Goal: Task Accomplishment & Management: Manage account settings

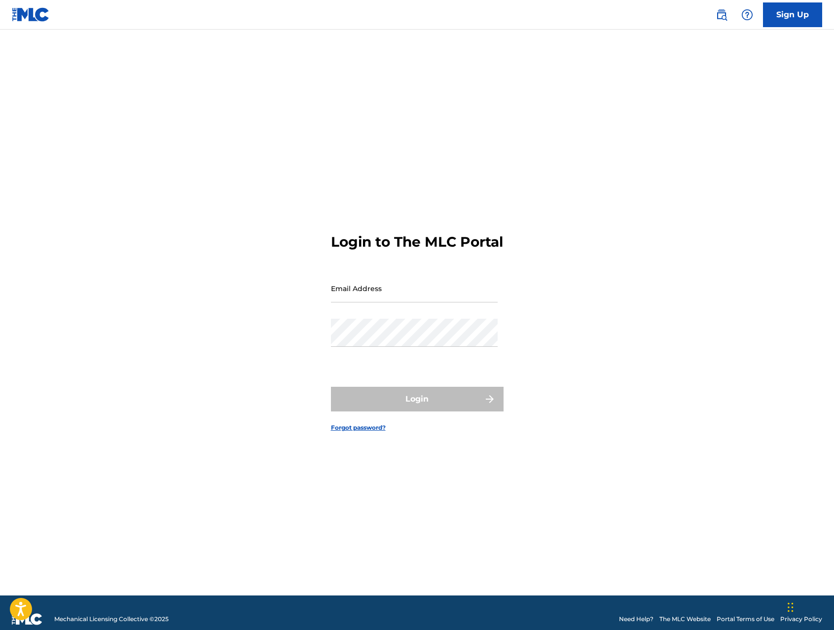
click at [338, 302] on input "Email Address" at bounding box center [414, 288] width 167 height 28
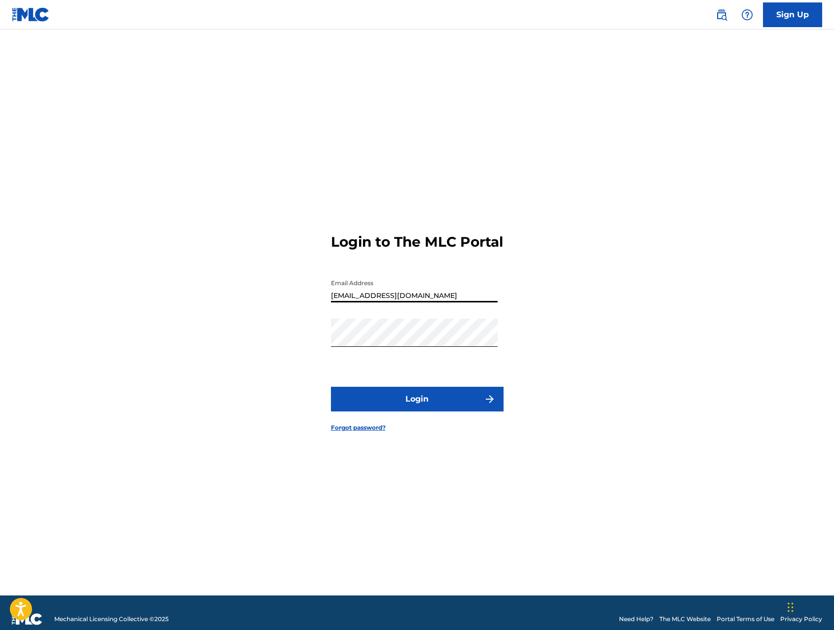
click at [444, 302] on input "[EMAIL_ADDRESS][DOMAIN_NAME]" at bounding box center [414, 288] width 167 height 28
drag, startPoint x: 445, startPoint y: 305, endPoint x: 262, endPoint y: 299, distance: 183.6
click at [262, 302] on div "Login to The MLC Portal Email Address [EMAIL_ADDRESS][DOMAIN_NAME] Password Log…" at bounding box center [417, 324] width 691 height 541
type input "[EMAIL_ADDRESS][DOMAIN_NAME]"
click at [434, 406] on button "Login" at bounding box center [417, 399] width 173 height 25
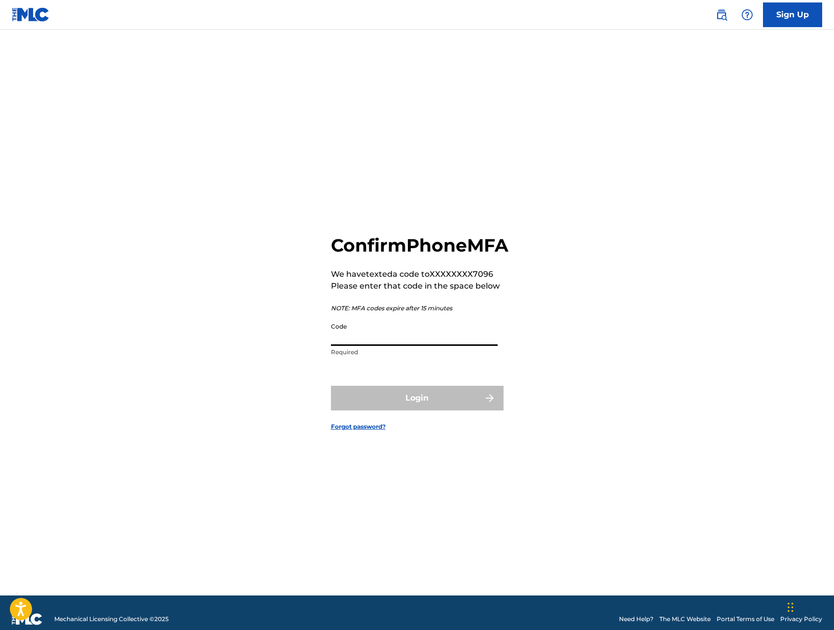
click at [368, 346] on input "Code" at bounding box center [414, 332] width 167 height 28
type input "164081"
click at [380, 410] on button "Login" at bounding box center [417, 398] width 173 height 25
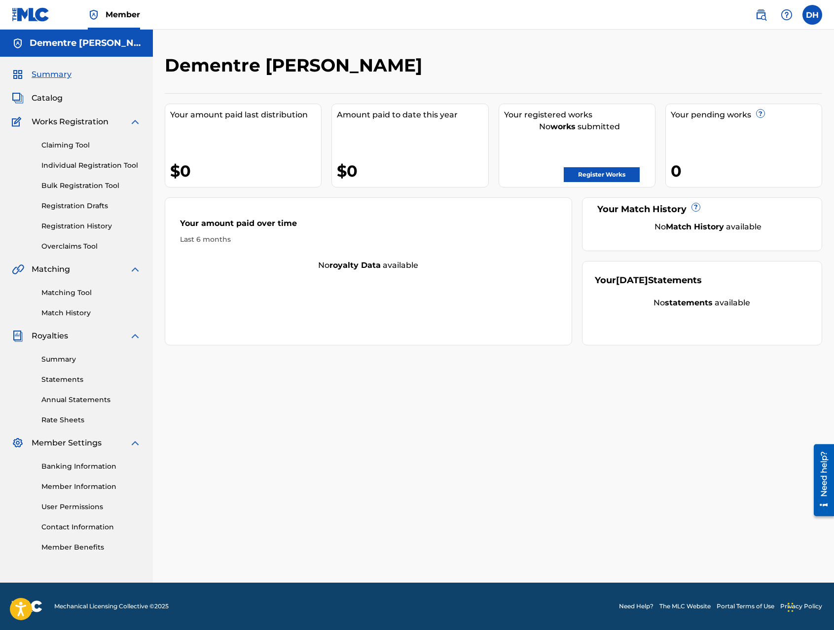
click at [602, 171] on link "Register Works" at bounding box center [602, 174] width 76 height 15
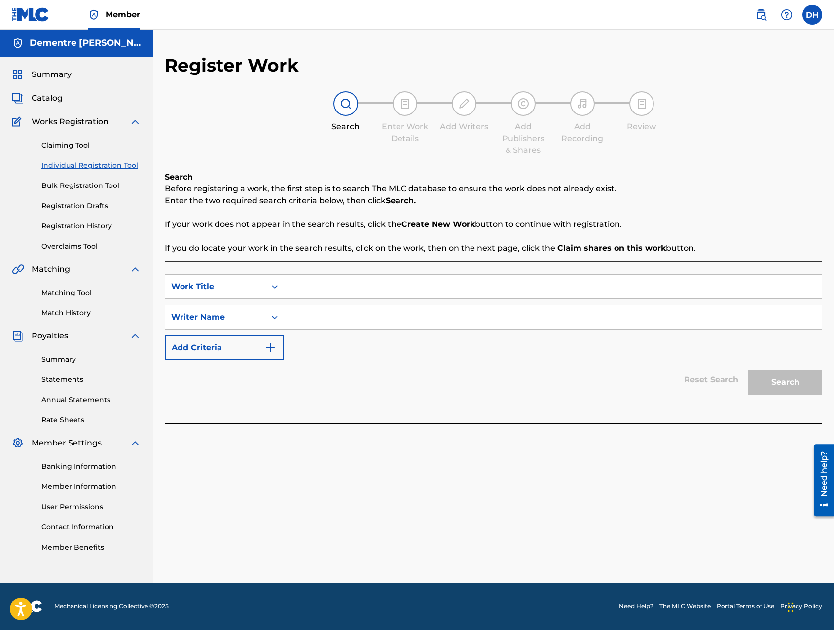
click at [301, 288] on input "Search Form" at bounding box center [553, 287] width 538 height 24
type input "a"
type input "A FATHER'S LOVE"
click at [330, 318] on input "Search Form" at bounding box center [553, 317] width 538 height 24
type input "Dementre [PERSON_NAME]"
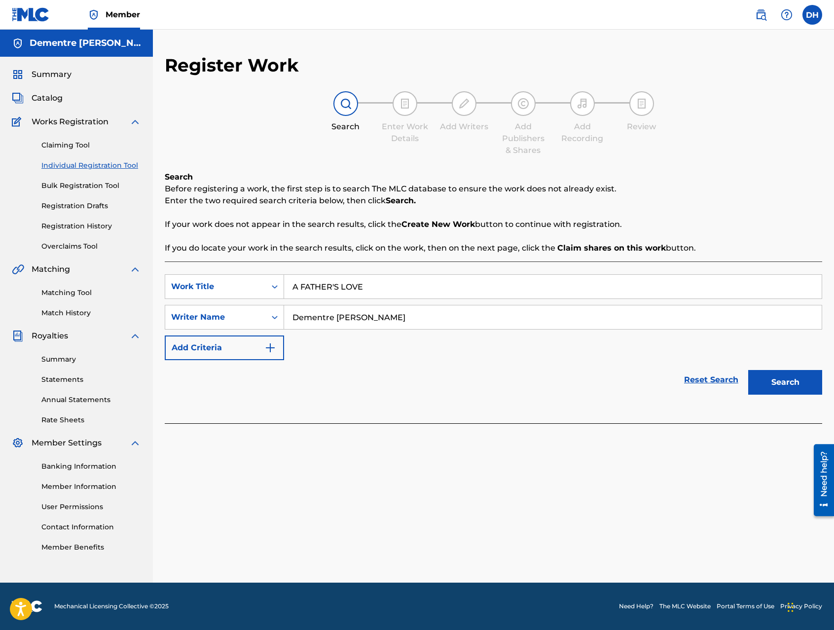
click at [250, 350] on button "Add Criteria" at bounding box center [224, 347] width 119 height 25
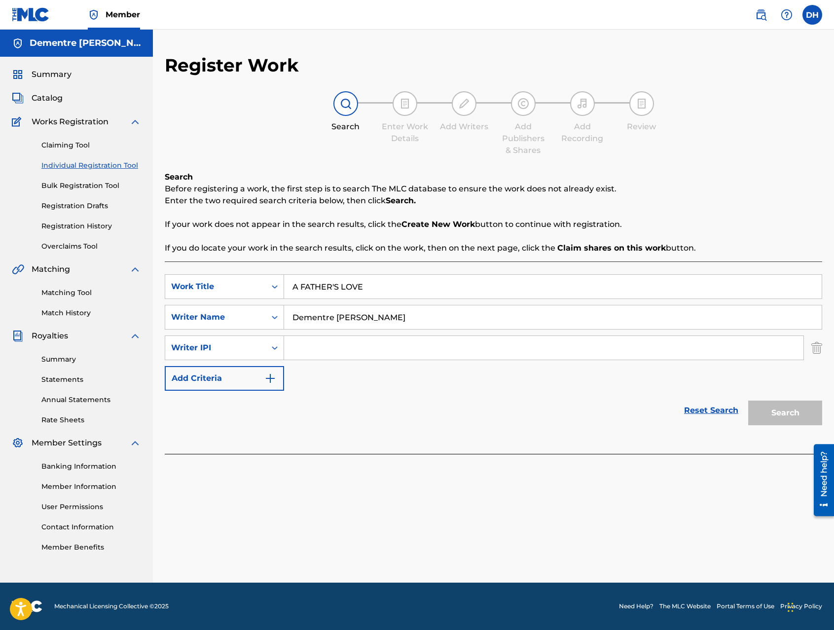
click at [273, 378] on img "Search Form" at bounding box center [270, 378] width 12 height 12
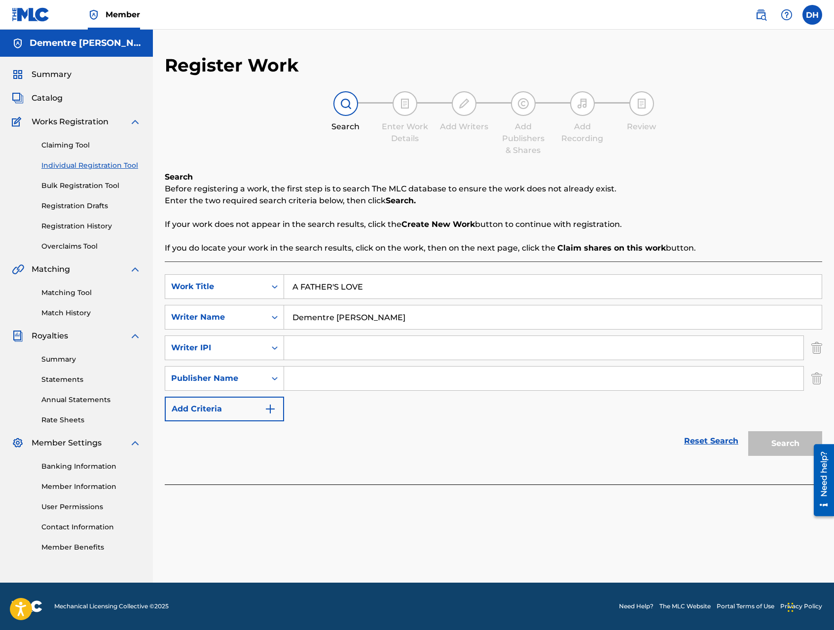
click at [321, 380] on input "Search Form" at bounding box center [543, 378] width 519 height 24
type input "Dementre [PERSON_NAME]"
click at [297, 345] on input "Search Form" at bounding box center [543, 348] width 519 height 24
type input "00401202145"
click at [798, 441] on button "Search" at bounding box center [785, 443] width 74 height 25
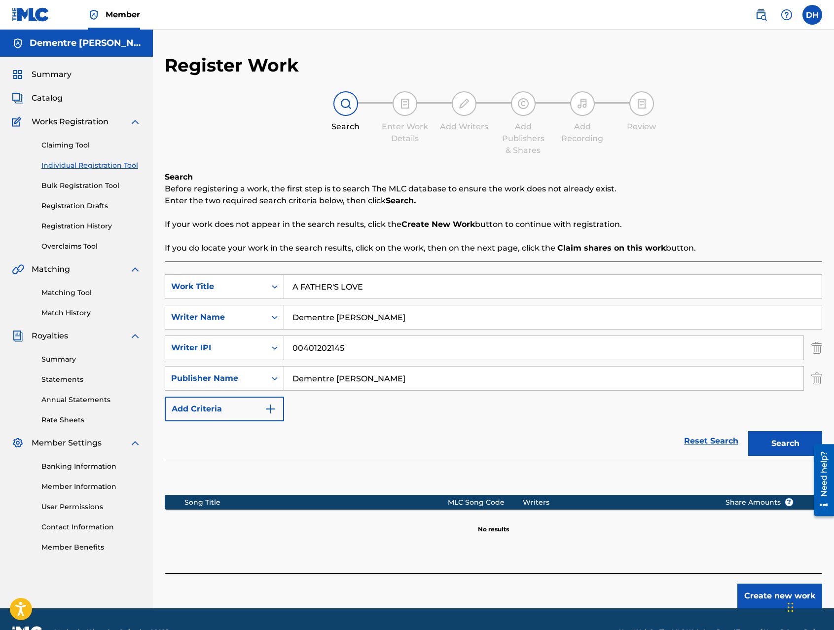
click at [95, 468] on link "Banking Information" at bounding box center [91, 466] width 100 height 10
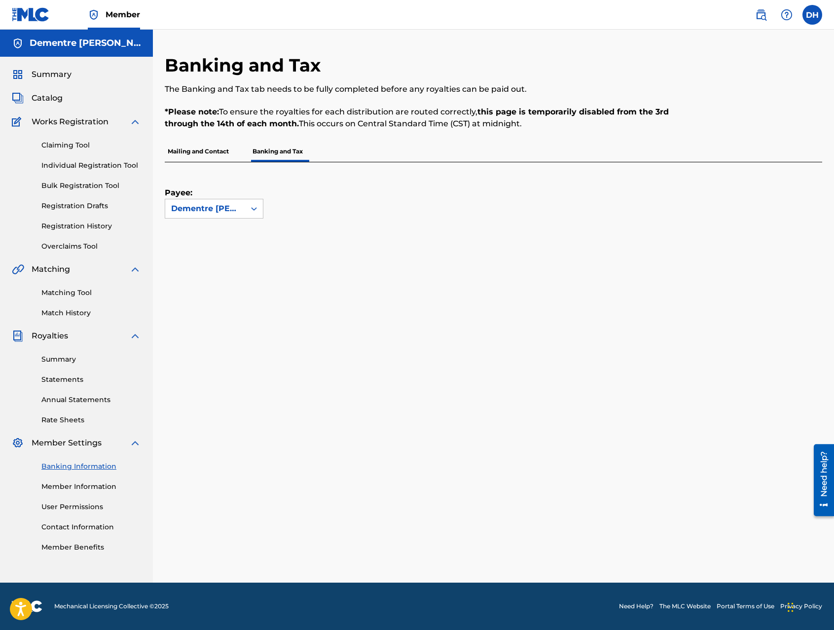
click at [57, 96] on span "Catalog" at bounding box center [47, 98] width 31 height 12
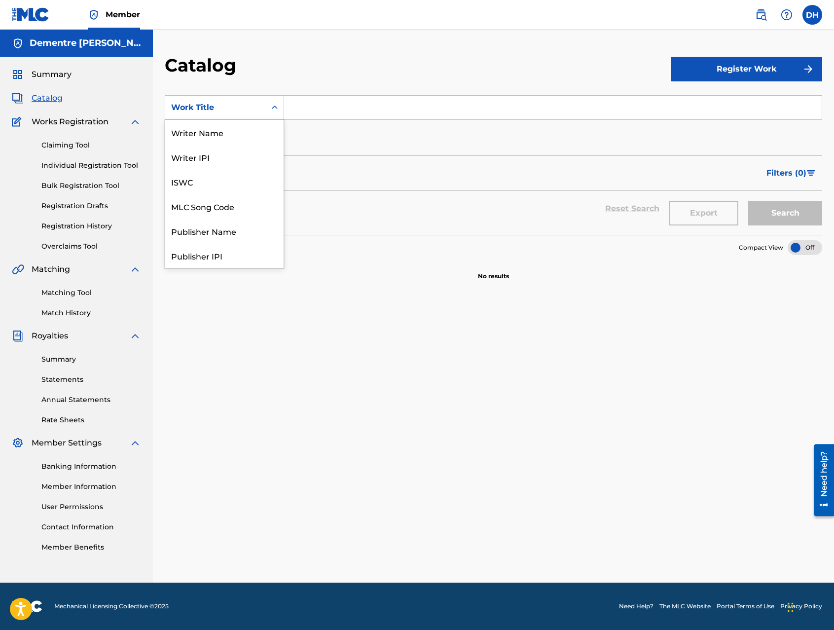
click at [275, 109] on icon "Search Form" at bounding box center [275, 108] width 10 height 10
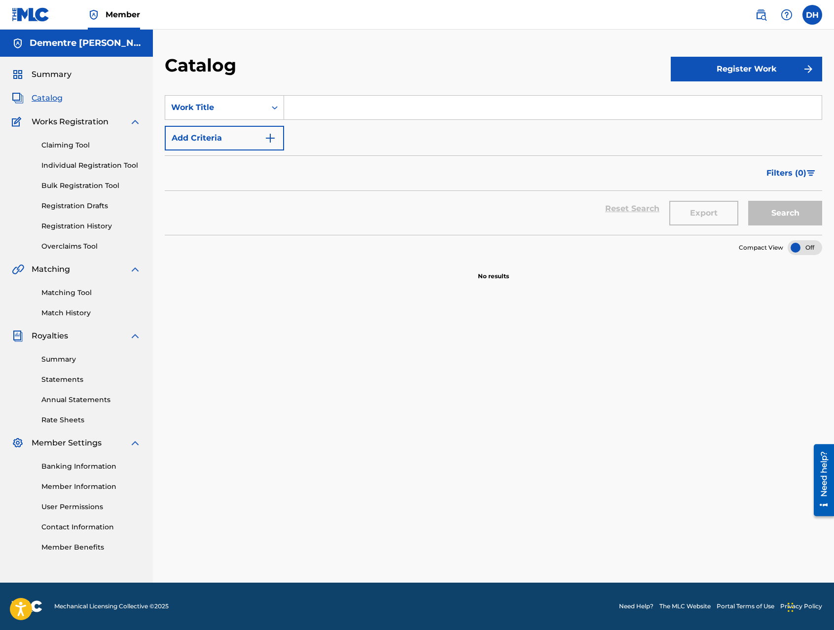
click at [279, 109] on icon "Search Form" at bounding box center [275, 108] width 10 height 10
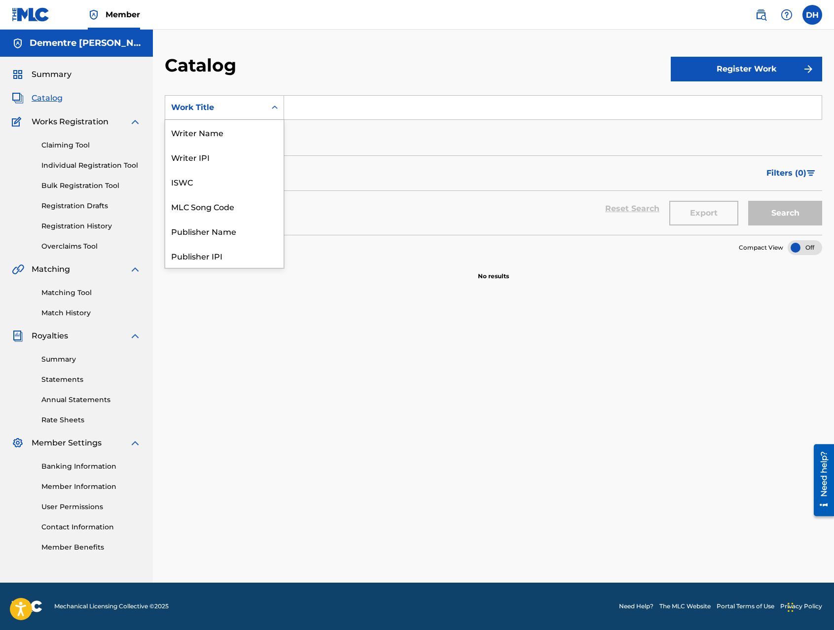
click at [279, 109] on icon "Search Form" at bounding box center [275, 108] width 10 height 10
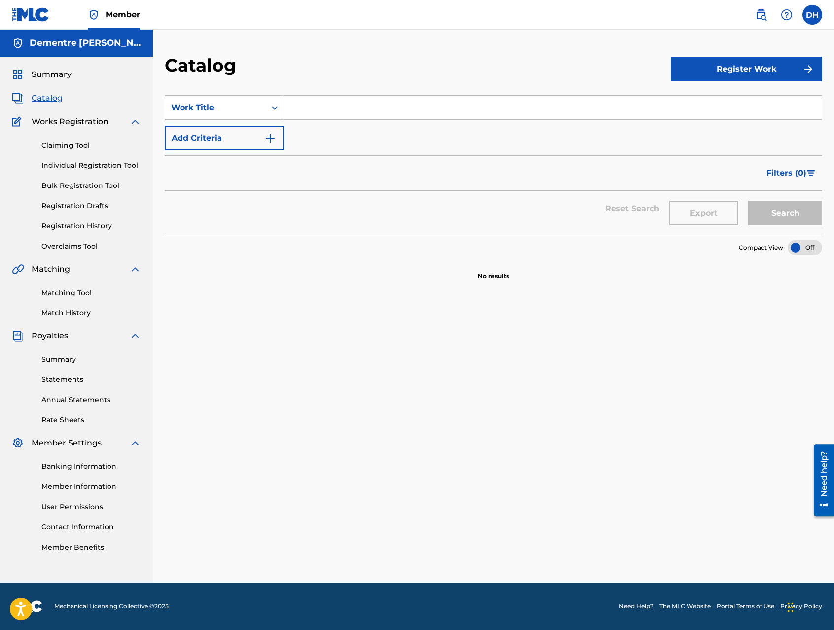
click at [311, 110] on input "Search Form" at bounding box center [553, 108] width 538 height 24
type input "F"
type input "A FATHER'S LOVE"
click at [274, 136] on img "Search Form" at bounding box center [270, 138] width 12 height 12
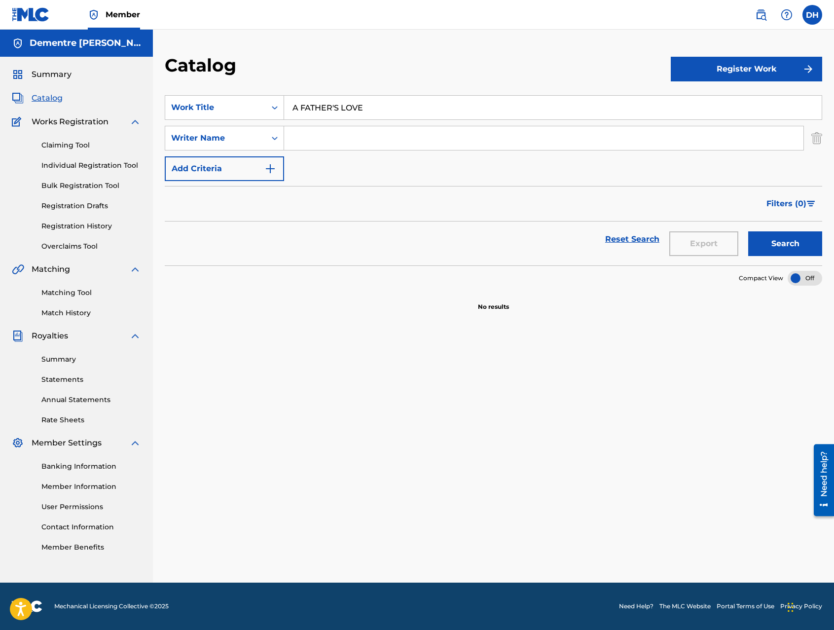
click at [318, 142] on input "Search Form" at bounding box center [543, 138] width 519 height 24
type input "D"
type input "Dementre [PERSON_NAME]"
click at [268, 171] on img "Search Form" at bounding box center [270, 169] width 12 height 12
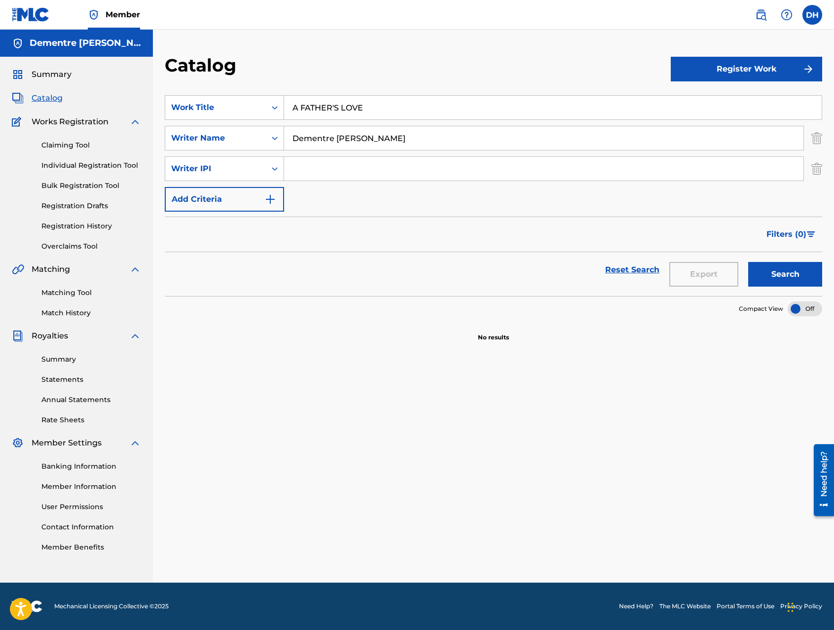
click at [309, 176] on input "Search Form" at bounding box center [543, 169] width 519 height 24
type input "00401202145"
click at [267, 202] on img "Search Form" at bounding box center [270, 199] width 12 height 12
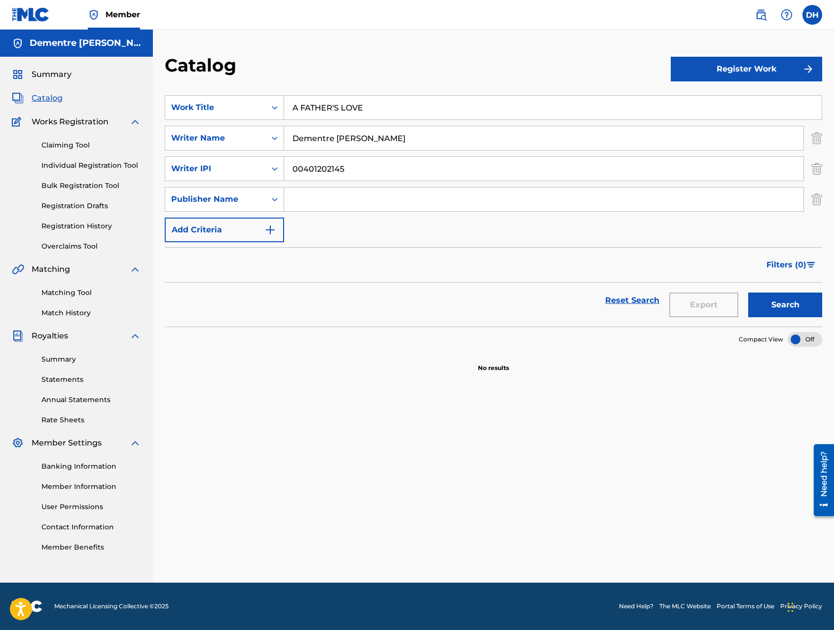
click at [332, 201] on input "Search Form" at bounding box center [543, 199] width 519 height 24
type input "Dementre [PERSON_NAME]"
click at [272, 230] on img "Search Form" at bounding box center [270, 230] width 12 height 12
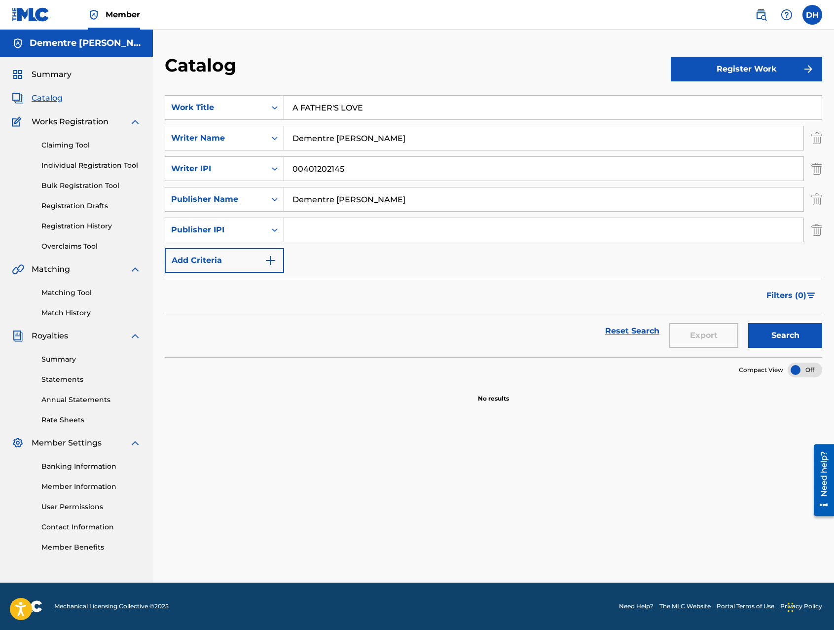
click at [818, 232] on img "Search Form" at bounding box center [816, 230] width 11 height 25
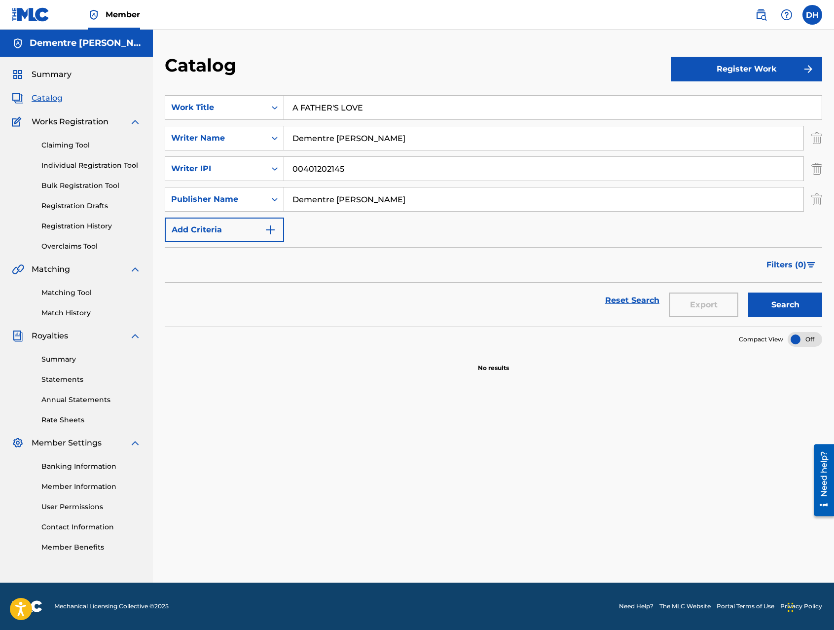
click at [818, 198] on img "Search Form" at bounding box center [816, 199] width 11 height 25
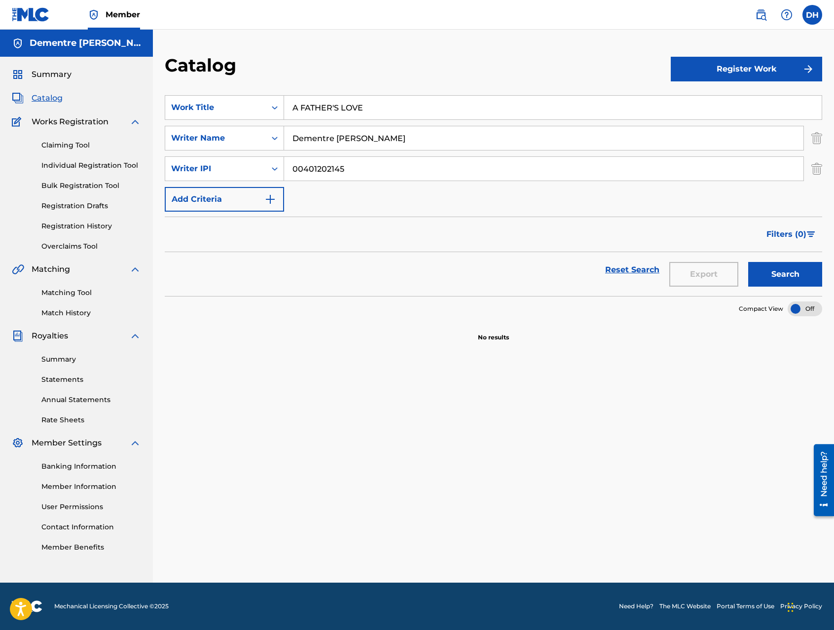
click at [743, 61] on button "Register Work" at bounding box center [746, 69] width 151 height 25
click at [723, 98] on link "Individual" at bounding box center [746, 101] width 151 height 24
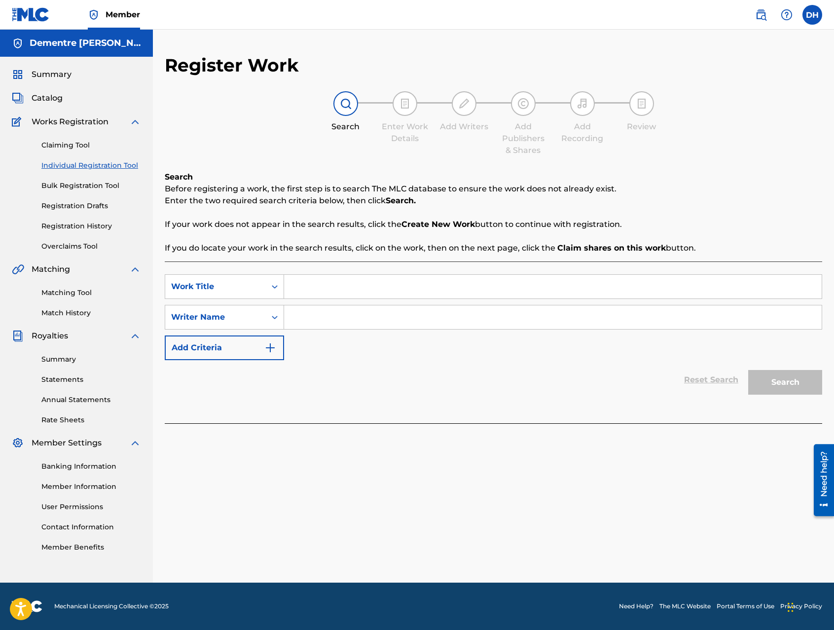
click at [327, 287] on input "Search Form" at bounding box center [553, 287] width 538 height 24
type input "A FATHER'S LOVE"
click at [305, 324] on input "Search Form" at bounding box center [553, 317] width 538 height 24
type input "D"
type input "Dementre [PERSON_NAME]"
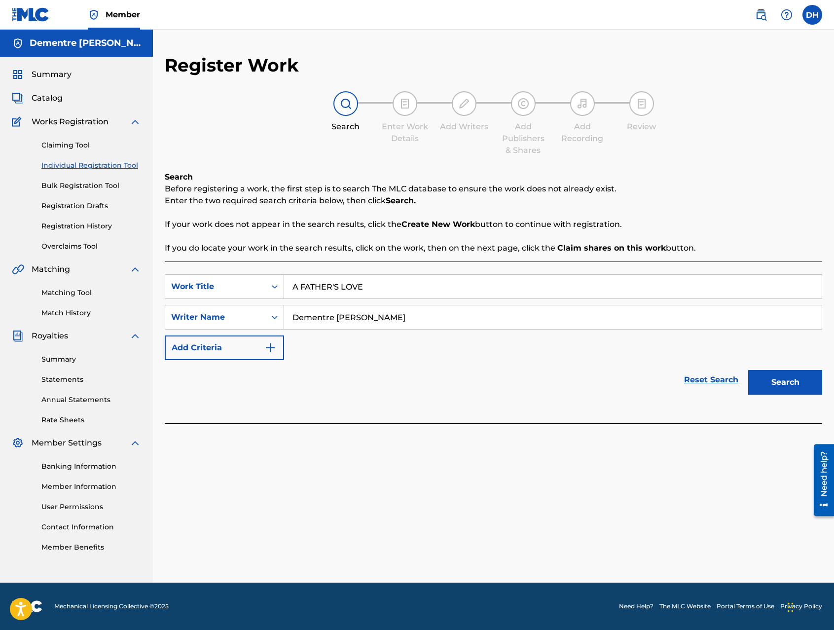
click at [384, 341] on div "SearchWithCriteriaca69ba9c-1b3b-4074-b37c-87c16dd2cda8 Work Title A FATHER'S LO…" at bounding box center [493, 317] width 657 height 86
click at [767, 382] on button "Search" at bounding box center [785, 382] width 74 height 25
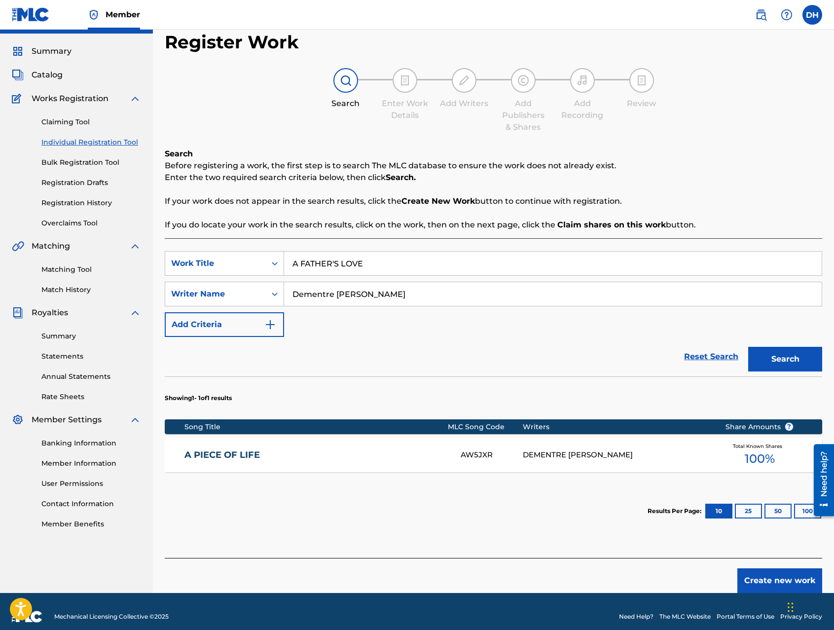
scroll to position [34, 0]
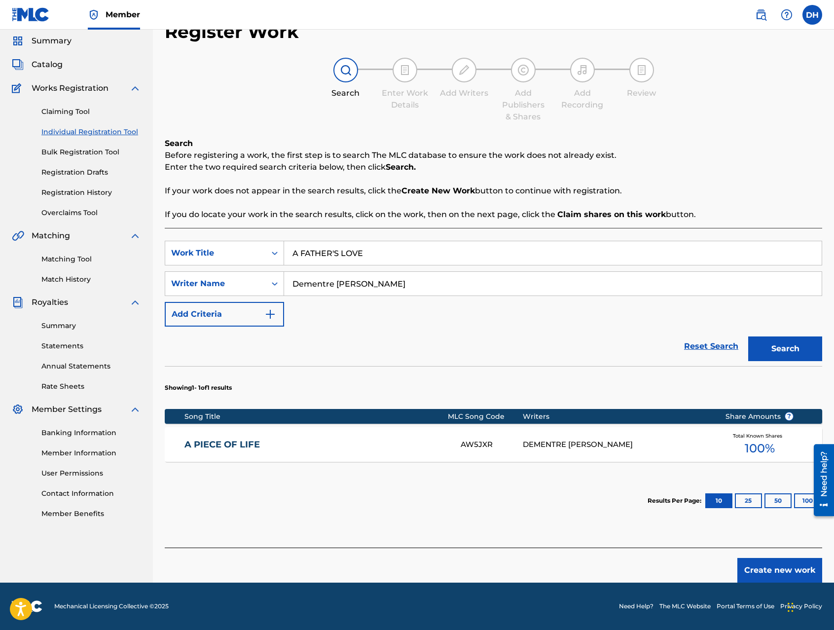
click at [215, 446] on link "A PIECE OF LIFE" at bounding box center [315, 444] width 263 height 11
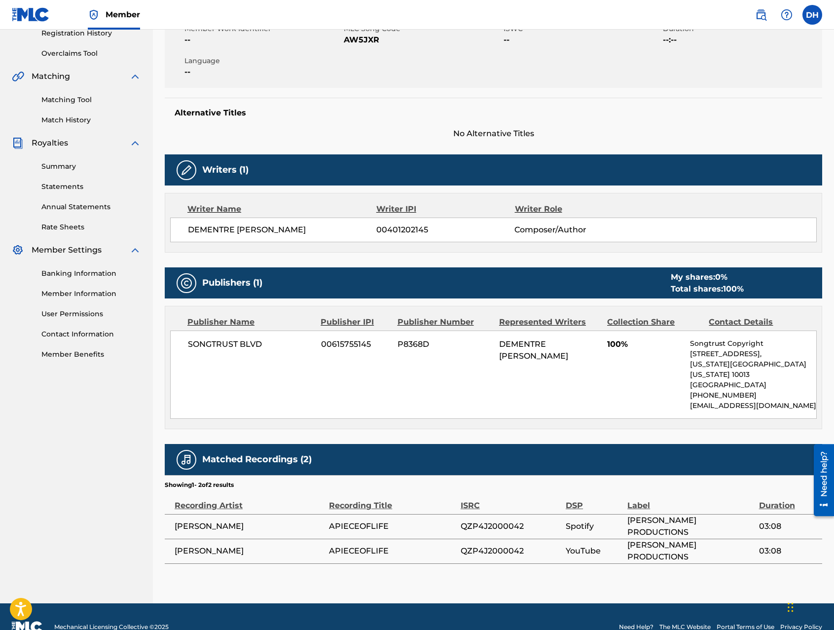
scroll to position [197, 0]
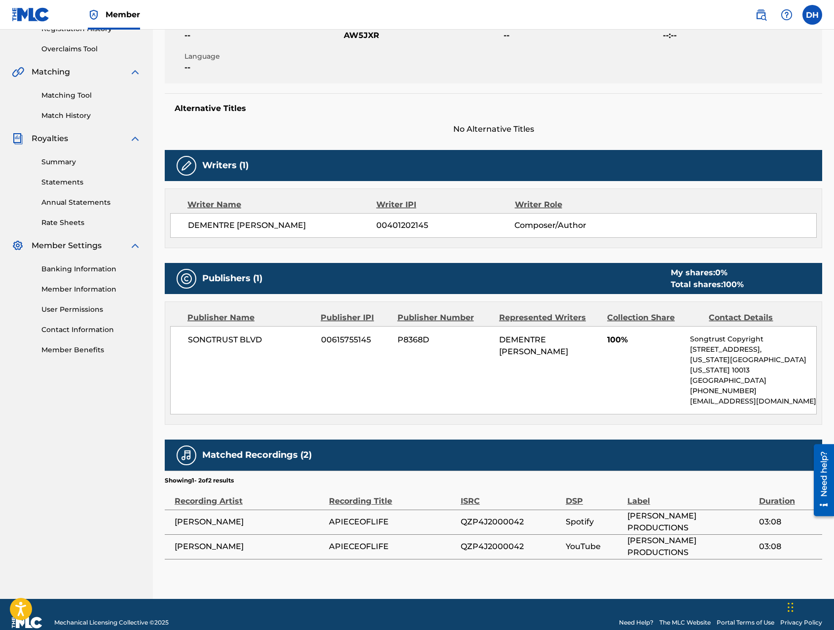
click at [728, 340] on p "Songtrust Copyright" at bounding box center [753, 339] width 126 height 10
click at [209, 516] on span "[PERSON_NAME]" at bounding box center [249, 522] width 149 height 12
click at [354, 541] on span "APIECEOFLIFE" at bounding box center [392, 547] width 127 height 12
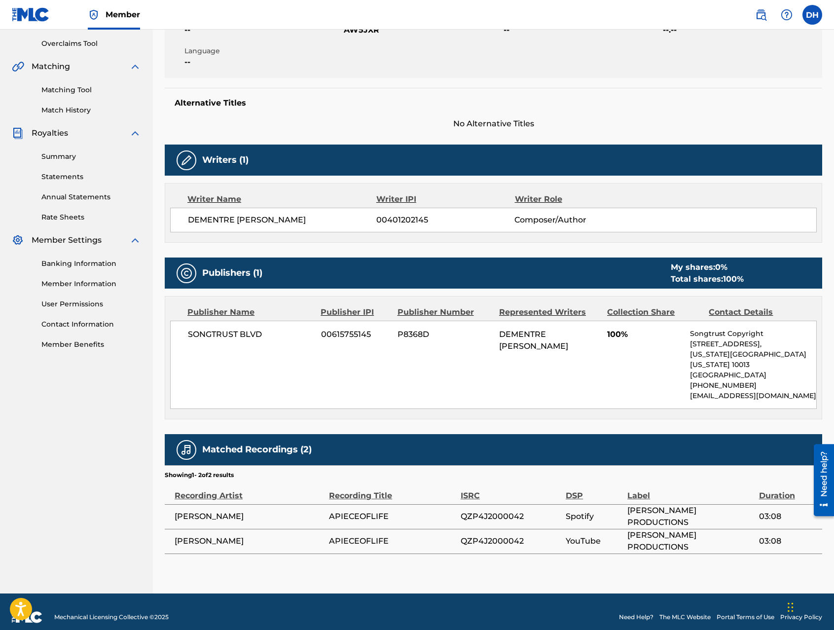
scroll to position [203, 0]
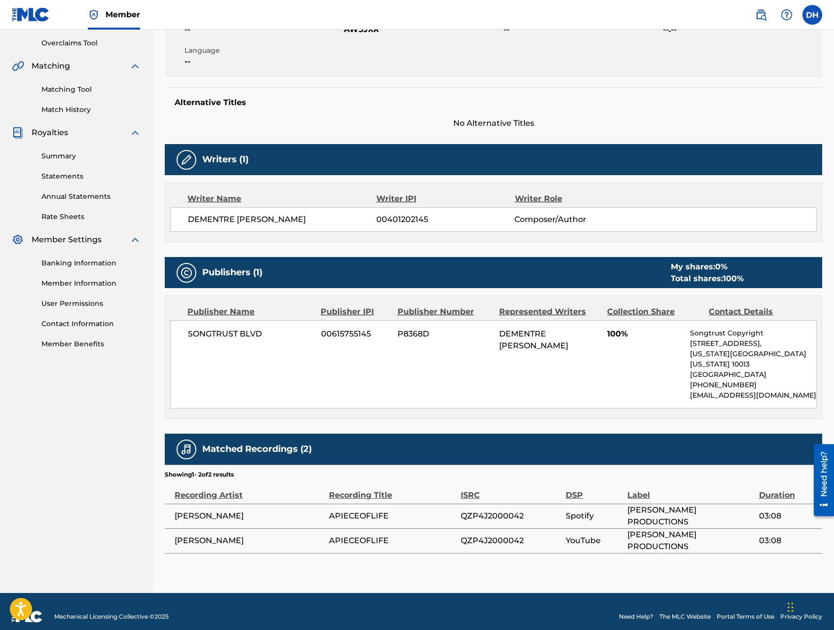
click at [644, 319] on div "Publisher Name Publisher IPI Publisher Number Represented Writers Collection Sh…" at bounding box center [493, 357] width 656 height 122
click at [197, 535] on span "[PERSON_NAME]" at bounding box center [249, 541] width 149 height 12
drag, startPoint x: 320, startPoint y: 541, endPoint x: 372, endPoint y: 542, distance: 52.8
click at [372, 542] on tr "[PERSON_NAME] APIECEOFLIFE QZP4J2000042 YouTube [PERSON_NAME] PRODUCTIONS 03:08" at bounding box center [493, 540] width 657 height 25
click at [391, 540] on td "APIECEOFLIFE" at bounding box center [395, 540] width 132 height 25
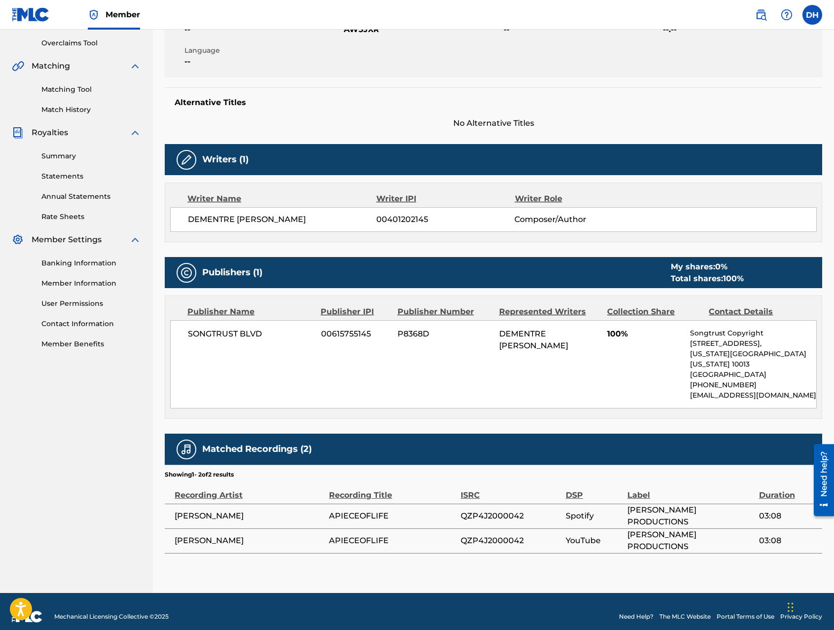
click at [76, 109] on link "Match History" at bounding box center [91, 110] width 100 height 10
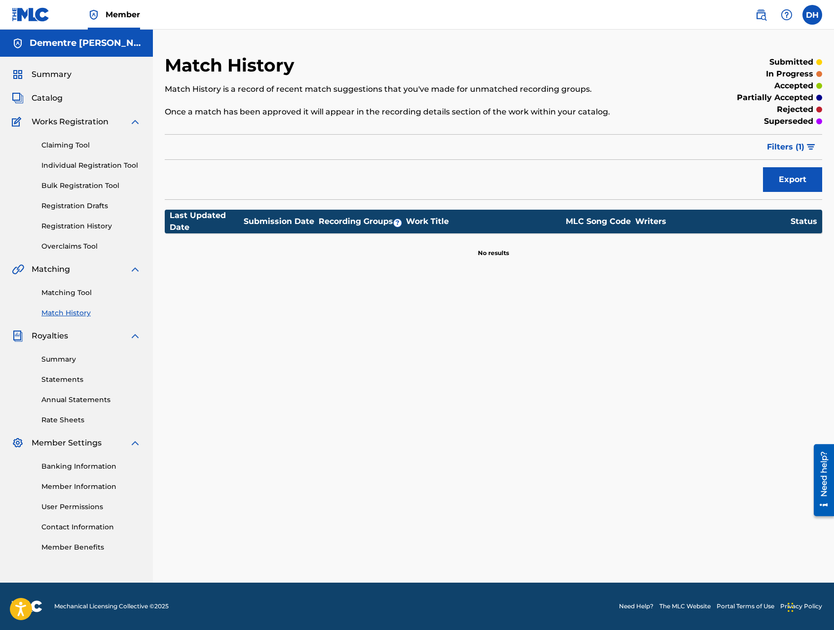
click at [52, 97] on span "Catalog" at bounding box center [47, 98] width 31 height 12
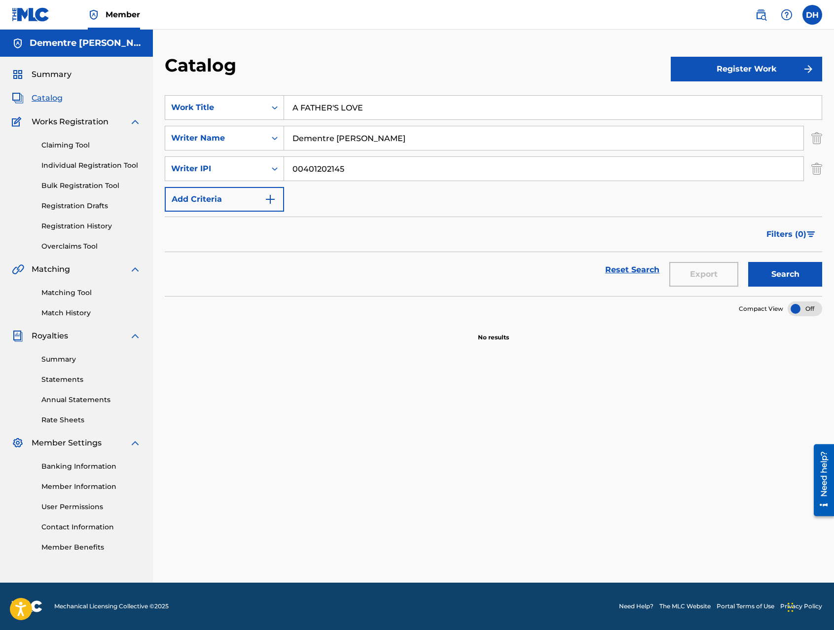
click at [90, 185] on link "Bulk Registration Tool" at bounding box center [91, 186] width 100 height 10
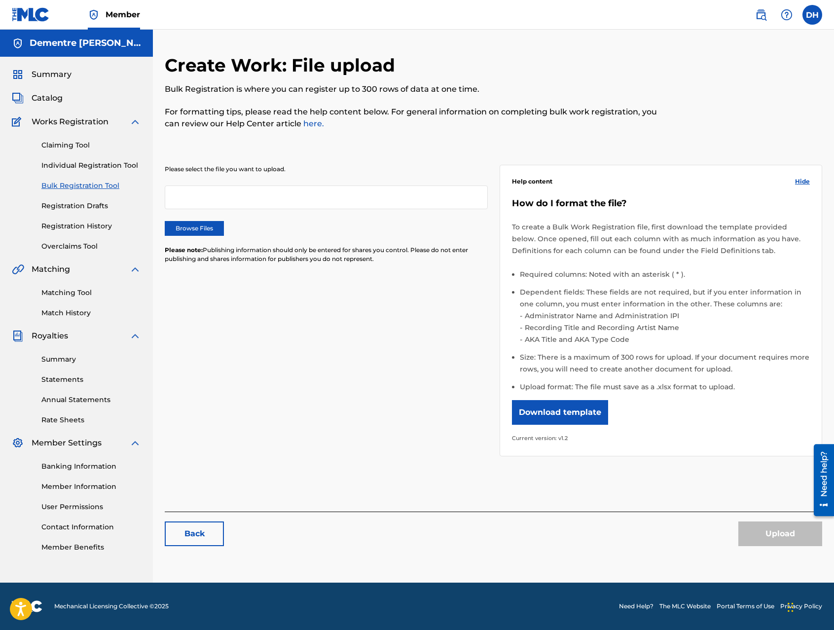
click at [186, 228] on label "Browse Files" at bounding box center [194, 228] width 59 height 15
click at [0, 0] on input "Browse Files" at bounding box center [0, 0] width 0 height 0
click at [76, 206] on link "Registration Drafts" at bounding box center [91, 206] width 100 height 10
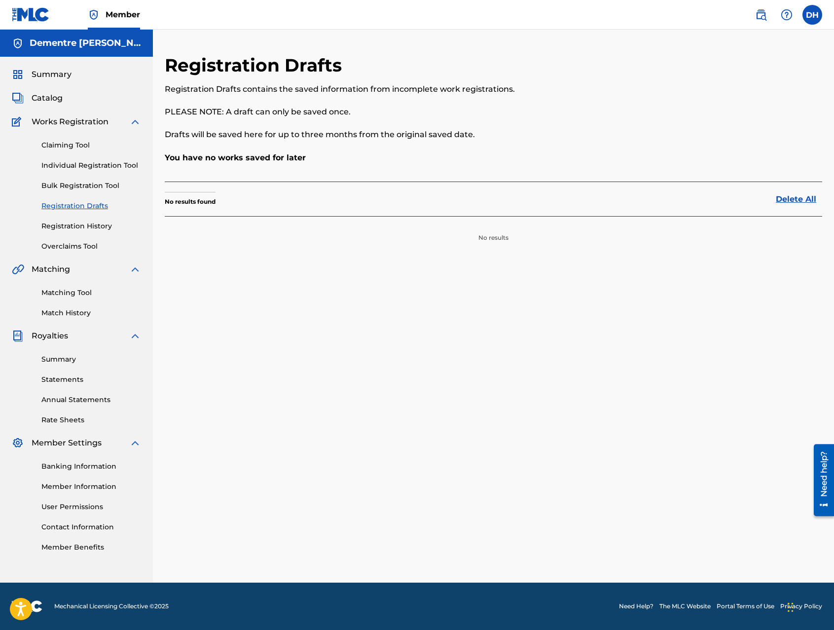
click at [74, 229] on link "Registration History" at bounding box center [91, 226] width 100 height 10
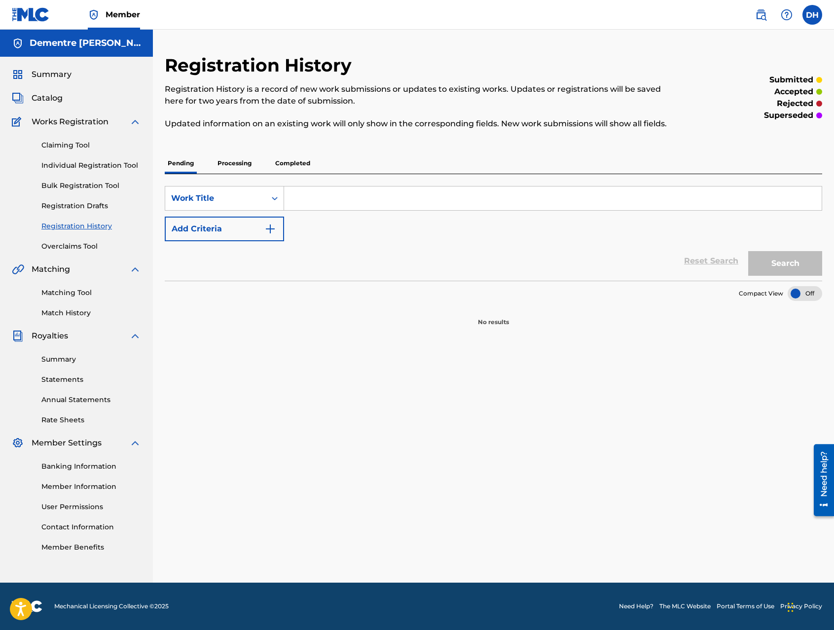
click at [39, 101] on span "Catalog" at bounding box center [47, 98] width 31 height 12
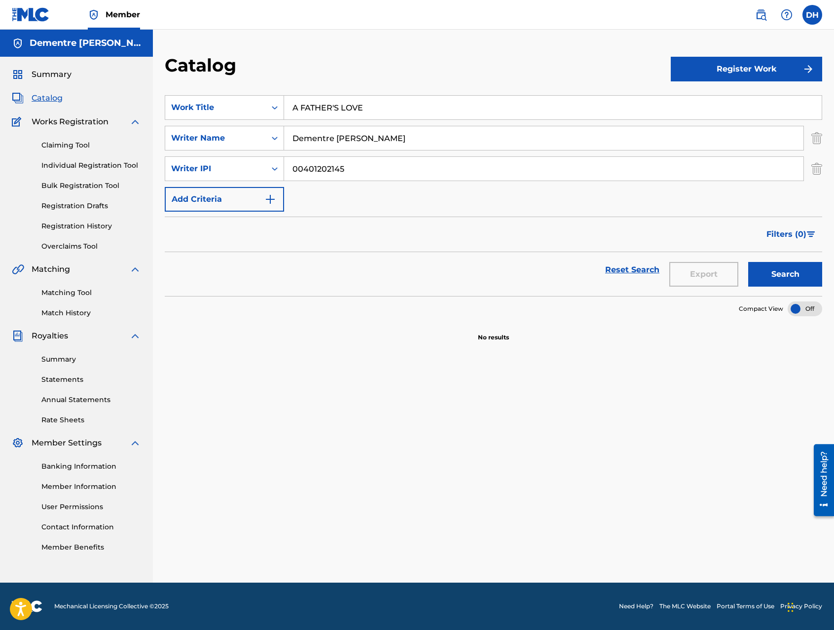
click at [52, 72] on span "Summary" at bounding box center [52, 75] width 40 height 12
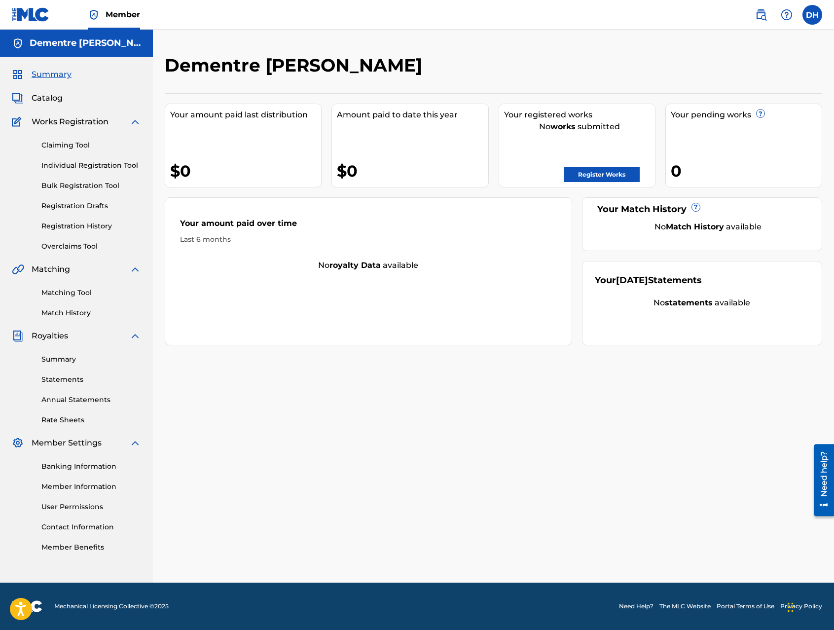
click at [102, 529] on link "Contact Information" at bounding box center [91, 527] width 100 height 10
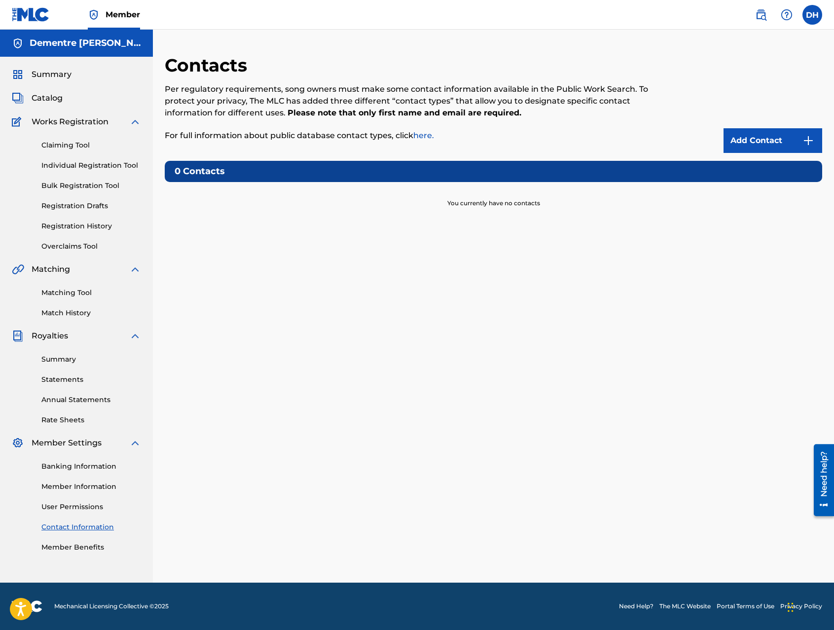
click at [81, 549] on link "Member Benefits" at bounding box center [91, 547] width 100 height 10
click at [768, 141] on link "Add Contact" at bounding box center [773, 140] width 99 height 25
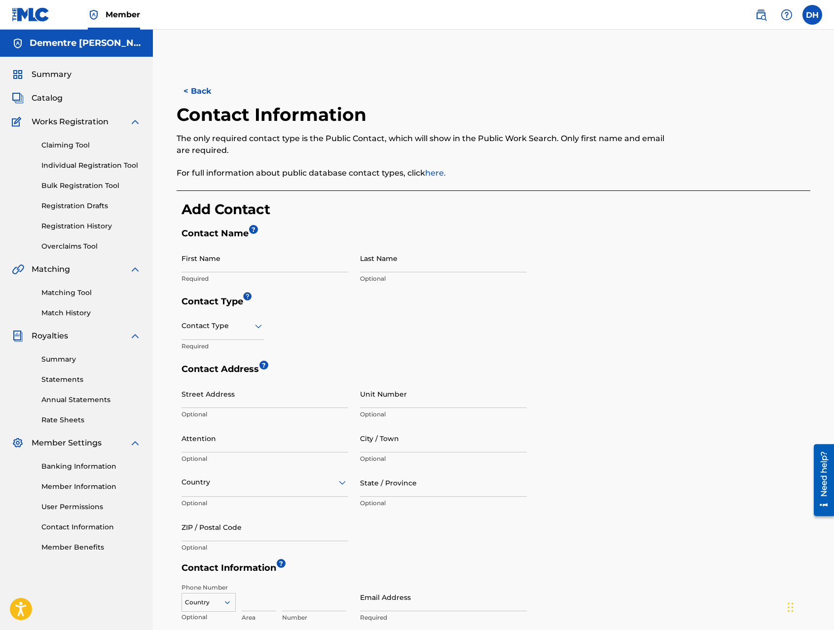
click at [243, 263] on input "First Name" at bounding box center [265, 258] width 167 height 28
type input "d"
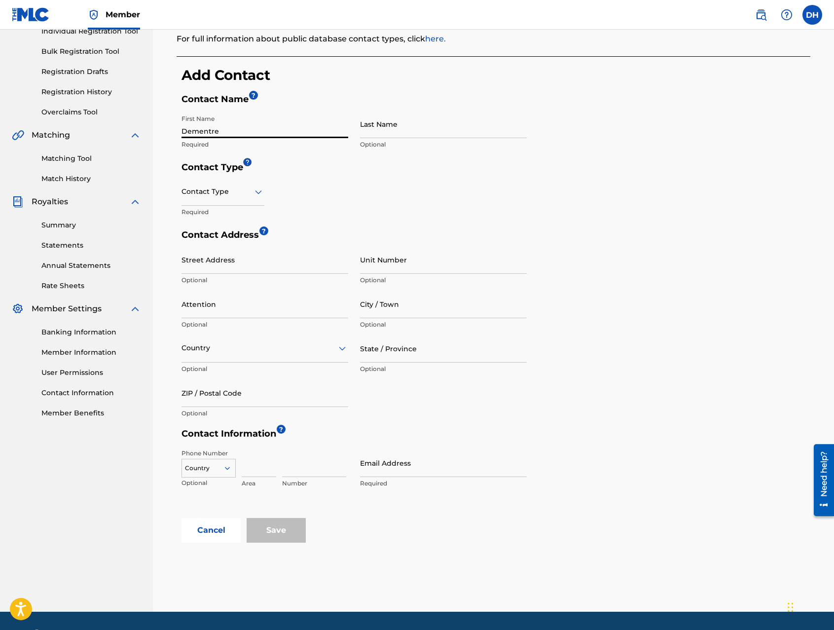
scroll to position [163, 0]
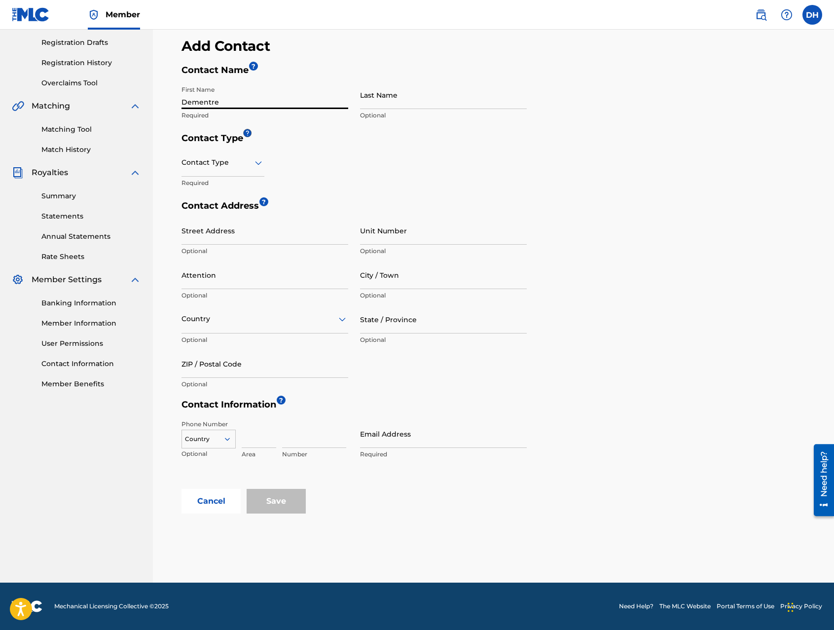
type input "Dementre"
click at [383, 434] on input "Email Address" at bounding box center [443, 434] width 167 height 28
type input "d"
type input "[EMAIL_ADDRESS][DOMAIN_NAME]"
click at [228, 438] on icon at bounding box center [227, 439] width 9 height 9
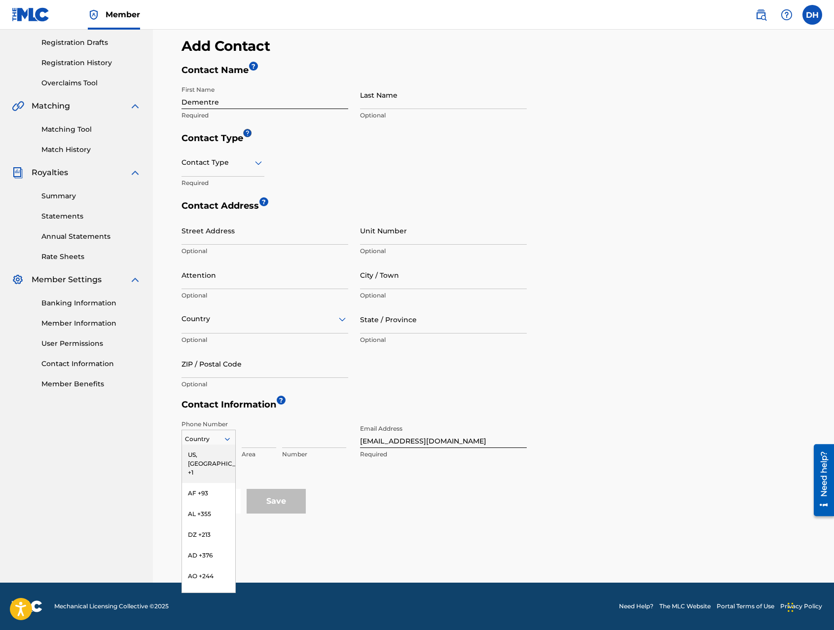
click at [206, 455] on div "US, [GEOGRAPHIC_DATA] +1" at bounding box center [208, 463] width 53 height 38
click at [250, 438] on input at bounding box center [259, 434] width 35 height 28
type input "480"
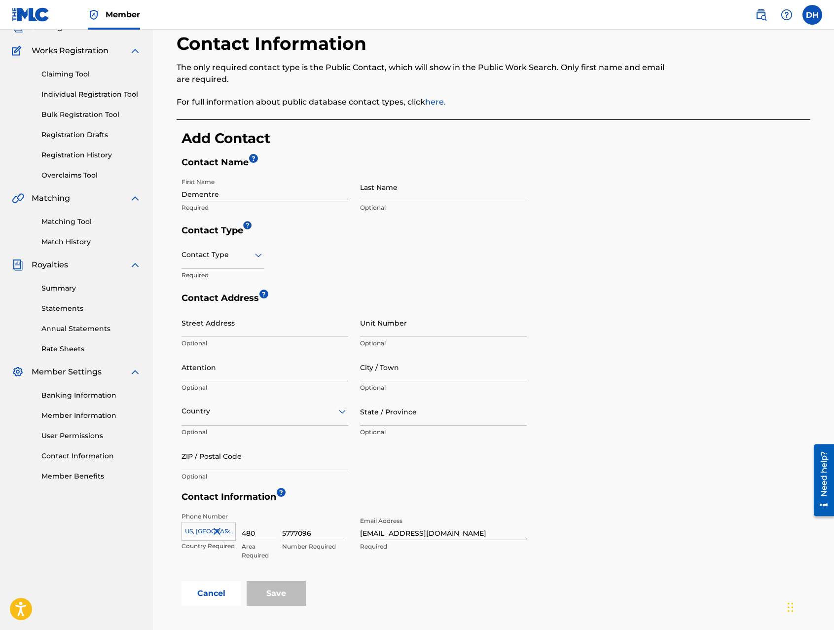
scroll to position [65, 0]
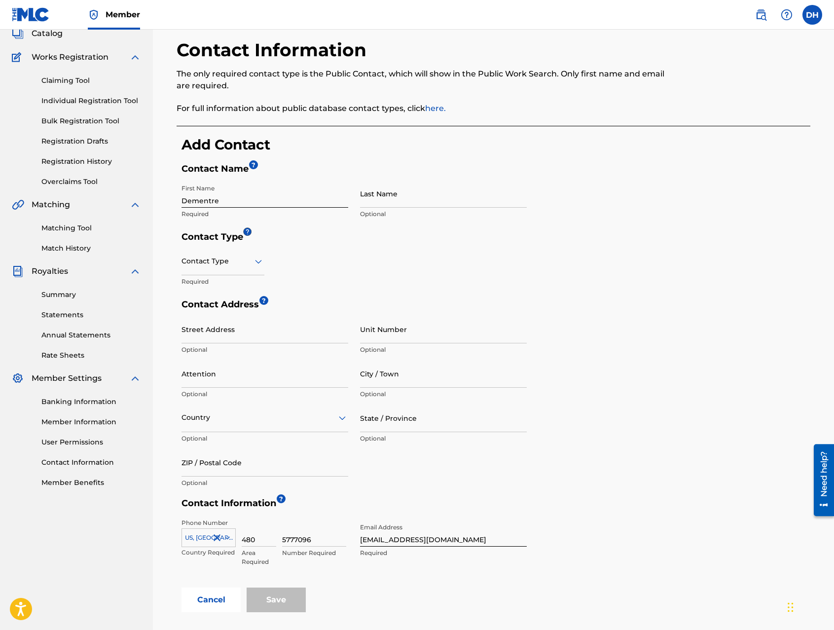
type input "5777096"
click at [261, 263] on icon at bounding box center [259, 261] width 12 height 12
click at [211, 291] on div "Public" at bounding box center [223, 286] width 82 height 22
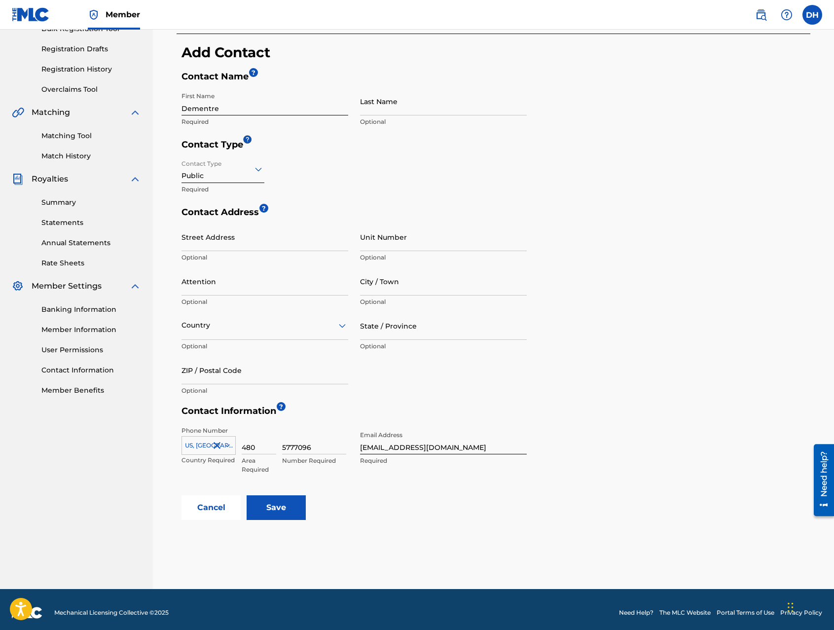
scroll to position [163, 0]
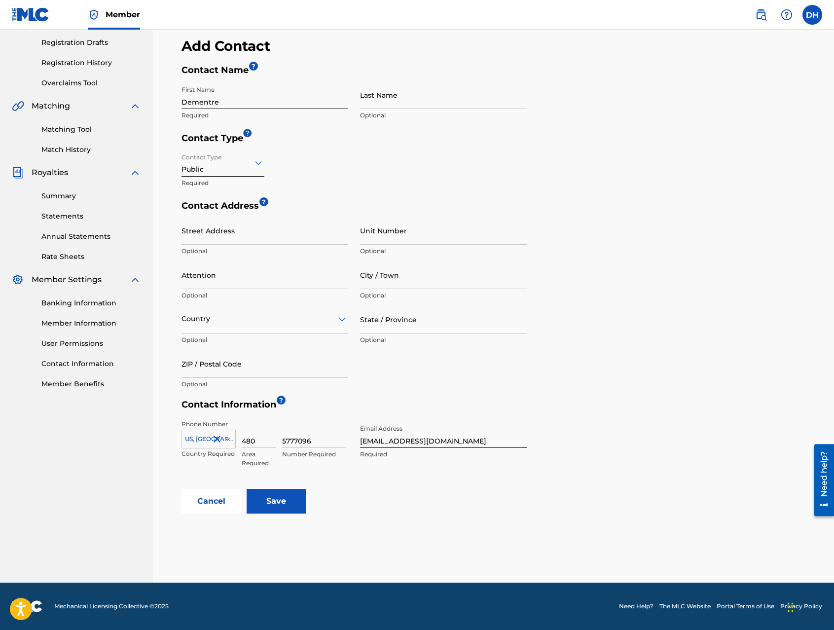
drag, startPoint x: 323, startPoint y: 440, endPoint x: 248, endPoint y: 442, distance: 74.5
click at [235, 437] on div "[GEOGRAPHIC_DATA], [GEOGRAPHIC_DATA] +1 Country Required 480 Area Required 5777…" at bounding box center [267, 442] width 170 height 44
drag, startPoint x: 269, startPoint y: 444, endPoint x: 219, endPoint y: 441, distance: 49.9
click at [219, 441] on div "[GEOGRAPHIC_DATA], [GEOGRAPHIC_DATA] +1 Country Required 480 Area Required 5777…" at bounding box center [267, 442] width 170 height 44
drag, startPoint x: 317, startPoint y: 441, endPoint x: 257, endPoint y: 437, distance: 59.8
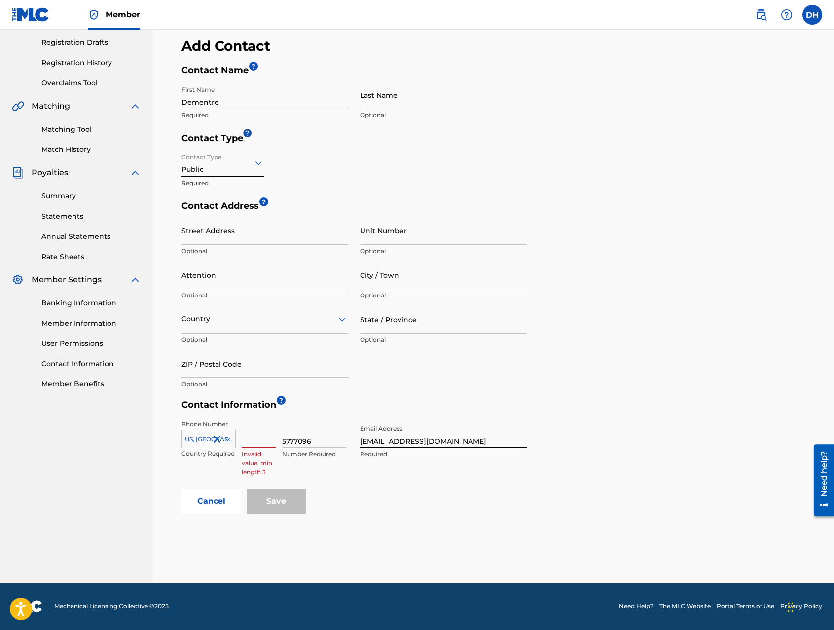
click at [259, 437] on div "US, [GEOGRAPHIC_DATA] +1 Country Required Invalid value, min length 3 5777096 N…" at bounding box center [267, 442] width 170 height 44
click at [253, 436] on input at bounding box center [259, 434] width 35 height 28
type input "480"
type input "5777096"
click at [259, 441] on input "480" at bounding box center [259, 434] width 35 height 28
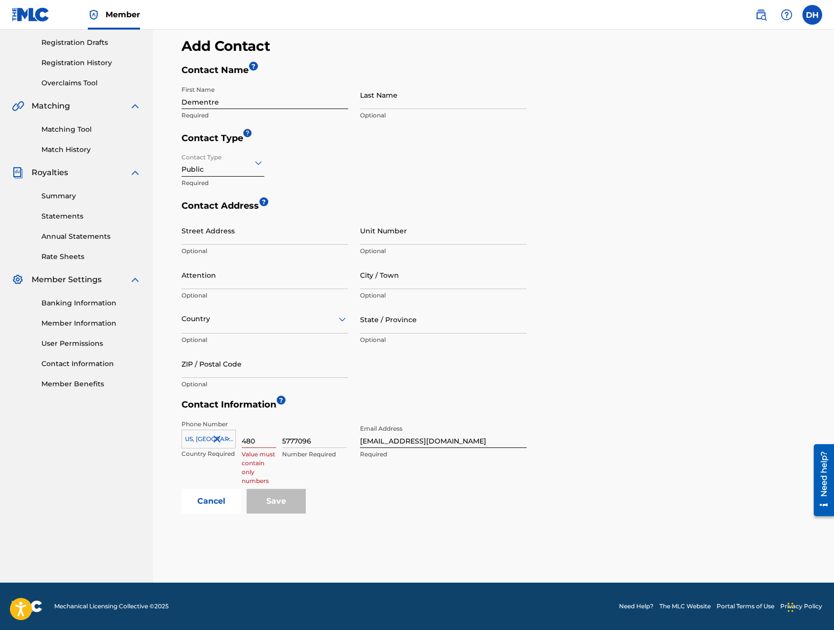
drag, startPoint x: 259, startPoint y: 442, endPoint x: 228, endPoint y: 441, distance: 31.1
click at [228, 441] on div "[GEOGRAPHIC_DATA], [GEOGRAPHIC_DATA] +1 Country Required 480 Value must contain…" at bounding box center [267, 442] width 170 height 44
type input "1"
drag, startPoint x: 322, startPoint y: 438, endPoint x: 266, endPoint y: 448, distance: 56.6
click at [266, 448] on div "US, [GEOGRAPHIC_DATA] +1 Country Required 1 Invalid value, min length 3 5777096…" at bounding box center [267, 442] width 170 height 44
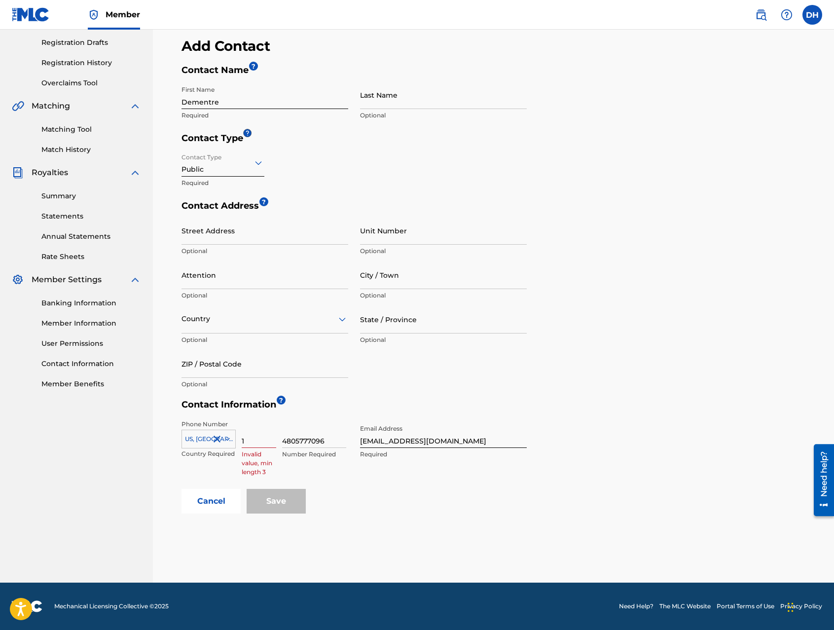
type input "4805777096"
drag, startPoint x: 249, startPoint y: 438, endPoint x: 241, endPoint y: 441, distance: 8.9
click at [241, 441] on div "US, [GEOGRAPHIC_DATA] +1 Country Required 1 Invalid value, min length 3 4805777…" at bounding box center [267, 442] width 170 height 44
type input "480"
drag, startPoint x: 340, startPoint y: 438, endPoint x: 345, endPoint y: 439, distance: 5.0
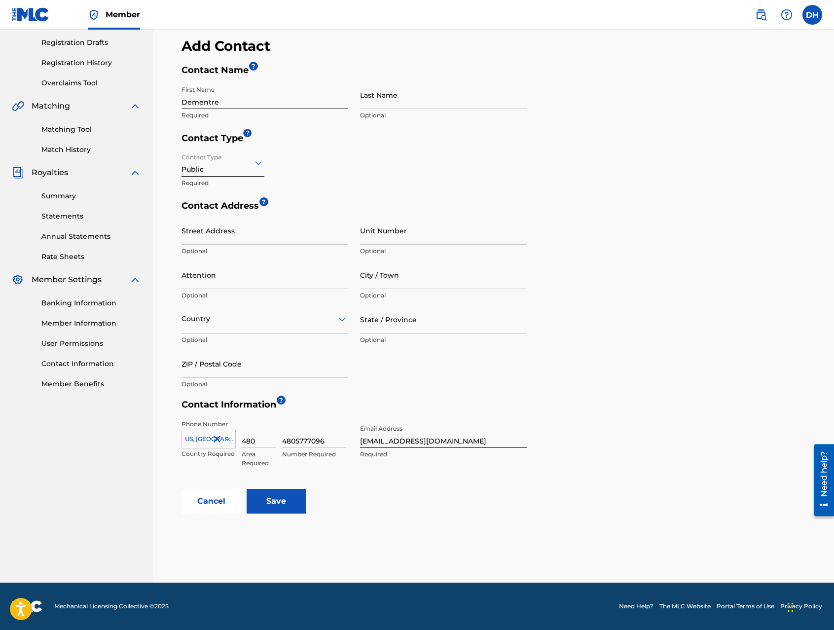
click at [340, 438] on input "4805777096" at bounding box center [314, 434] width 64 height 28
click at [476, 439] on input "[EMAIL_ADDRESS][DOMAIN_NAME]" at bounding box center [443, 434] width 167 height 28
click at [296, 441] on input "4805777096" at bounding box center [314, 434] width 64 height 28
type input "5777096"
click at [285, 499] on input "Save" at bounding box center [276, 501] width 59 height 25
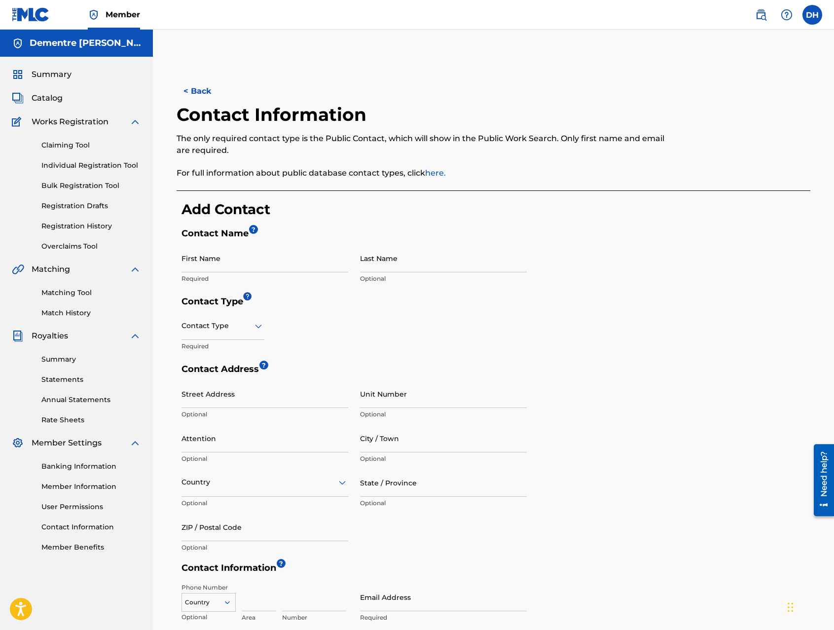
click at [48, 96] on span "Catalog" at bounding box center [47, 98] width 31 height 12
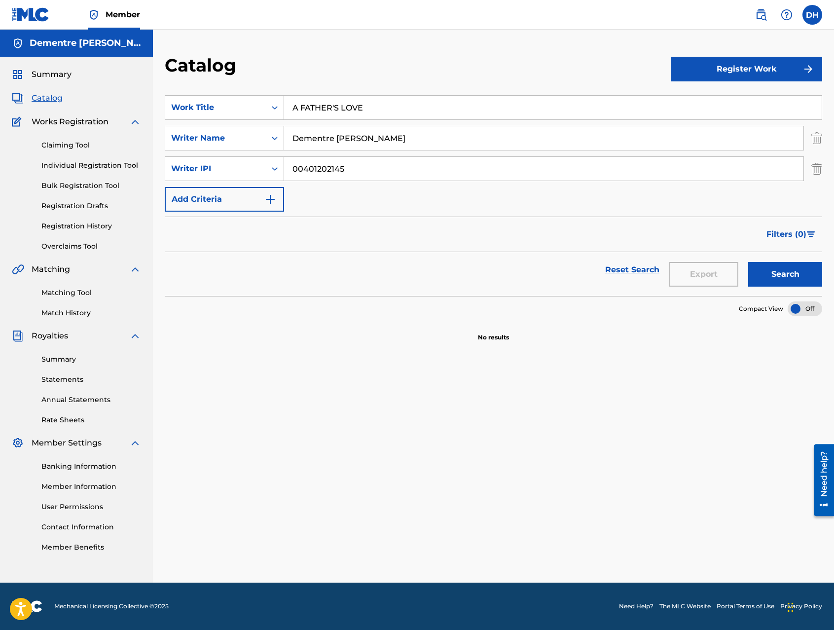
drag, startPoint x: 377, startPoint y: 109, endPoint x: 288, endPoint y: 107, distance: 89.8
click at [288, 107] on input "A FATHER'S LOVE" at bounding box center [553, 108] width 538 height 24
type input "we got to fight"
click at [776, 275] on button "Search" at bounding box center [785, 274] width 74 height 25
click at [763, 64] on button "Register Work" at bounding box center [746, 69] width 151 height 25
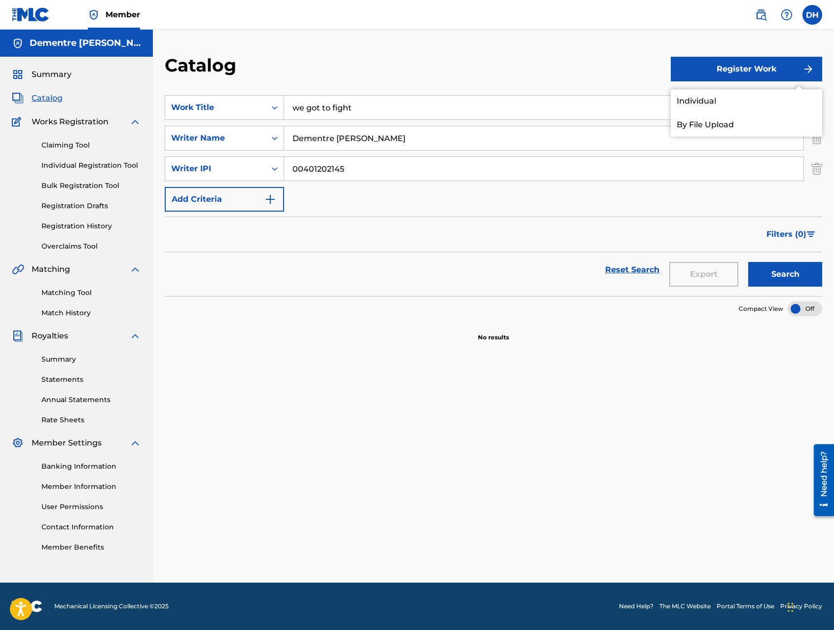
click at [735, 98] on link "Individual" at bounding box center [746, 101] width 151 height 24
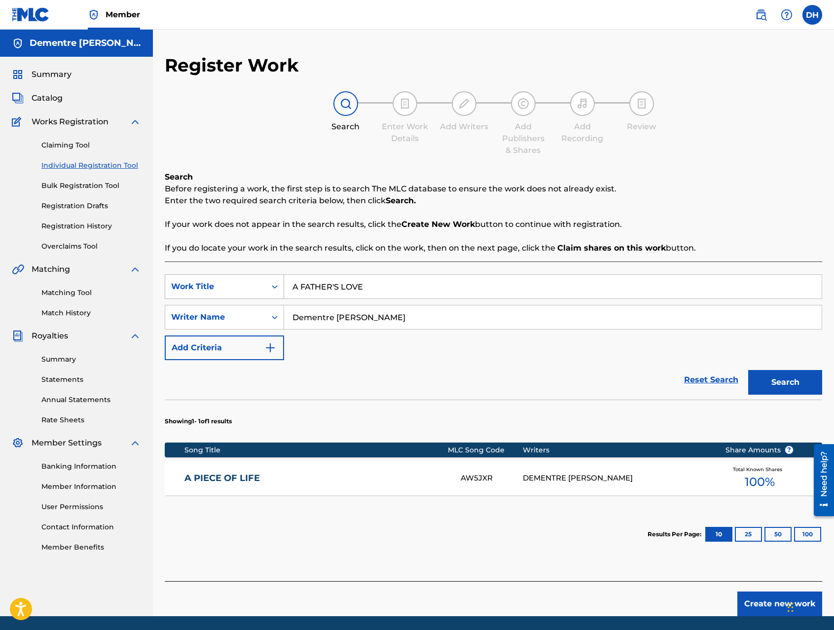
drag, startPoint x: 368, startPoint y: 288, endPoint x: 278, endPoint y: 277, distance: 90.9
click at [278, 277] on div "SearchWithCriteriaca69ba9c-1b3b-4074-b37c-87c16dd2cda8 Work Title A FATHER'S LO…" at bounding box center [493, 286] width 657 height 25
type input "we got to fight"
click at [770, 377] on button "Search" at bounding box center [785, 382] width 74 height 25
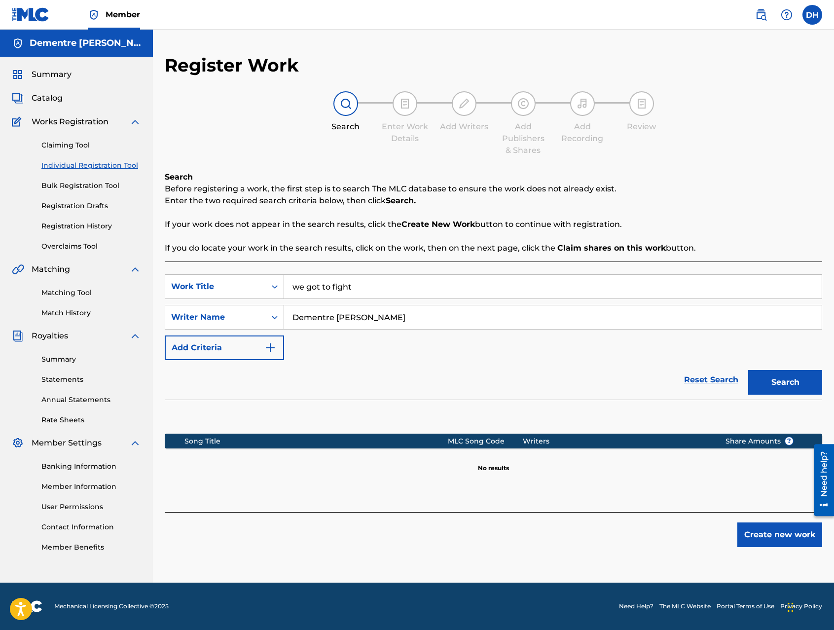
click at [803, 381] on button "Search" at bounding box center [785, 382] width 74 height 25
click at [779, 534] on button "Create new work" at bounding box center [779, 534] width 85 height 25
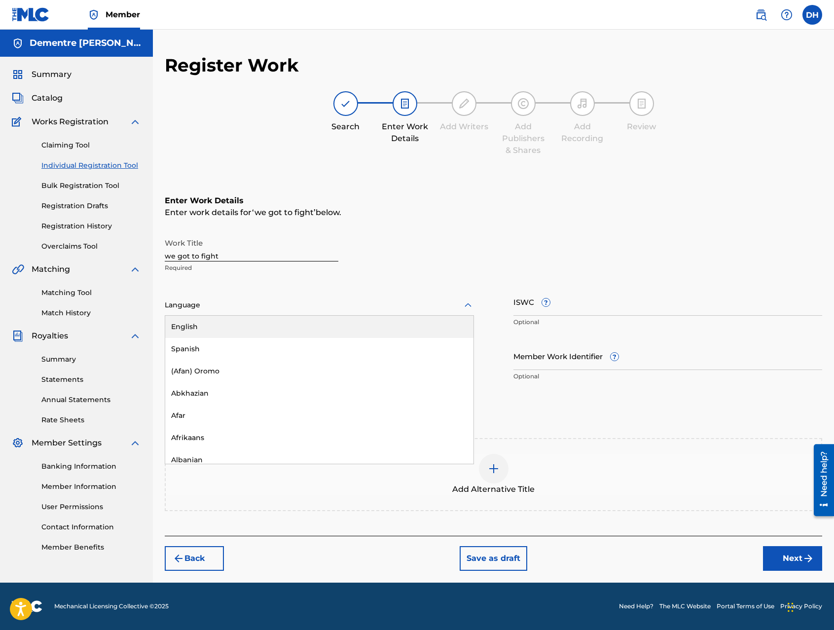
click at [466, 309] on icon at bounding box center [468, 305] width 12 height 12
click at [312, 329] on div "English" at bounding box center [319, 327] width 308 height 22
click at [789, 553] on button "Next" at bounding box center [792, 558] width 59 height 25
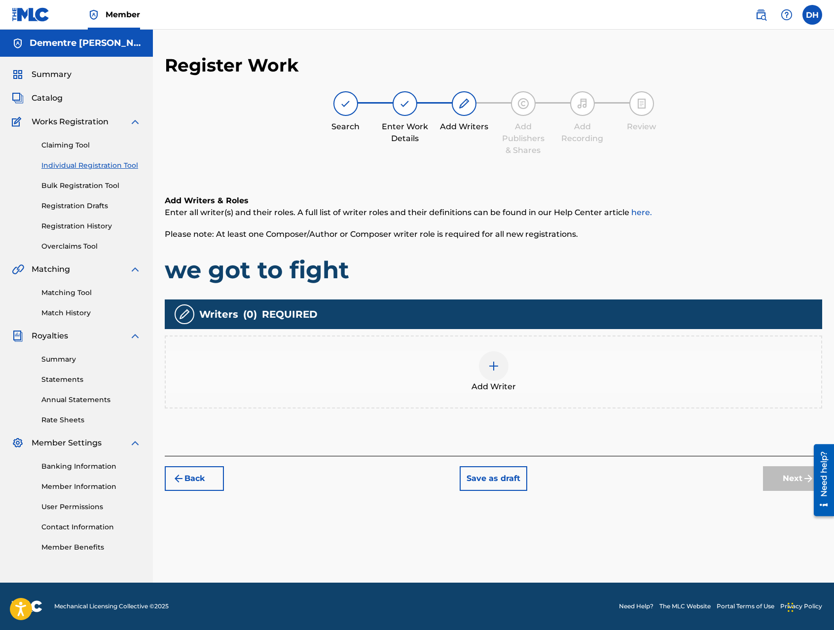
click at [498, 373] on div at bounding box center [494, 366] width 30 height 30
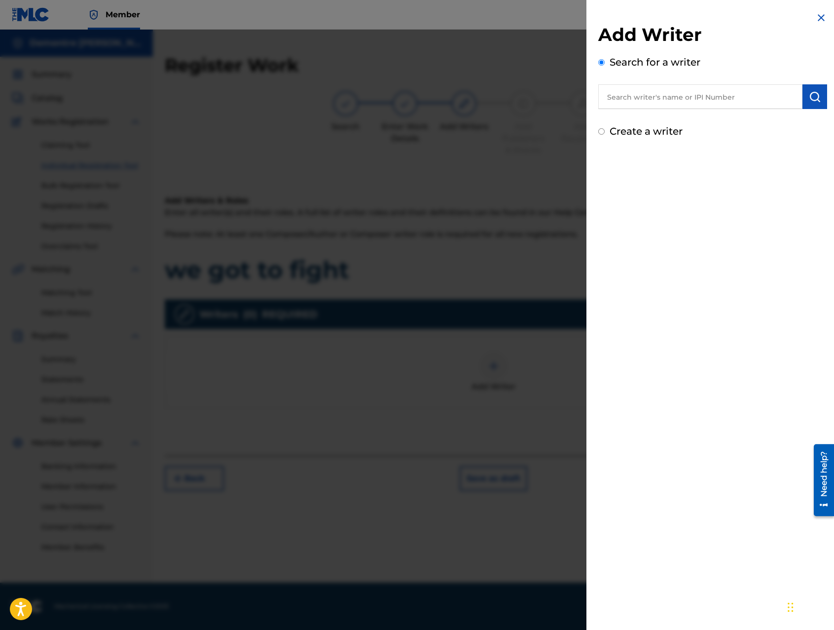
click at [644, 97] on input "text" at bounding box center [700, 96] width 204 height 25
click at [664, 119] on span "[PERSON_NAME]" at bounding box center [682, 118] width 69 height 9
type input "dementre [PERSON_NAME]"
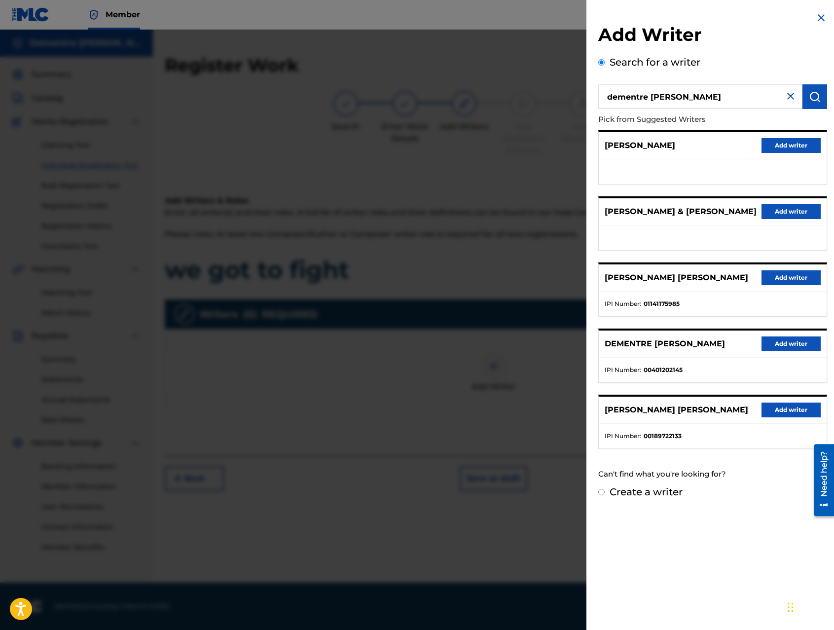
click at [784, 341] on button "Add writer" at bounding box center [791, 343] width 59 height 15
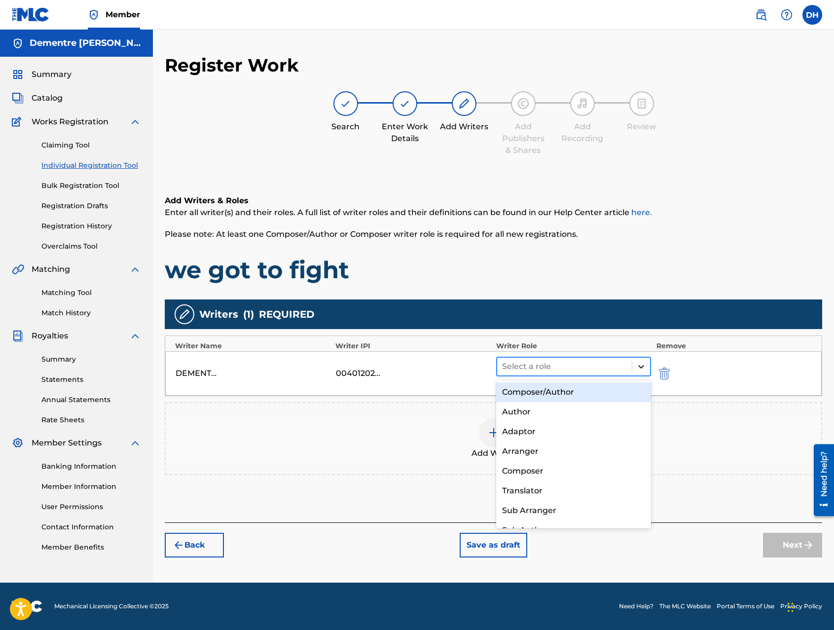
click at [642, 368] on icon at bounding box center [641, 366] width 6 height 3
click at [561, 393] on div "Composer/Author" at bounding box center [573, 392] width 155 height 20
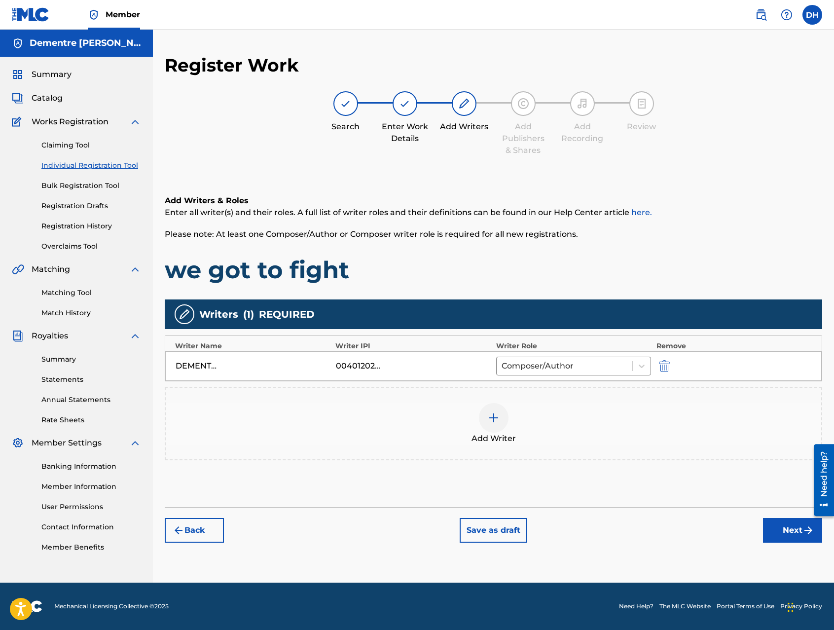
click at [790, 531] on button "Next" at bounding box center [792, 530] width 59 height 25
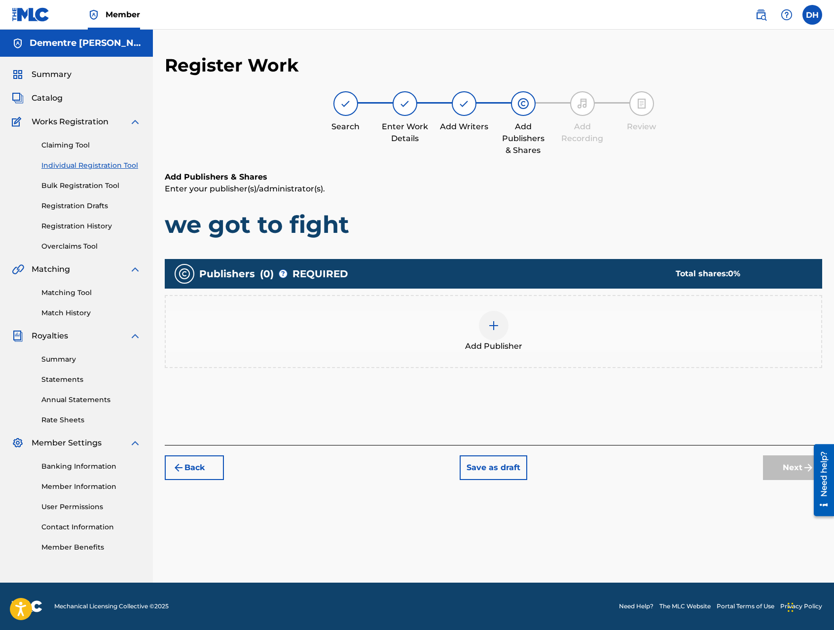
click at [491, 329] on img at bounding box center [494, 326] width 12 height 12
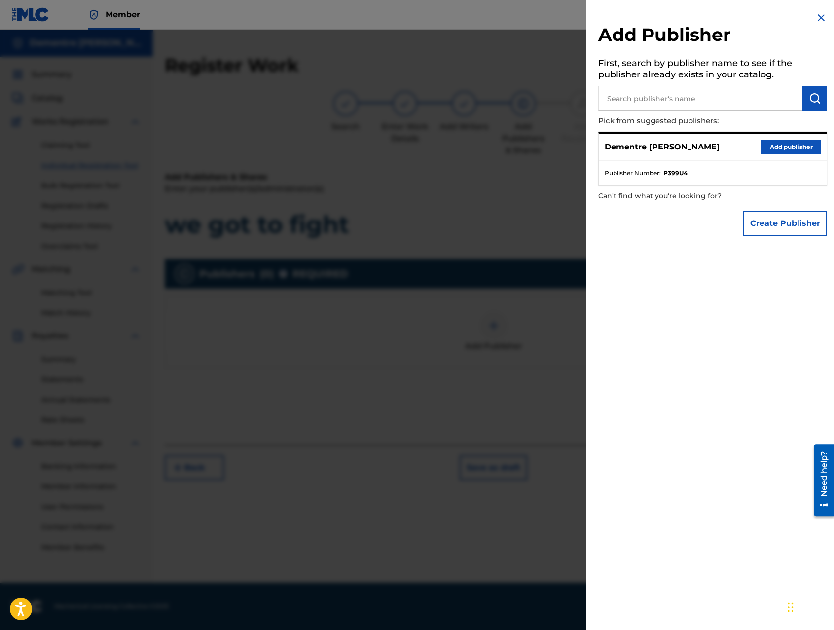
click at [787, 146] on button "Add publisher" at bounding box center [791, 147] width 59 height 15
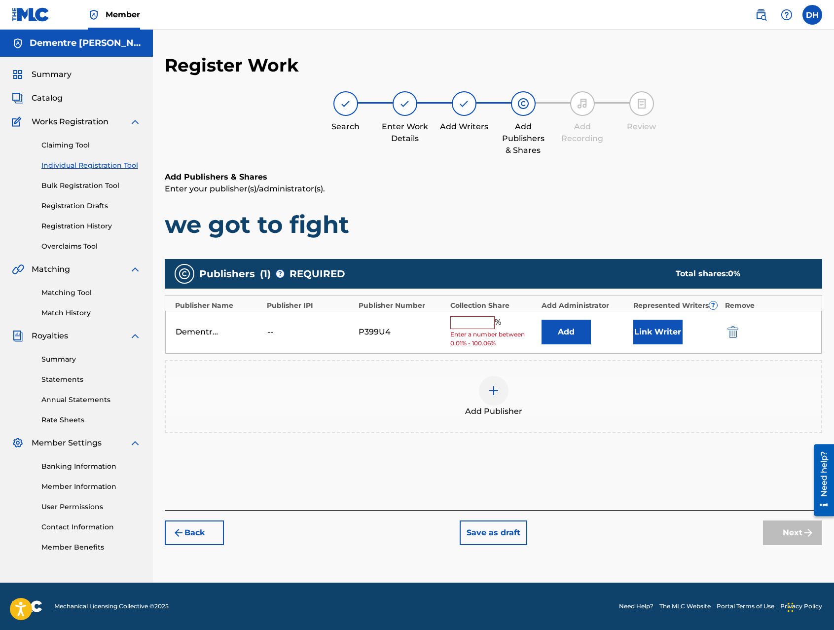
click at [456, 324] on input "text" at bounding box center [472, 322] width 44 height 13
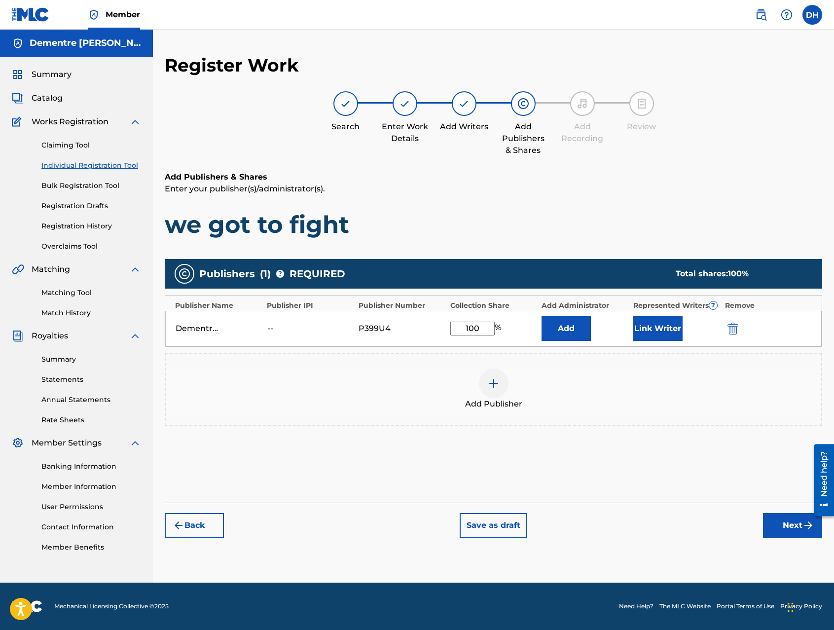
type input "100"
click at [790, 522] on button "Next" at bounding box center [792, 525] width 59 height 25
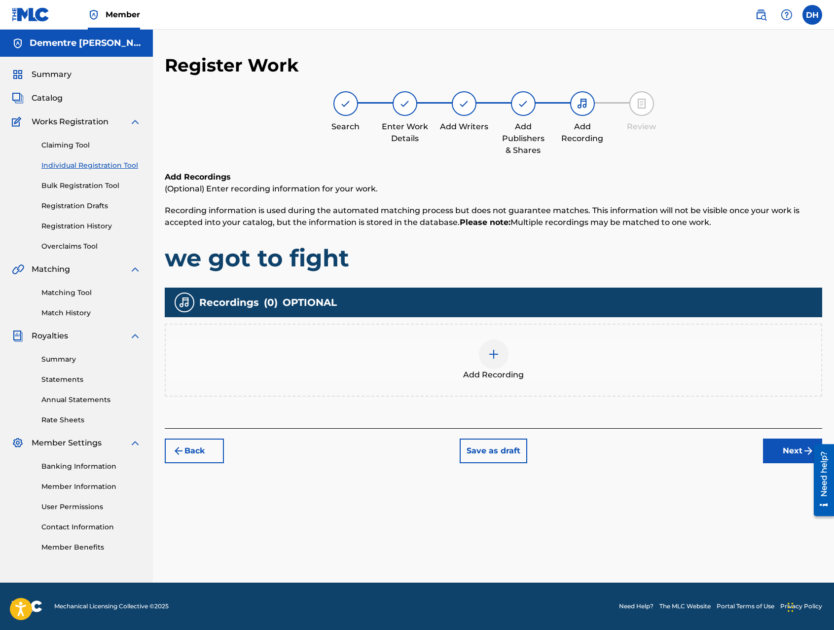
click at [495, 355] on img at bounding box center [494, 354] width 12 height 12
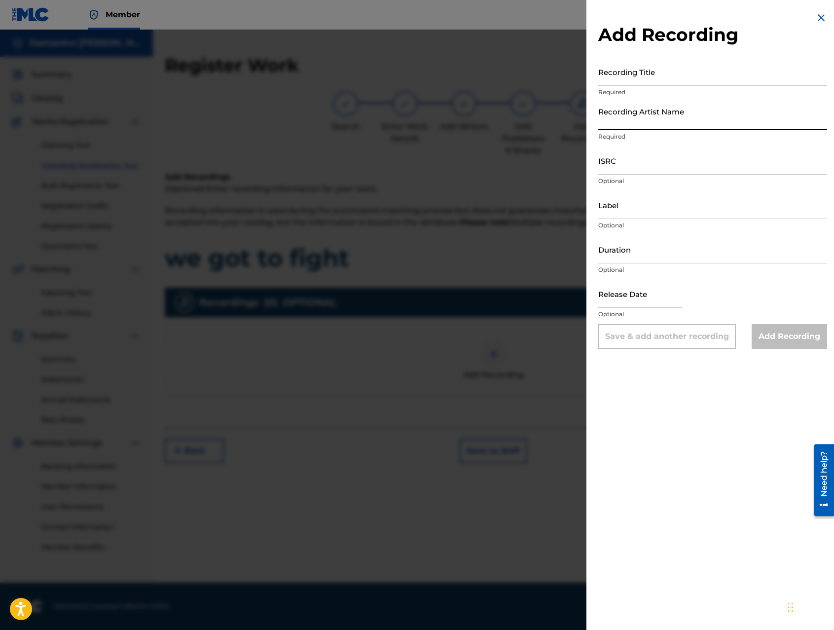
click at [691, 116] on input "Recording Artist Name" at bounding box center [712, 116] width 229 height 28
type input "[PERSON_NAME]"
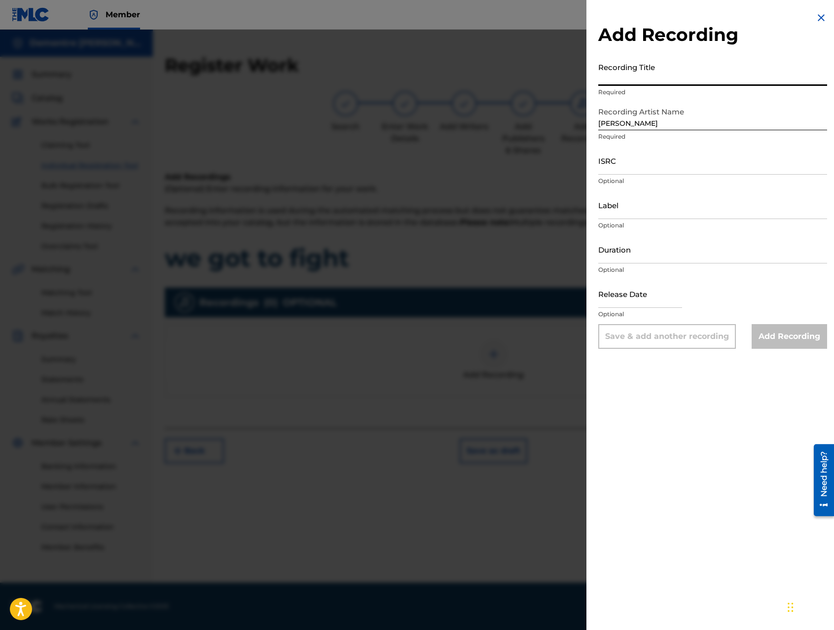
click at [663, 79] on input "Recording Title" at bounding box center [712, 72] width 229 height 28
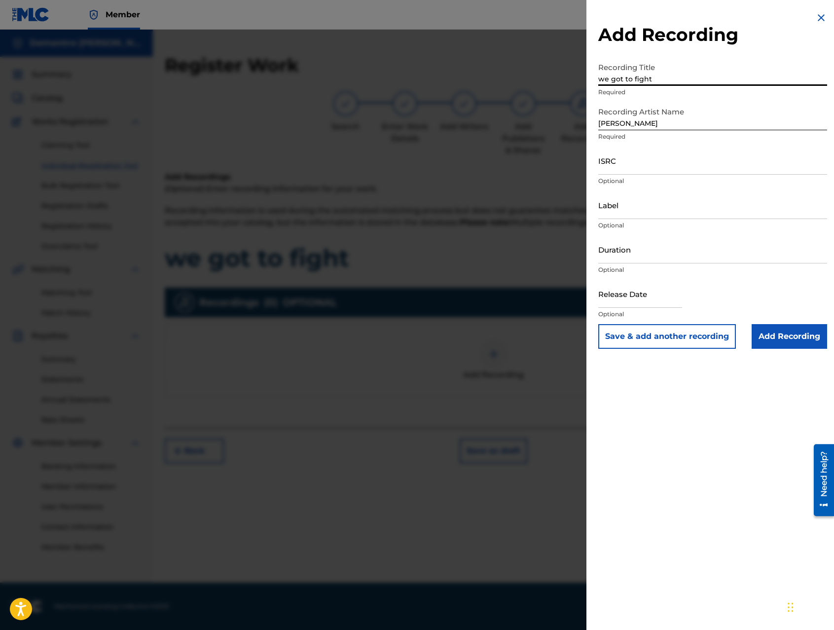
type input "we got to fight"
click at [651, 166] on input "ISRC" at bounding box center [712, 160] width 229 height 28
type input "q"
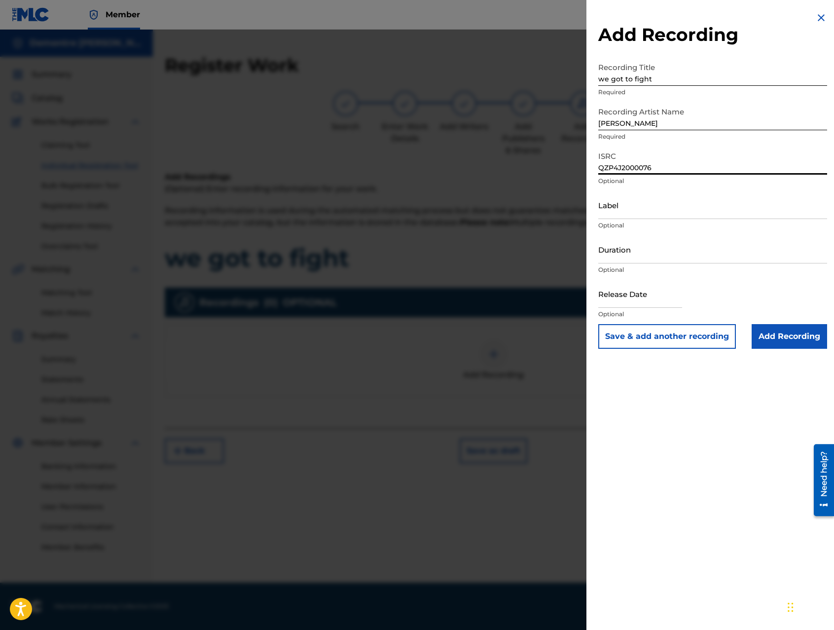
type input "QZP4J2000076"
click at [626, 303] on input "text" at bounding box center [640, 294] width 84 height 28
select select "8"
select select "2025"
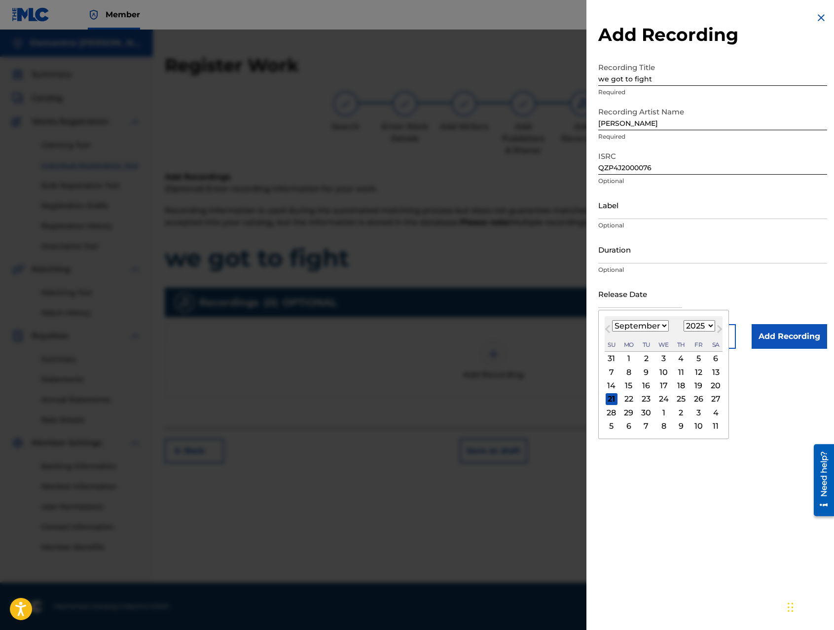
click at [661, 326] on select "January February March April May June July August September October November De…" at bounding box center [640, 325] width 57 height 11
select select "4"
click at [612, 320] on select "January February March April May June July August September October November De…" at bounding box center [640, 325] width 57 height 11
click at [644, 397] on div "20" at bounding box center [646, 399] width 12 height 12
type input "[DATE]"
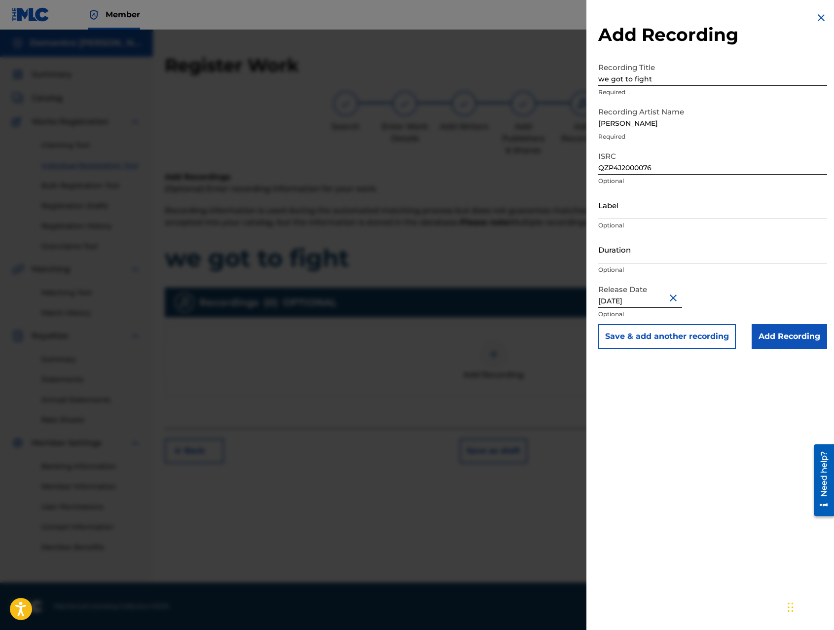
click at [800, 340] on input "Add Recording" at bounding box center [789, 336] width 75 height 25
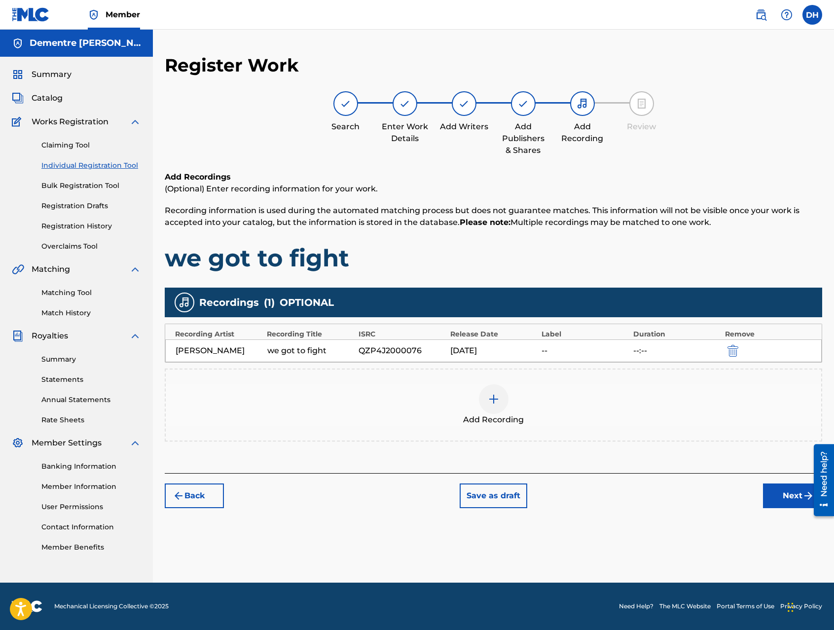
click at [801, 499] on button "Next" at bounding box center [792, 495] width 59 height 25
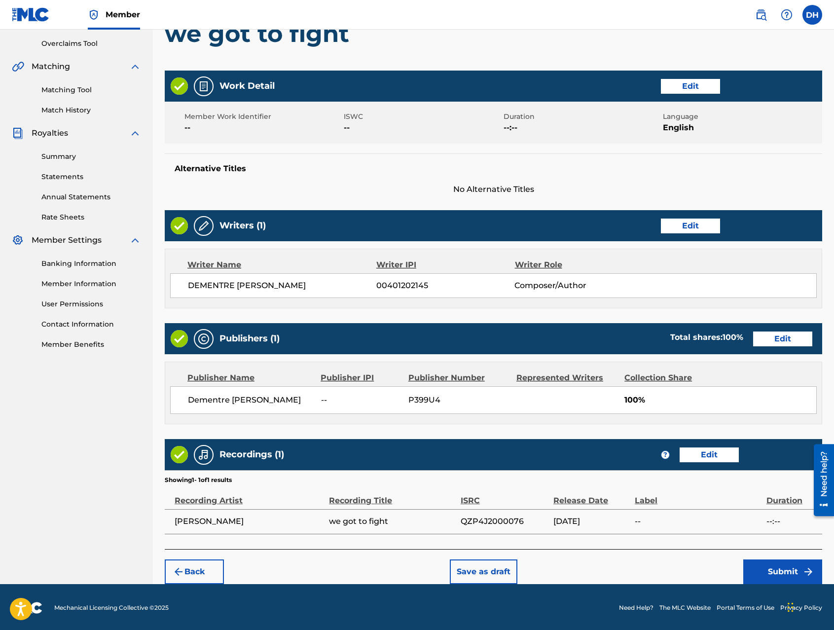
scroll to position [204, 0]
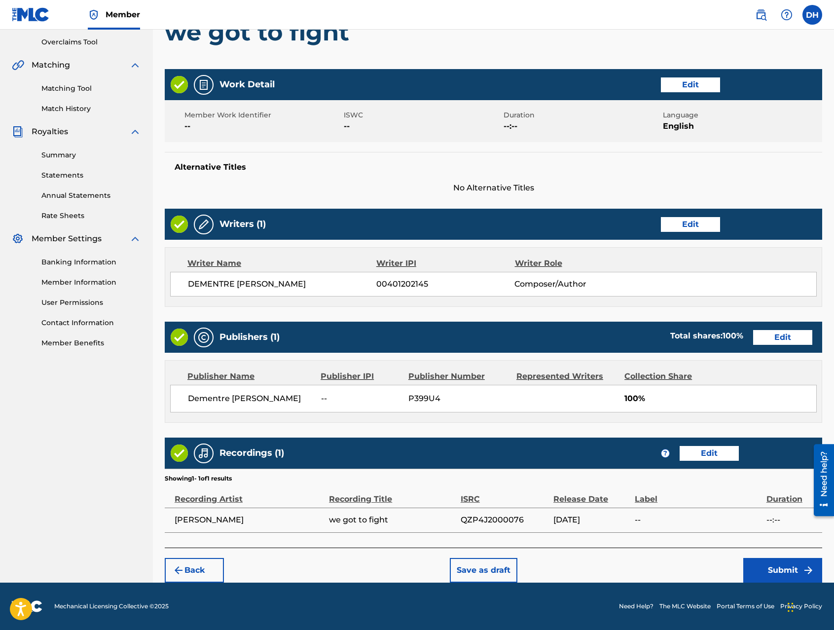
click at [781, 569] on button "Submit" at bounding box center [782, 570] width 79 height 25
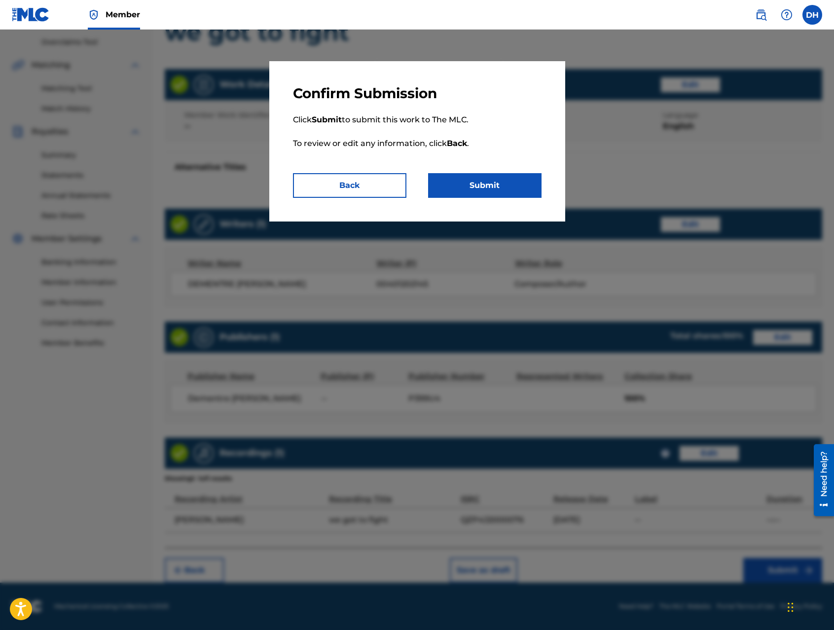
click at [501, 189] on button "Submit" at bounding box center [484, 185] width 113 height 25
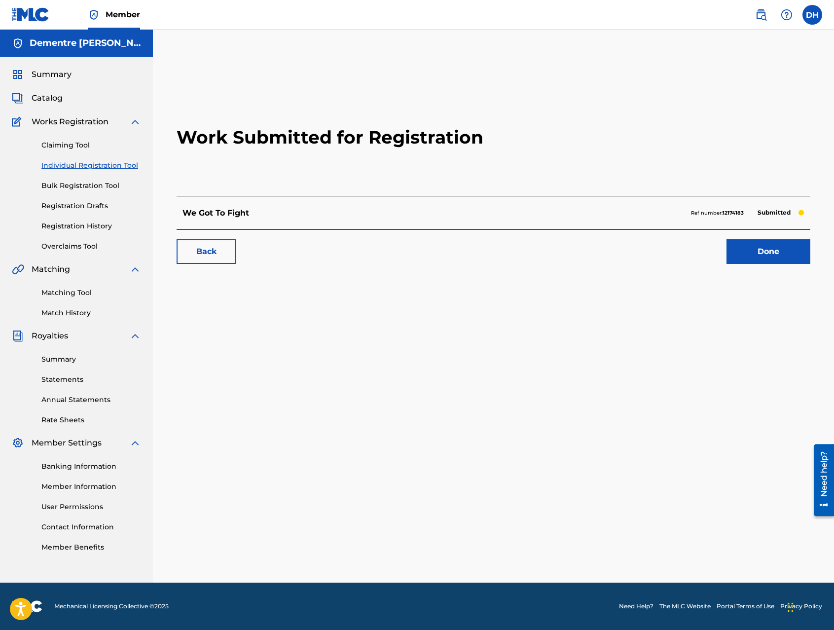
click at [763, 255] on link "Done" at bounding box center [769, 251] width 84 height 25
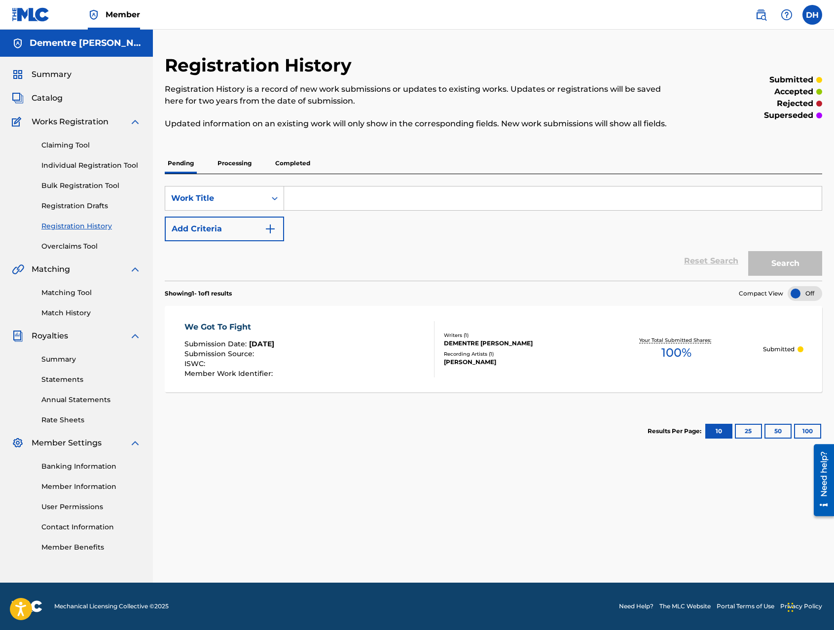
click at [302, 200] on input "Search Form" at bounding box center [553, 198] width 538 height 24
type input "A FATHER'S LOVE"
click at [790, 262] on button "Search" at bounding box center [785, 263] width 74 height 25
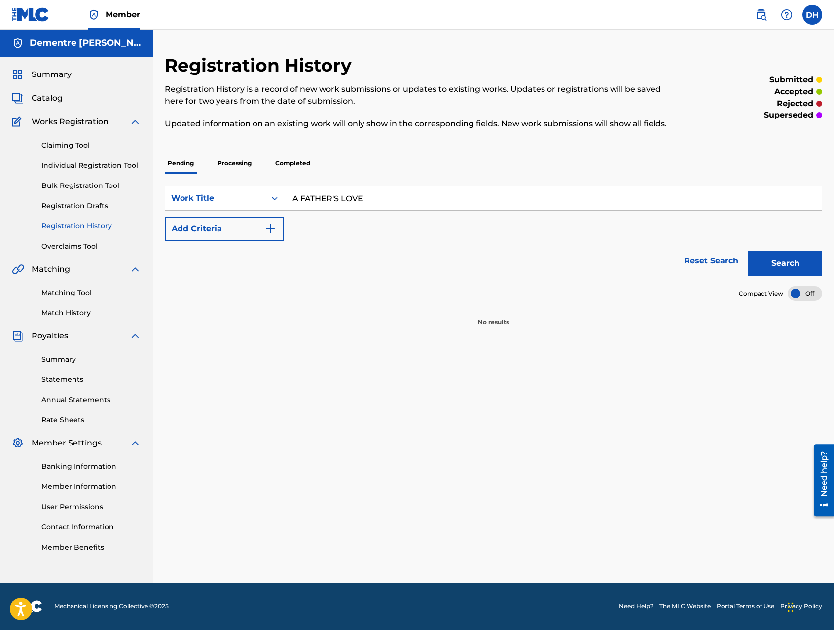
click at [275, 226] on img "Search Form" at bounding box center [270, 229] width 12 height 12
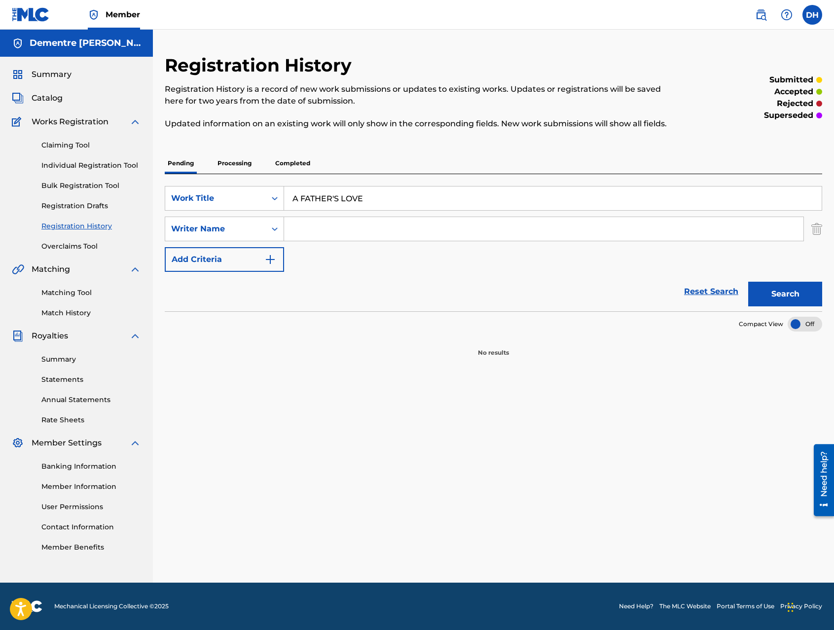
click at [305, 230] on input "Search Form" at bounding box center [543, 229] width 519 height 24
type input "DEMENTRE [PERSON_NAME]"
click at [275, 259] on img "Search Form" at bounding box center [270, 260] width 12 height 12
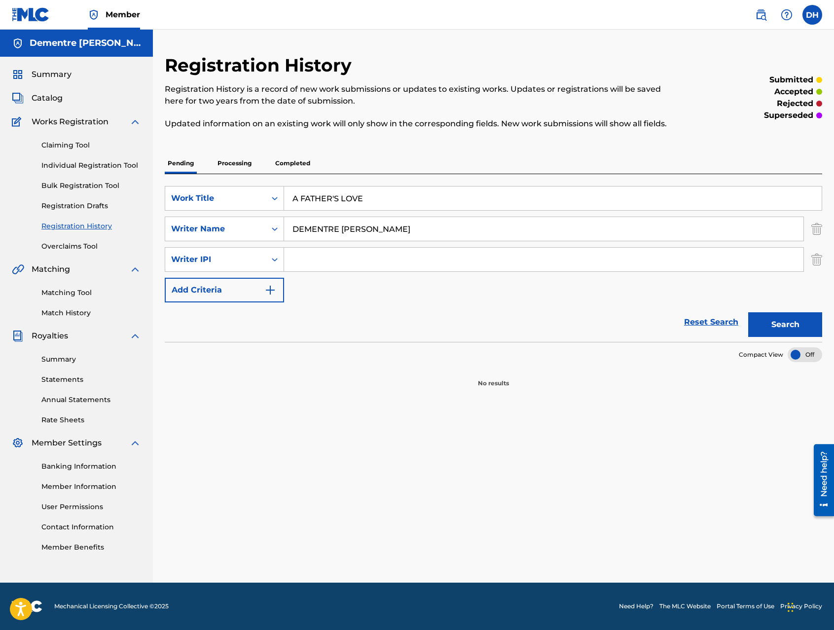
click at [310, 264] on input "Search Form" at bounding box center [543, 260] width 519 height 24
click at [815, 258] on img "Search Form" at bounding box center [816, 259] width 11 height 25
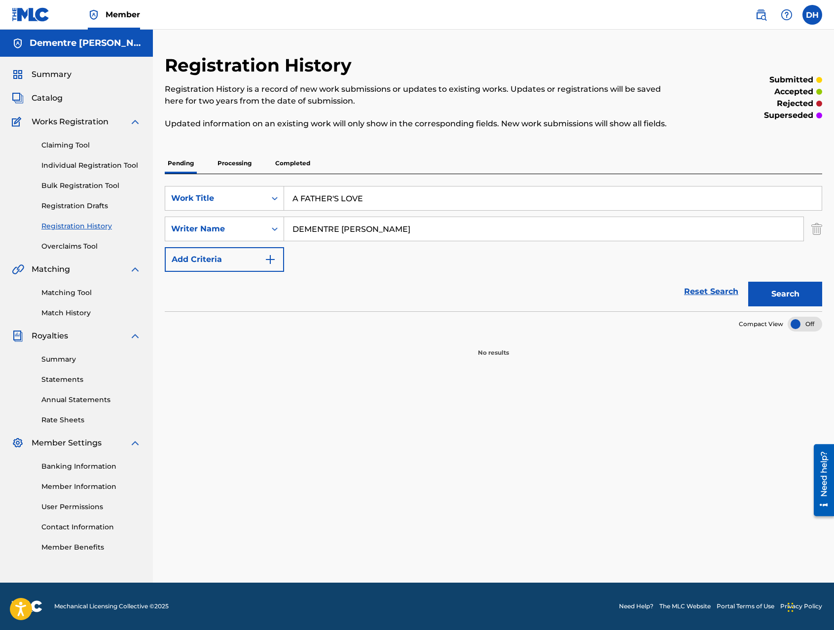
click at [794, 295] on button "Search" at bounding box center [785, 294] width 74 height 25
click at [84, 166] on link "Individual Registration Tool" at bounding box center [91, 165] width 100 height 10
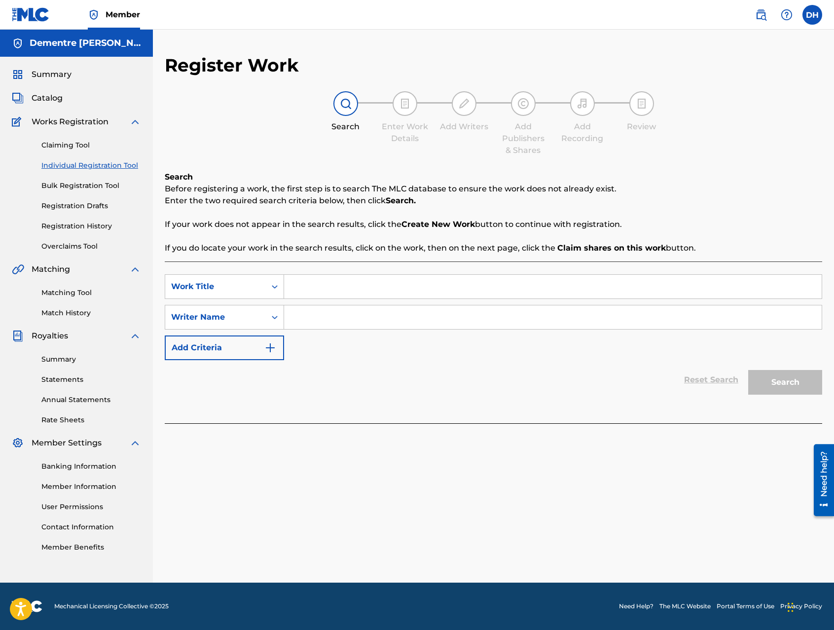
drag, startPoint x: 310, startPoint y: 283, endPoint x: 314, endPoint y: 287, distance: 5.9
click at [311, 283] on input "Search Form" at bounding box center [553, 287] width 538 height 24
type input "A FATHER'S LOVE"
click at [333, 322] on input "Search Form" at bounding box center [553, 317] width 538 height 24
type input "DEMENTRE [PERSON_NAME]"
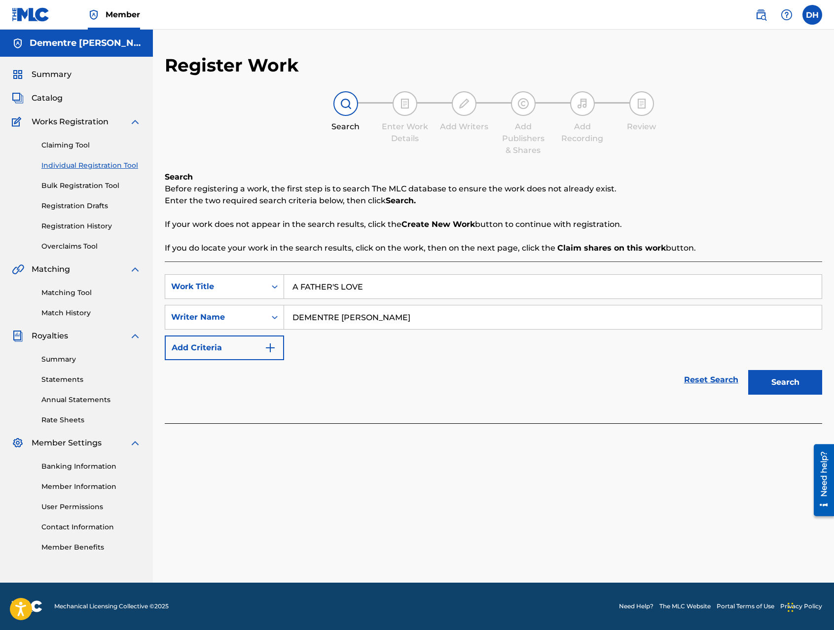
click at [782, 385] on button "Search" at bounding box center [785, 382] width 74 height 25
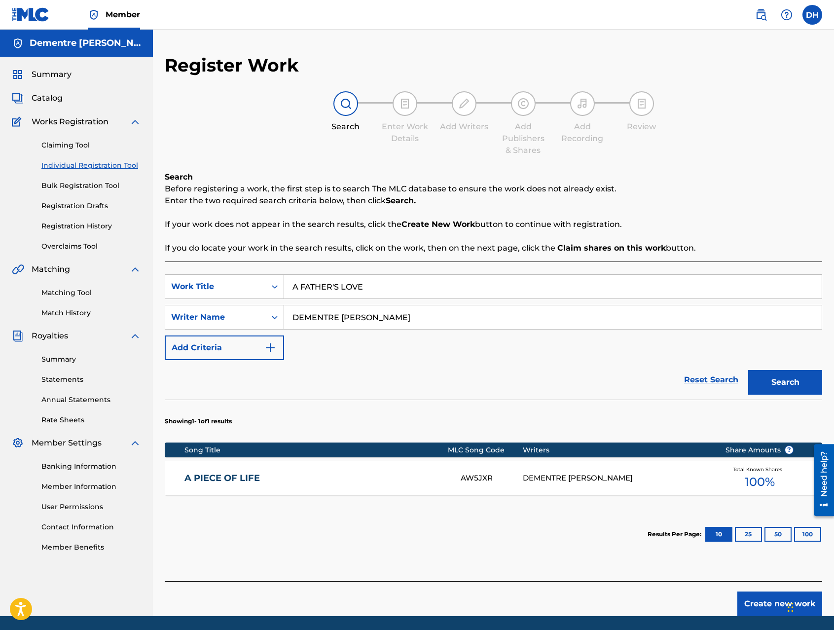
click at [286, 486] on div "A PIECE OF LIFE AW5JXR DEMENTRE [PERSON_NAME] Total Known Shares 100 %" at bounding box center [493, 478] width 657 height 35
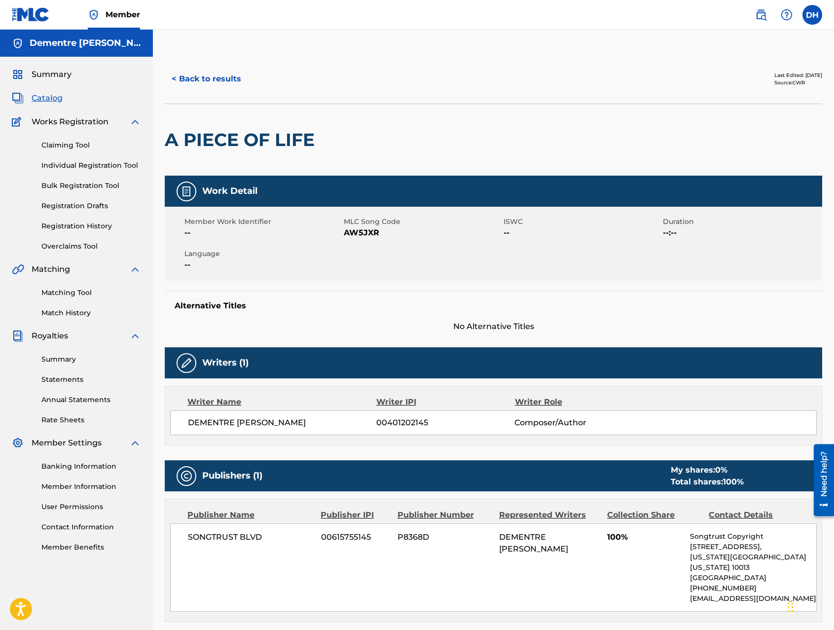
click at [71, 141] on link "Claiming Tool" at bounding box center [91, 145] width 100 height 10
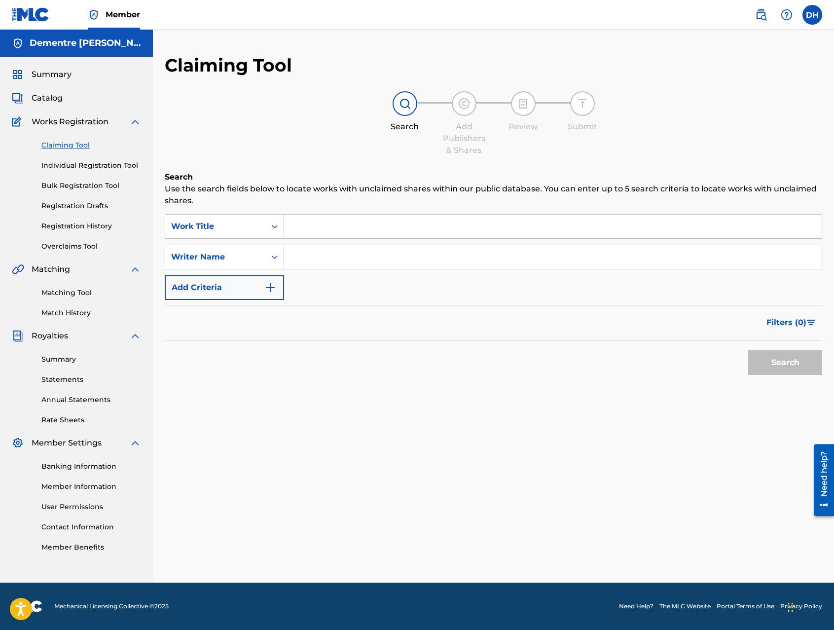
click at [301, 227] on input "Search Form" at bounding box center [553, 227] width 538 height 24
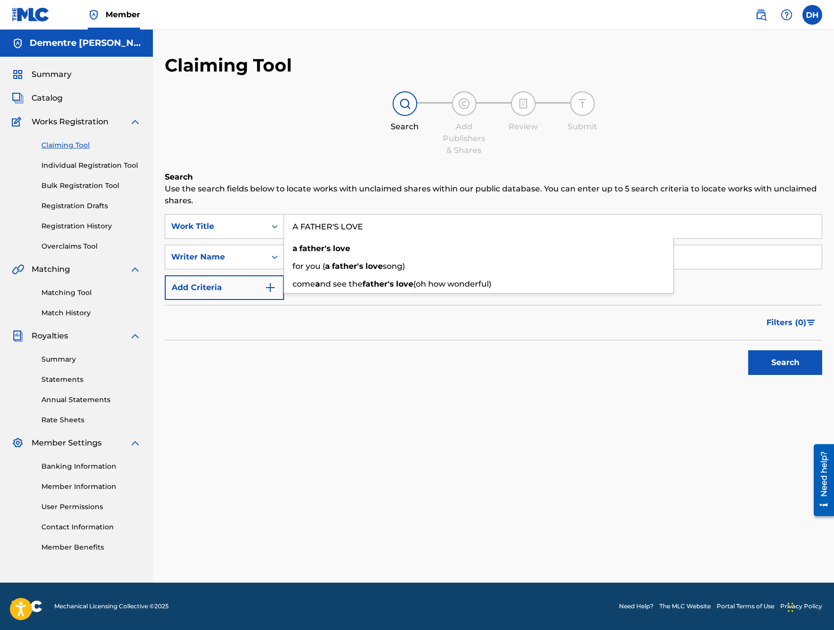
type input "A FATHER'S LOVE"
click at [748, 350] on button "Search" at bounding box center [785, 362] width 74 height 25
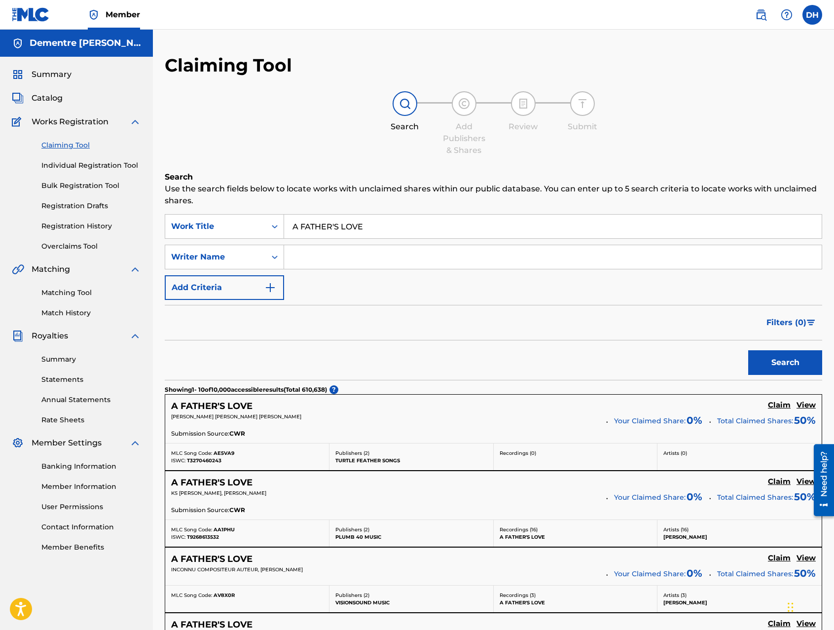
click at [309, 260] on input "Search Form" at bounding box center [553, 257] width 538 height 24
type input "DEMENTRE [PERSON_NAME]"
click at [783, 358] on button "Search" at bounding box center [785, 362] width 74 height 25
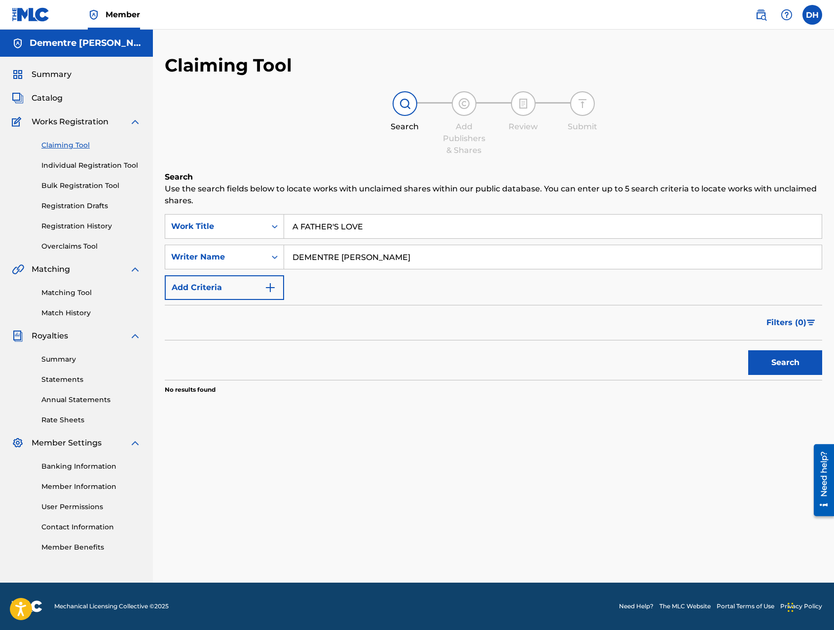
click at [781, 364] on button "Search" at bounding box center [785, 362] width 74 height 25
click at [270, 286] on img "Search Form" at bounding box center [270, 288] width 12 height 12
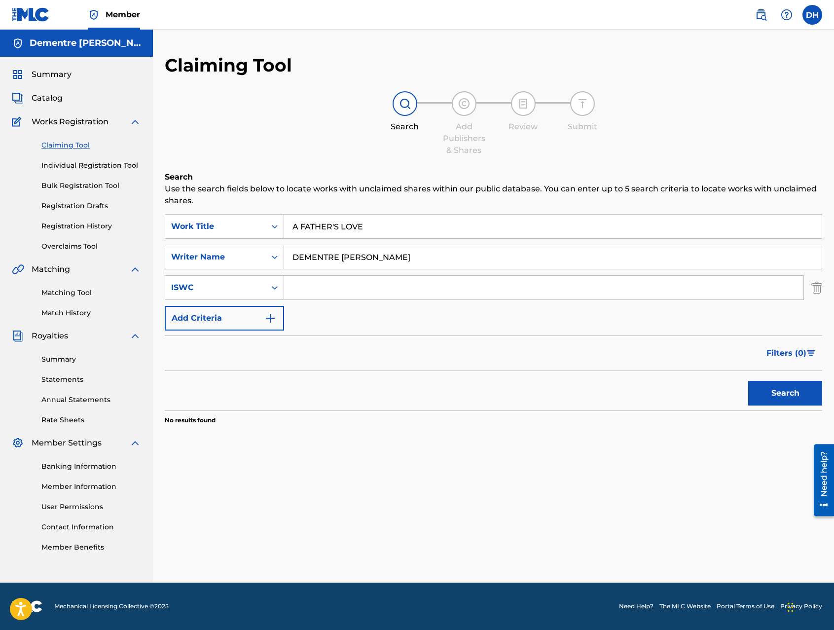
click at [269, 318] on img "Search Form" at bounding box center [270, 318] width 12 height 12
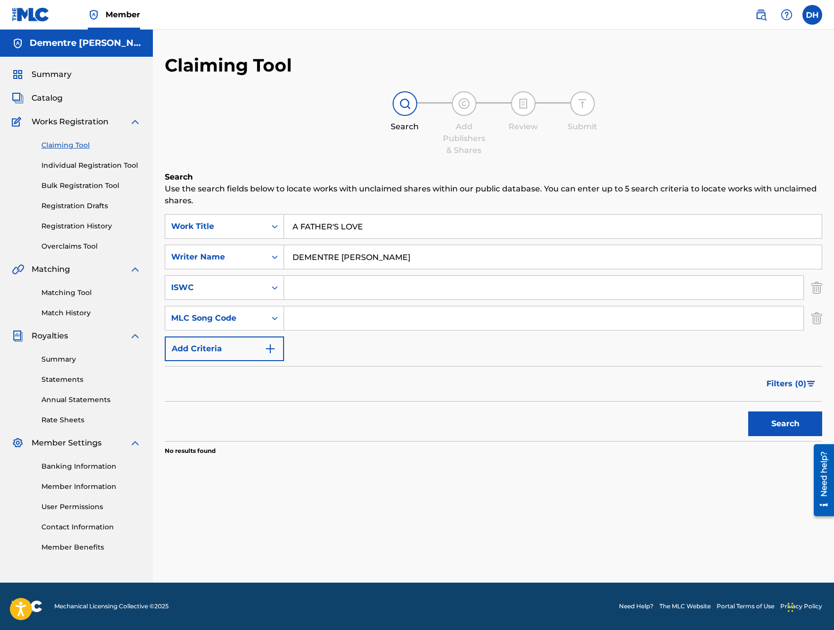
click at [818, 321] on img "Search Form" at bounding box center [816, 318] width 11 height 25
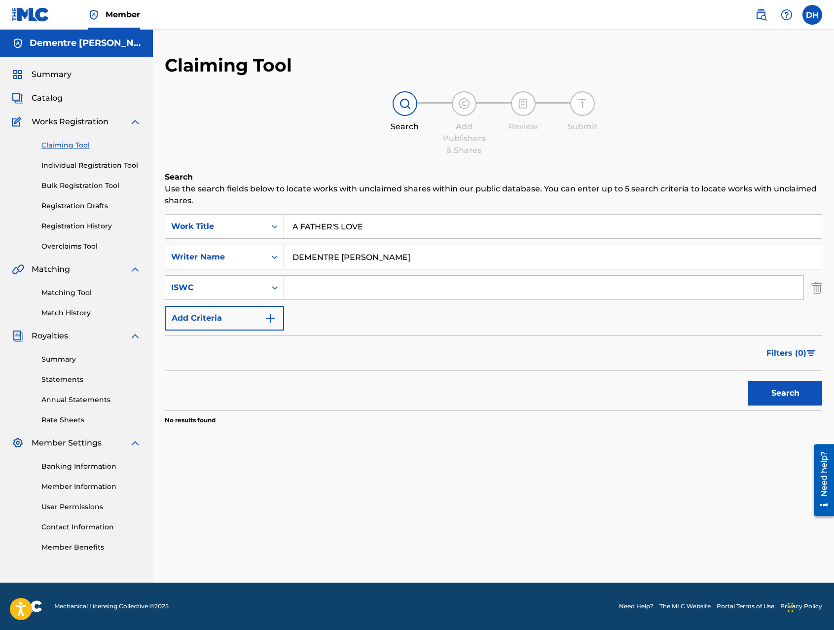
click at [818, 289] on img "Search Form" at bounding box center [816, 287] width 11 height 25
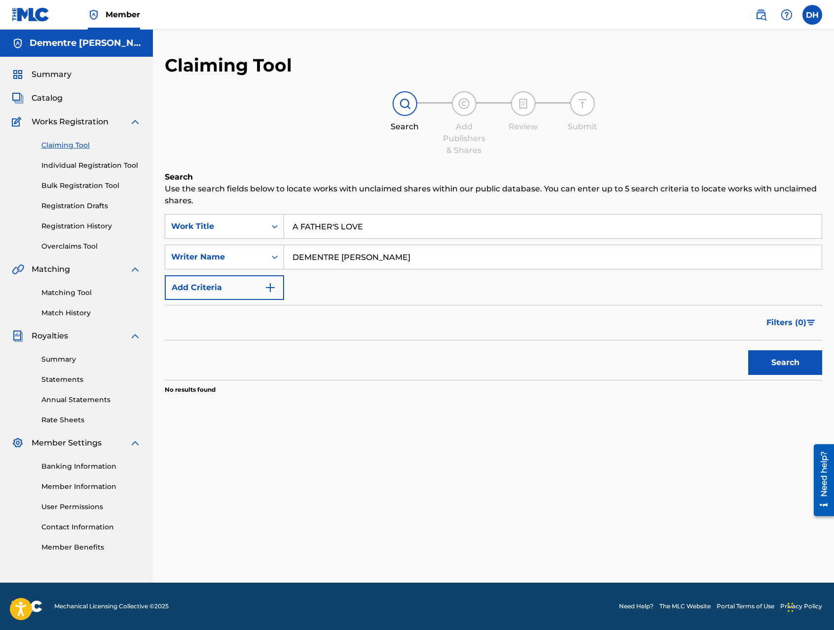
click at [109, 165] on link "Individual Registration Tool" at bounding box center [91, 165] width 100 height 10
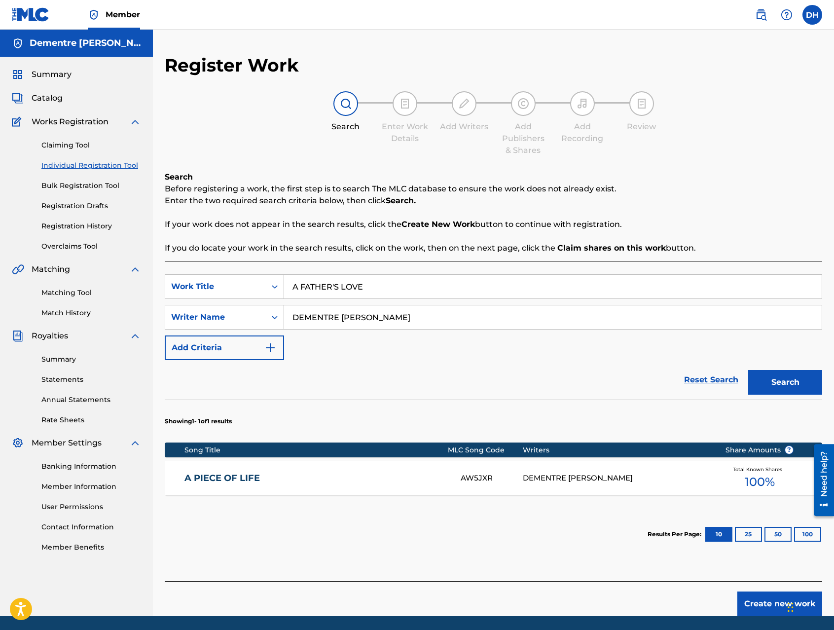
click at [787, 377] on button "Search" at bounding box center [785, 382] width 74 height 25
click at [765, 605] on button "Create new work" at bounding box center [779, 603] width 85 height 25
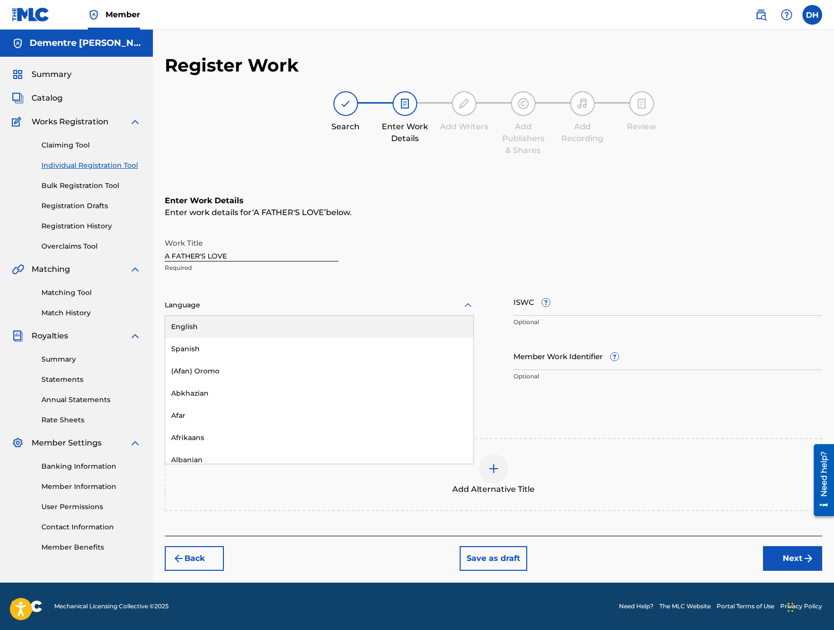
click at [471, 303] on icon at bounding box center [468, 305] width 12 height 12
click at [272, 337] on div "English" at bounding box center [319, 327] width 308 height 22
click at [801, 559] on button "Next" at bounding box center [792, 558] width 59 height 25
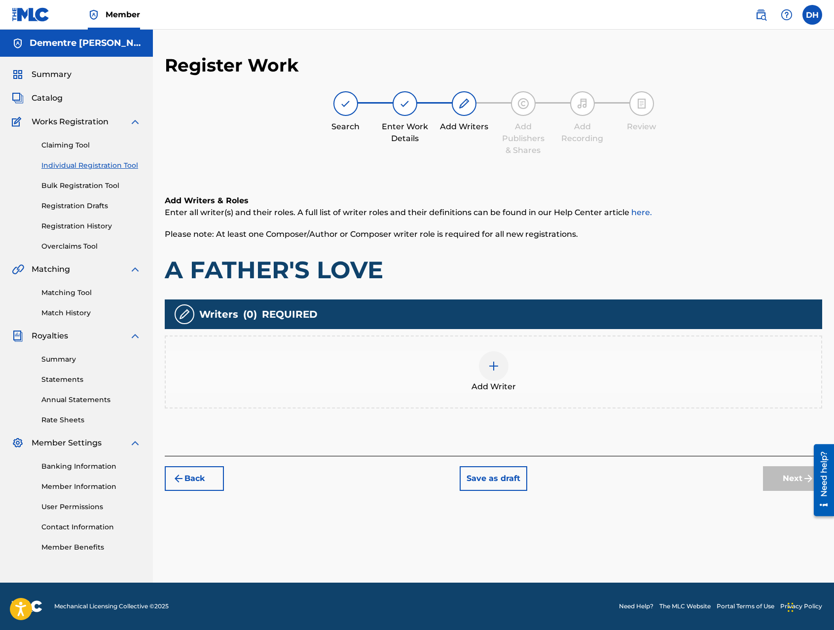
click at [499, 364] on img at bounding box center [494, 366] width 12 height 12
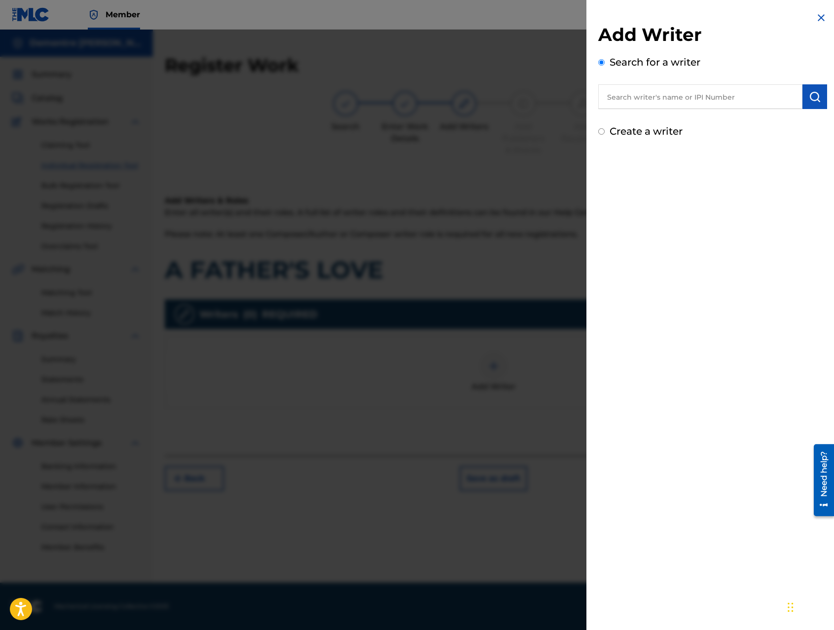
click at [646, 98] on input "text" at bounding box center [700, 96] width 204 height 25
type input "00401202145"
click at [811, 100] on img "submit" at bounding box center [815, 97] width 12 height 12
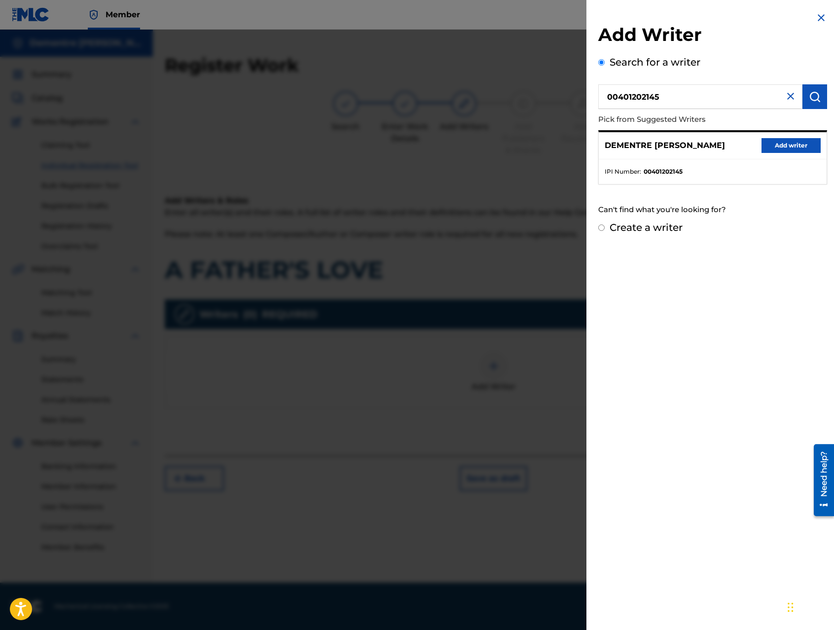
click at [788, 146] on button "Add writer" at bounding box center [791, 145] width 59 height 15
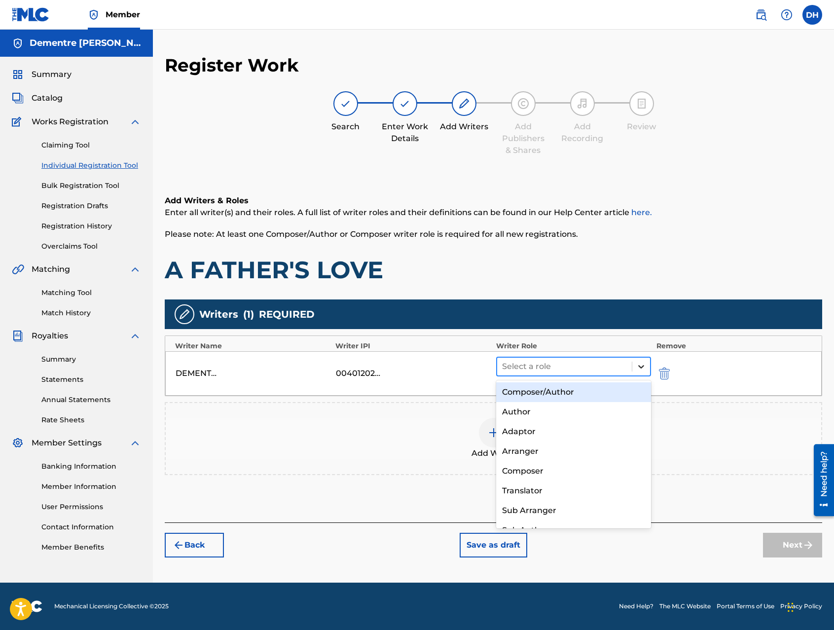
click at [639, 366] on icon at bounding box center [641, 366] width 6 height 3
click at [548, 393] on div "Composer/Author" at bounding box center [573, 392] width 155 height 20
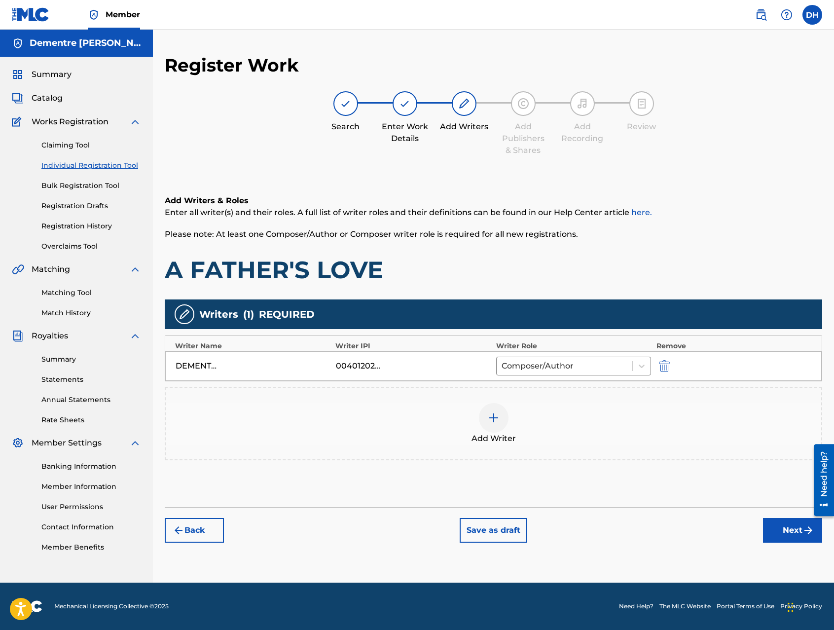
click at [794, 528] on button "Next" at bounding box center [792, 530] width 59 height 25
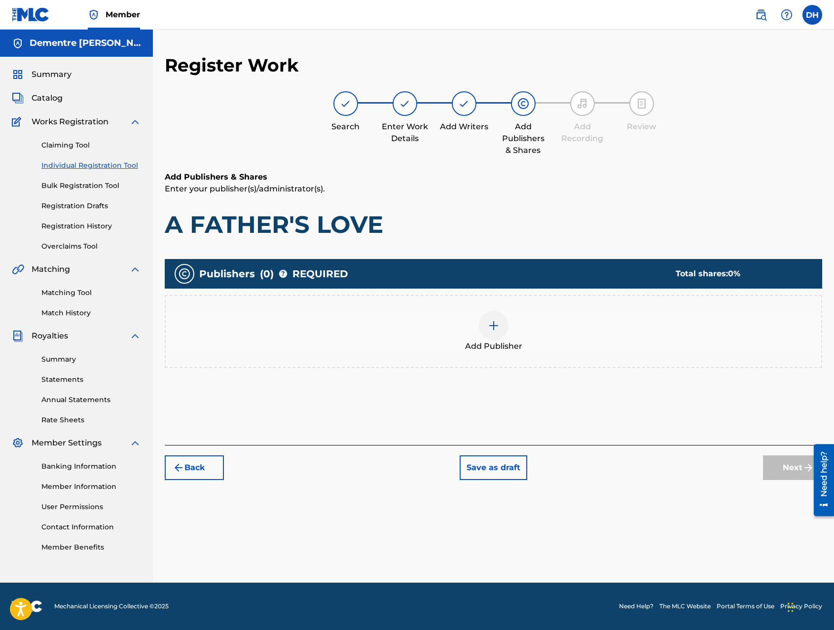
click at [499, 326] on img at bounding box center [494, 326] width 12 height 12
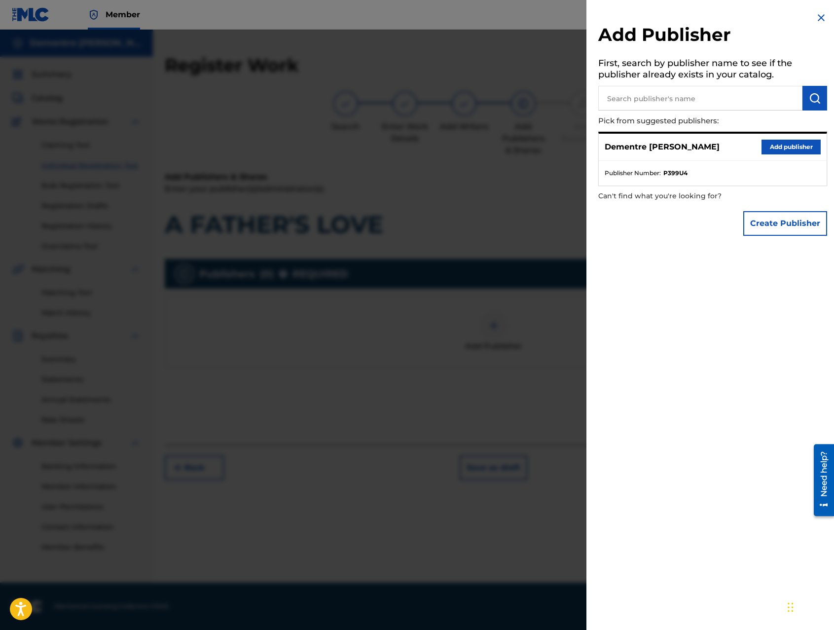
click at [779, 149] on button "Add publisher" at bounding box center [791, 147] width 59 height 15
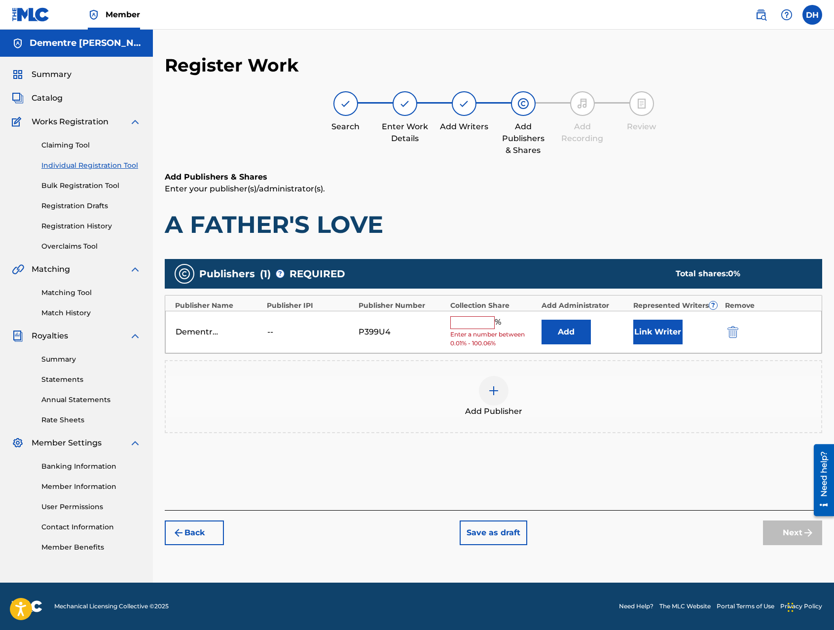
click at [474, 326] on input "text" at bounding box center [472, 322] width 44 height 13
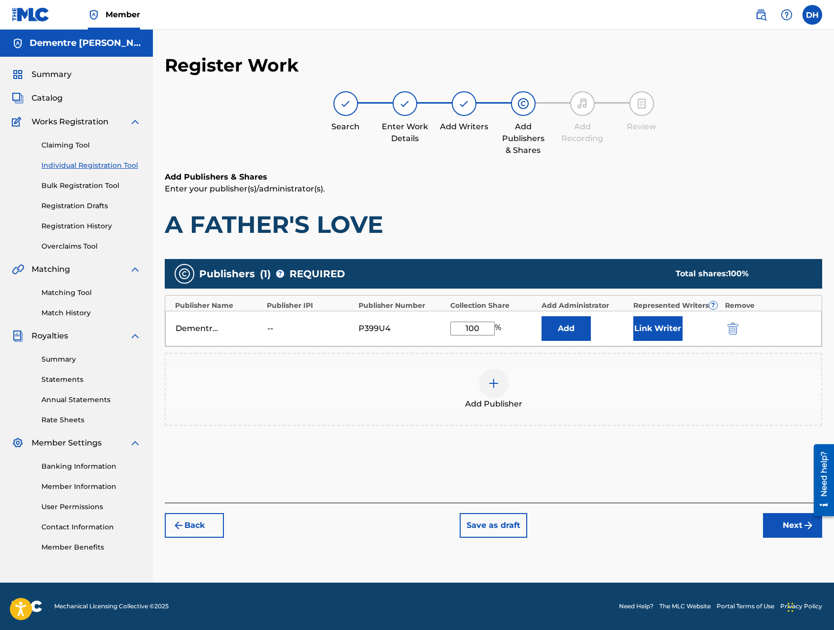
click at [657, 272] on div "Publishers ( 1 ) ? REQUIRED Total shares: 100 %" at bounding box center [493, 274] width 657 height 30
click at [480, 327] on input "100" at bounding box center [472, 329] width 44 height 14
drag, startPoint x: 483, startPoint y: 327, endPoint x: 449, endPoint y: 328, distance: 33.6
click at [449, 328] on div "Dementre [PERSON_NAME] -- P399U4 100 % Add Link Writer" at bounding box center [493, 329] width 656 height 36
drag, startPoint x: 490, startPoint y: 329, endPoint x: 433, endPoint y: 330, distance: 57.7
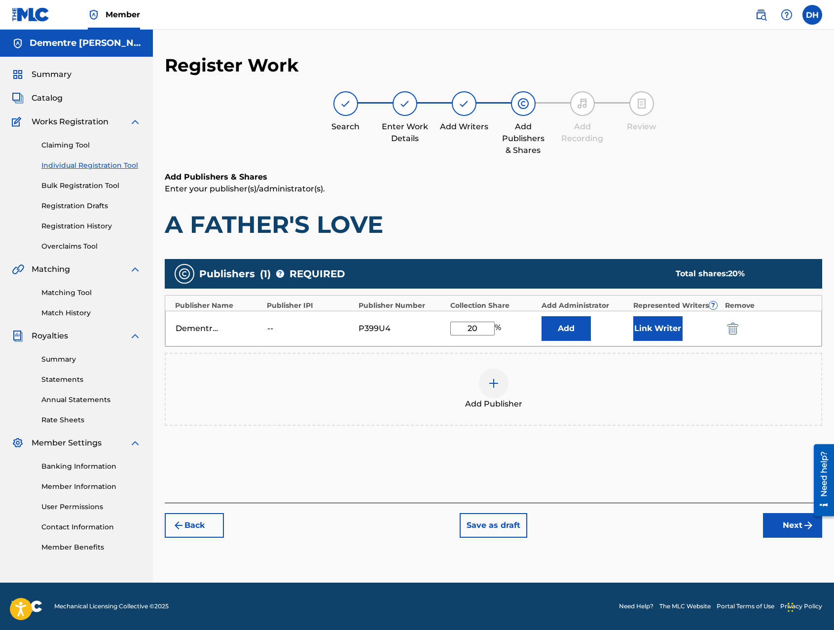
click at [437, 329] on div "Dementre [PERSON_NAME] -- P399U4 20 % Add Link Writer" at bounding box center [493, 329] width 656 height 36
type input "100"
click at [792, 524] on button "Next" at bounding box center [792, 525] width 59 height 25
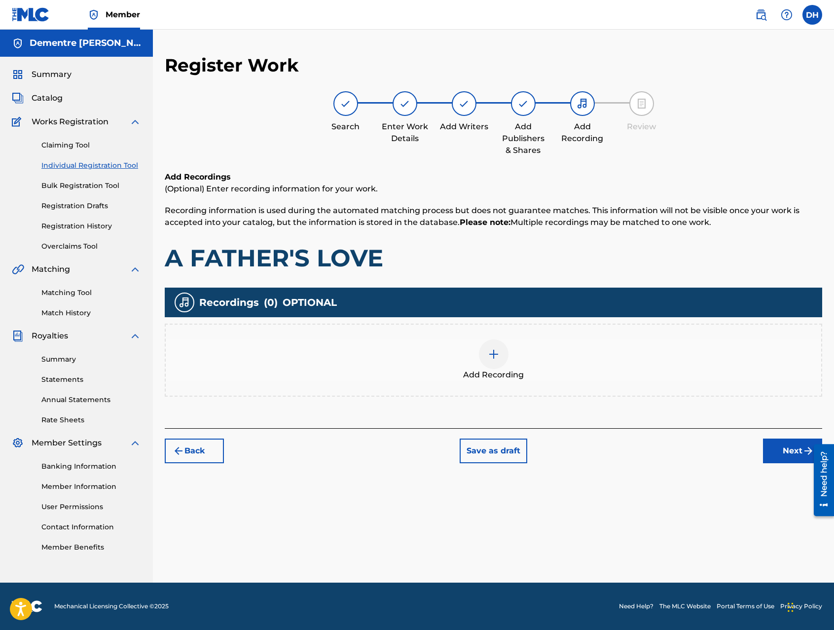
click at [491, 354] on img at bounding box center [494, 354] width 12 height 12
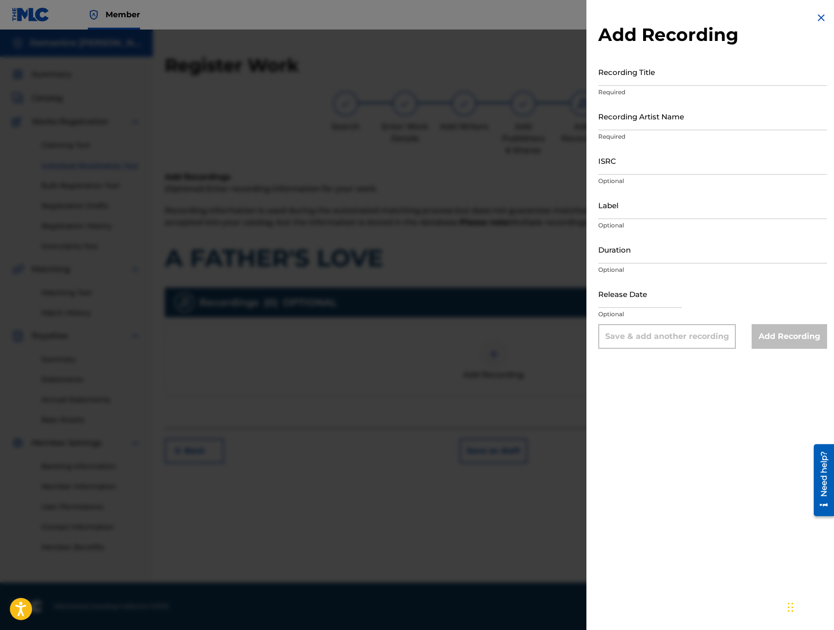
click at [647, 80] on input "Recording Title" at bounding box center [712, 72] width 229 height 28
type input "A FATHER'S LOVE"
click at [622, 122] on input "Recording Artist Name" at bounding box center [712, 116] width 229 height 28
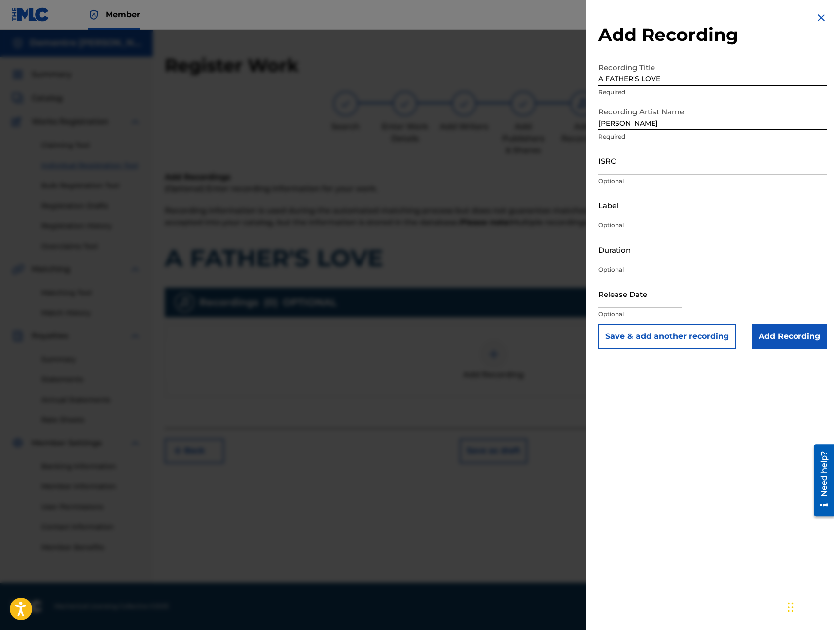
type input "[PERSON_NAME]"
click at [605, 166] on input "ISRC" at bounding box center [712, 160] width 229 height 28
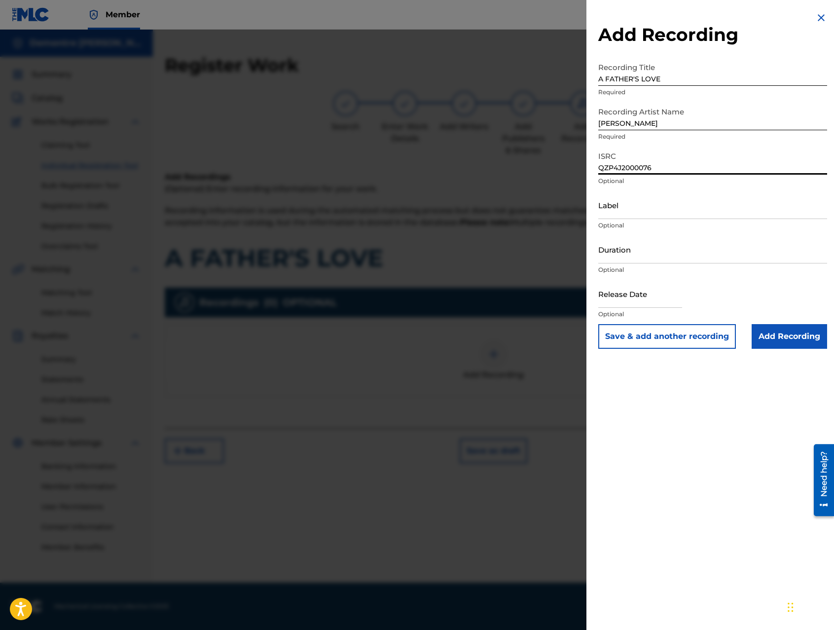
type input "QZP4J2000076"
click at [645, 301] on input "text" at bounding box center [640, 294] width 84 height 28
select select "8"
select select "2025"
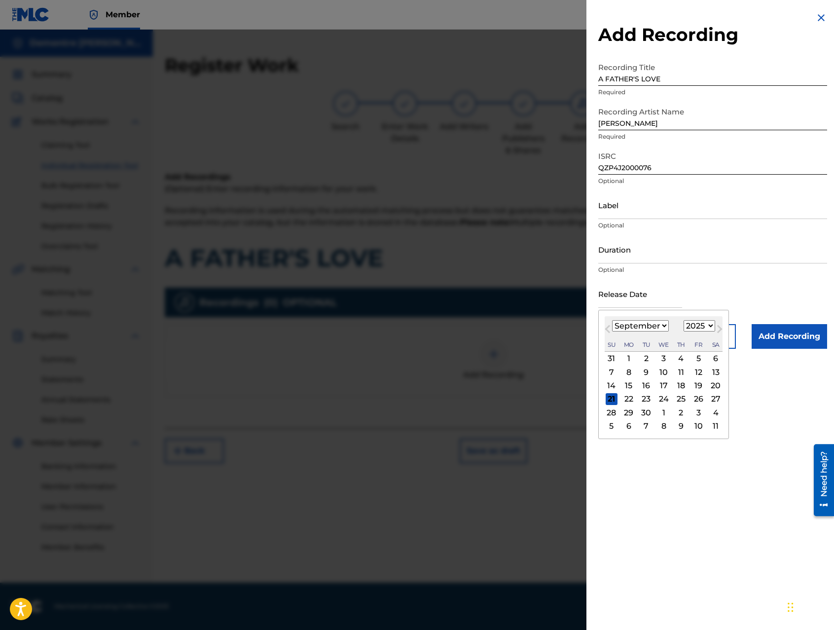
click at [664, 324] on select "January February March April May June July August September October November De…" at bounding box center [640, 325] width 57 height 11
select select "4"
click at [612, 320] on select "January February March April May June July August September October November De…" at bounding box center [640, 325] width 57 height 11
click at [644, 396] on div "20" at bounding box center [646, 399] width 12 height 12
type input "[DATE]"
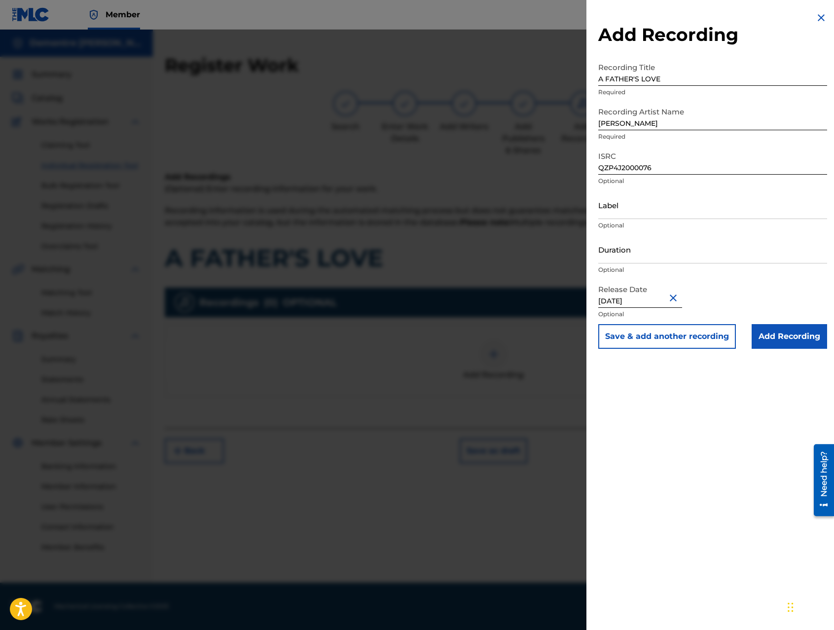
click at [623, 302] on input "[DATE]" at bounding box center [640, 294] width 84 height 28
select select "4"
select select "2025"
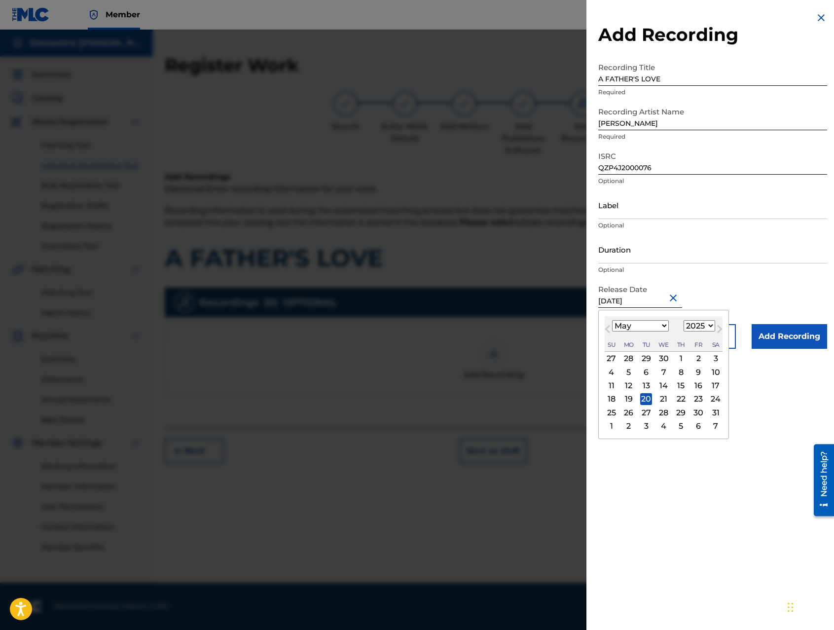
click at [713, 399] on div "24" at bounding box center [716, 399] width 12 height 12
type input "[DATE]"
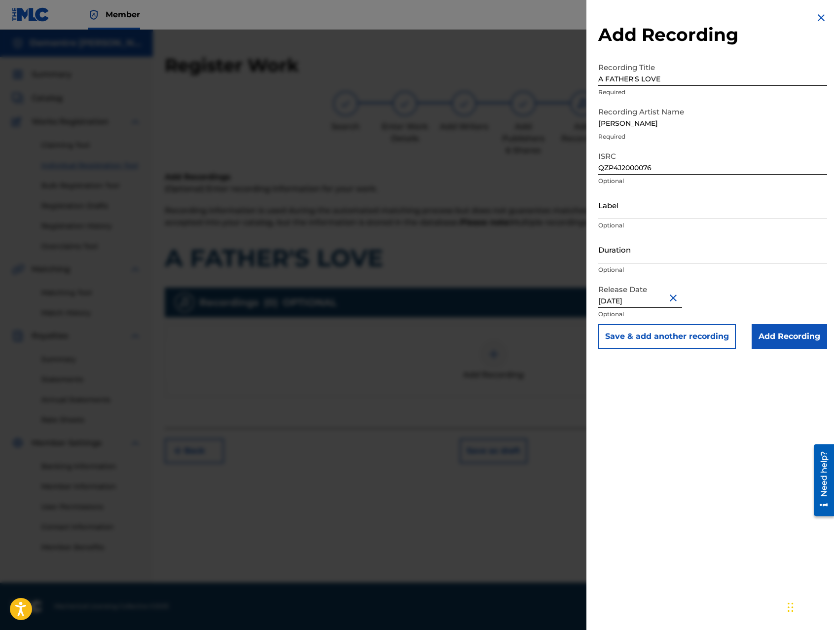
click at [788, 335] on input "Add Recording" at bounding box center [789, 336] width 75 height 25
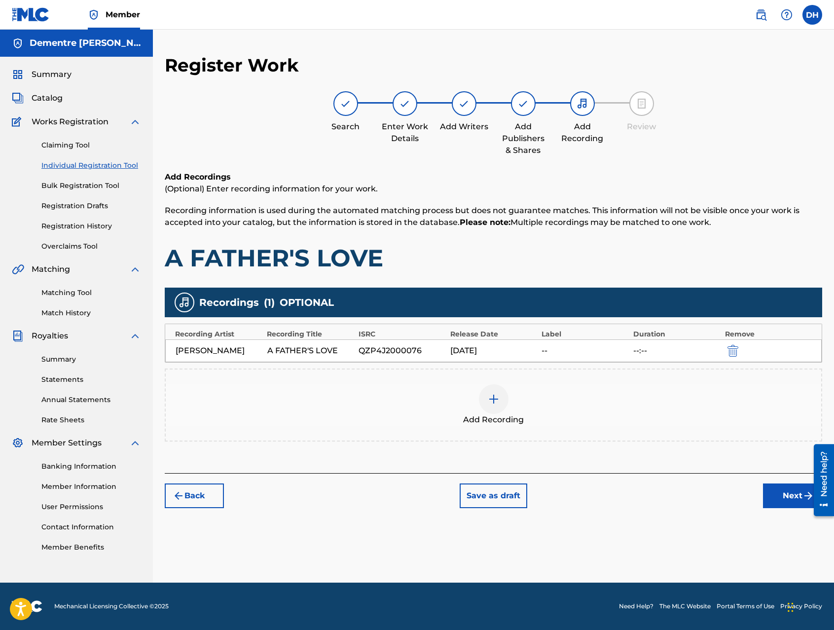
click at [792, 496] on button "Next" at bounding box center [792, 495] width 59 height 25
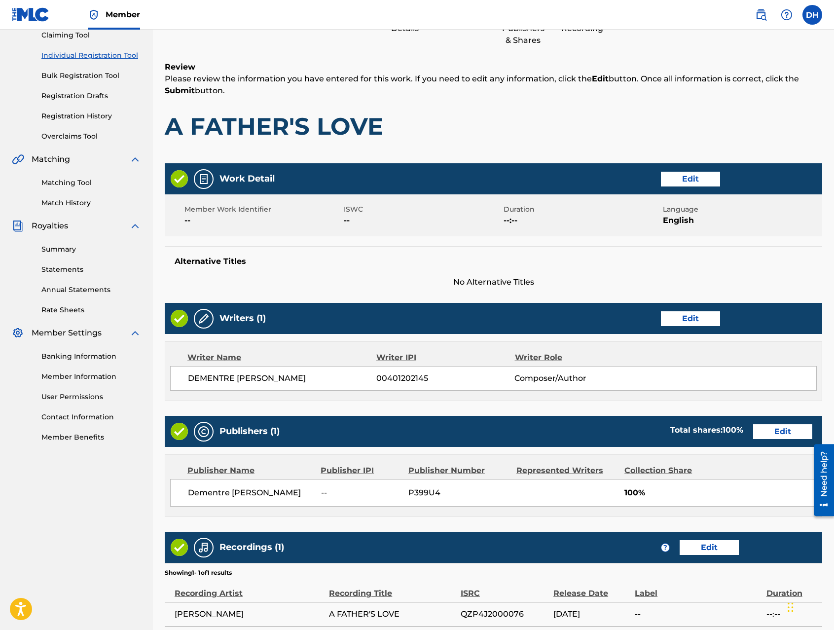
scroll to position [204, 0]
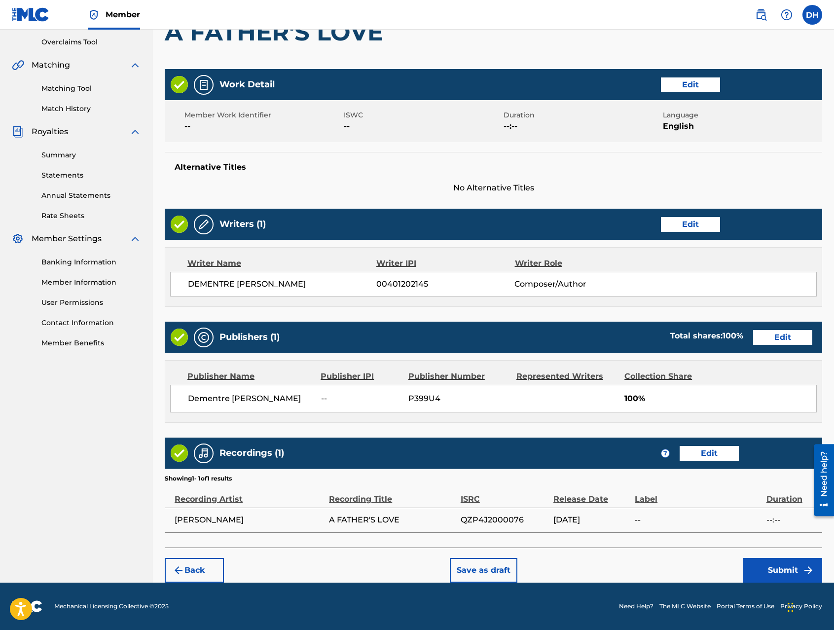
click at [783, 568] on button "Submit" at bounding box center [782, 570] width 79 height 25
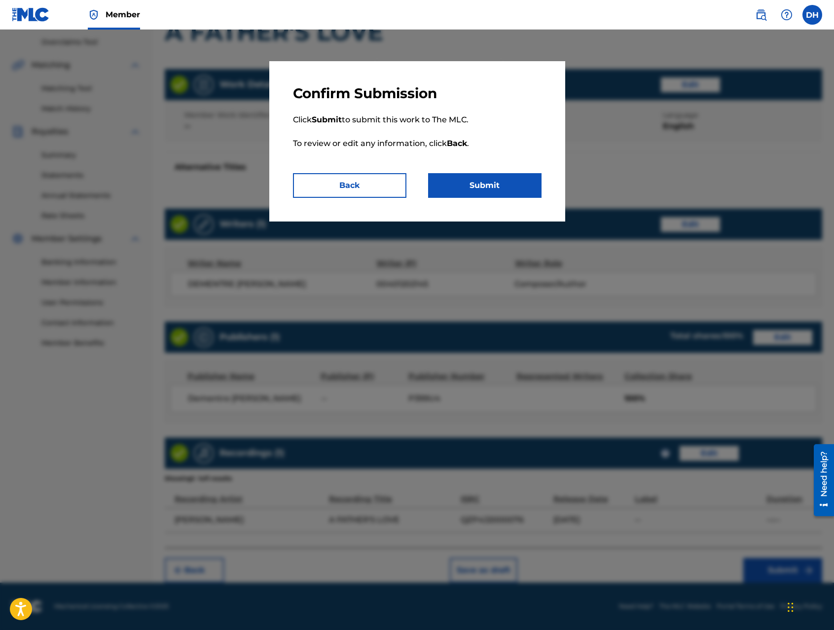
click at [495, 185] on button "Submit" at bounding box center [484, 185] width 113 height 25
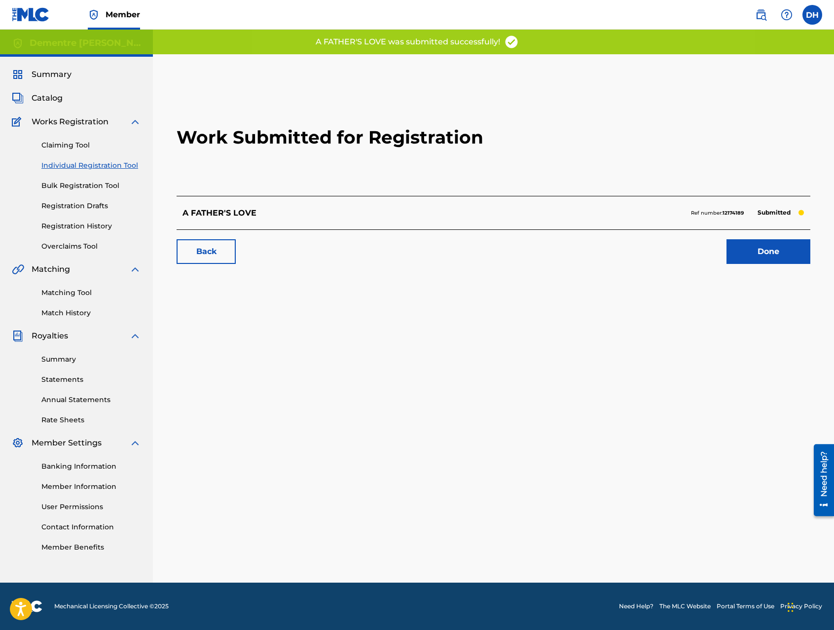
click at [779, 258] on link "Done" at bounding box center [769, 251] width 84 height 25
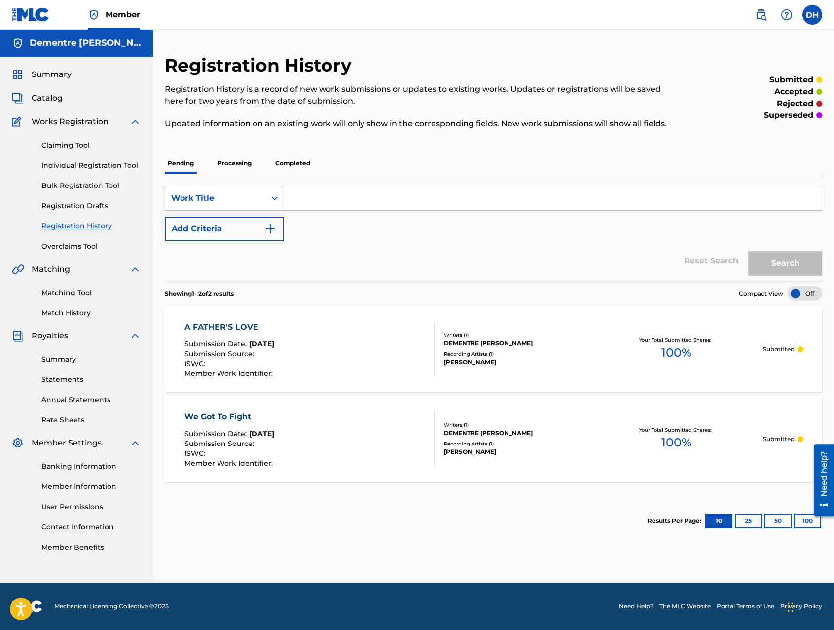
click at [80, 163] on link "Individual Registration Tool" at bounding box center [91, 165] width 100 height 10
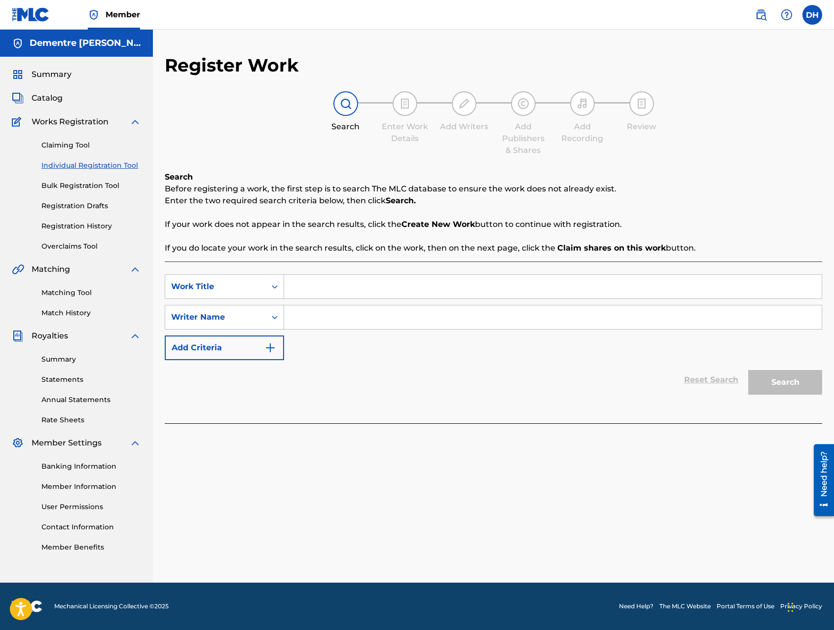
click at [311, 290] on input "Search Form" at bounding box center [553, 287] width 538 height 24
type input "CUMPOWCHICKEN"
click at [311, 322] on input "Search Form" at bounding box center [553, 317] width 538 height 24
type input "DEMENTRE [PERSON_NAME]"
click at [773, 382] on button "Search" at bounding box center [785, 382] width 74 height 25
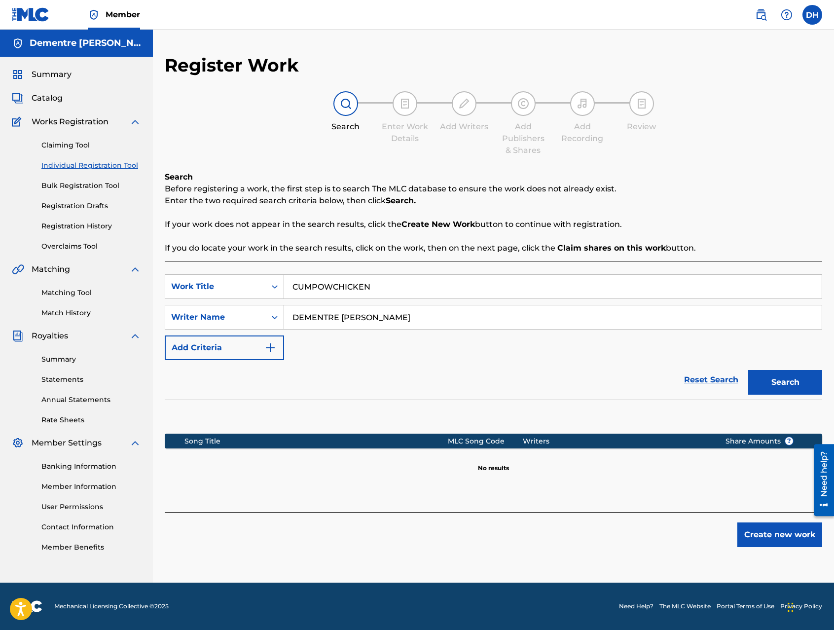
click at [768, 533] on button "Create new work" at bounding box center [779, 534] width 85 height 25
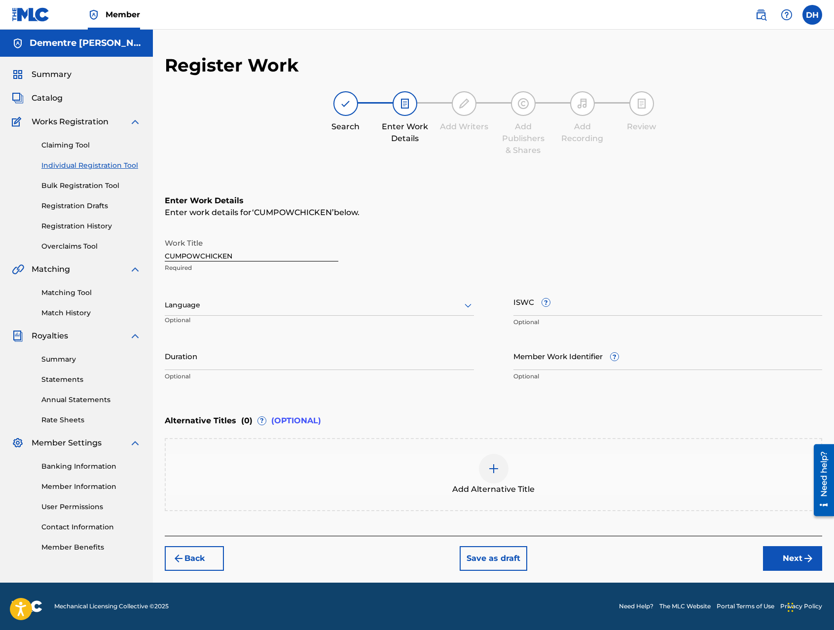
click at [467, 307] on icon at bounding box center [468, 305] width 12 height 12
click at [293, 333] on div "English" at bounding box center [319, 327] width 308 height 22
click at [782, 556] on button "Next" at bounding box center [792, 558] width 59 height 25
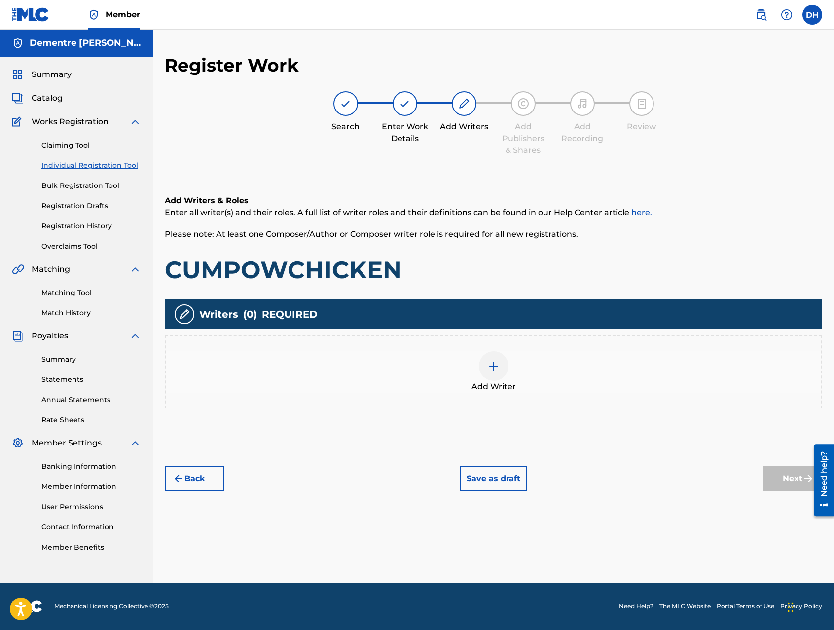
click at [494, 371] on img at bounding box center [494, 366] width 12 height 12
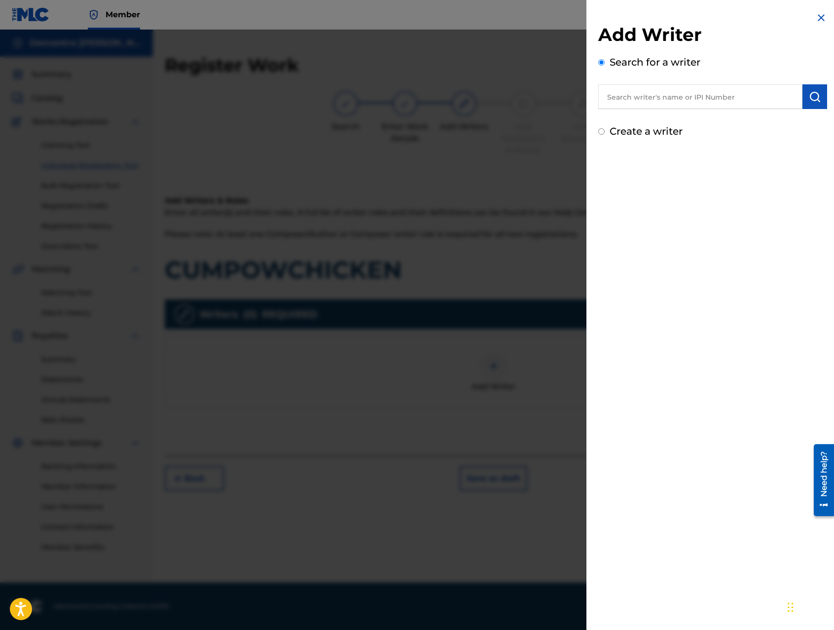
click at [627, 94] on input "text" at bounding box center [700, 96] width 204 height 25
type input "00401202145"
click at [819, 99] on button "submit" at bounding box center [814, 96] width 25 height 25
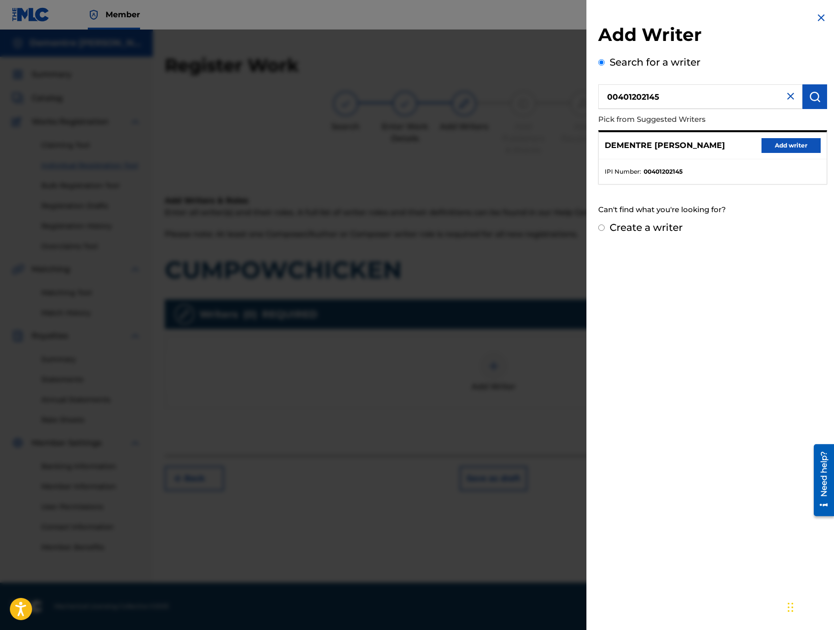
click at [796, 142] on button "Add writer" at bounding box center [791, 145] width 59 height 15
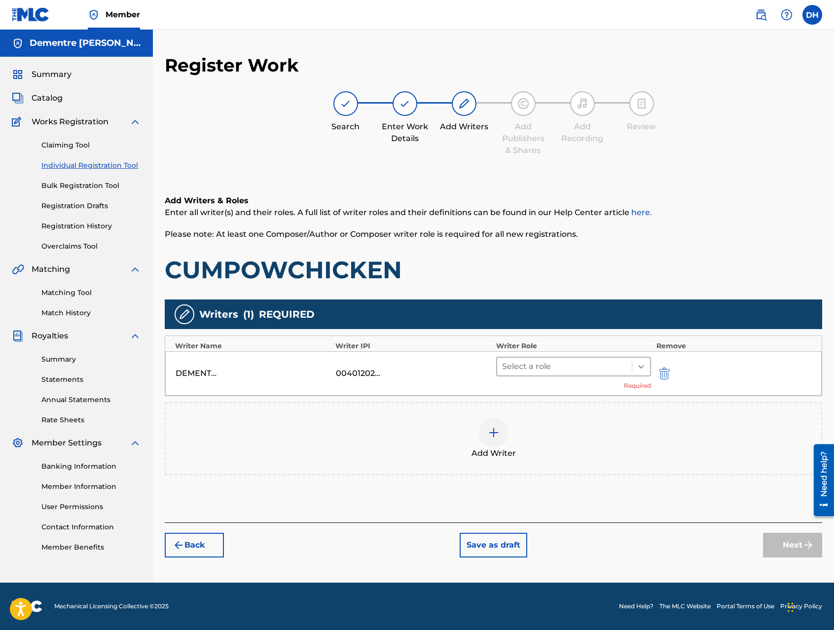
click at [641, 368] on icon at bounding box center [641, 367] width 10 height 10
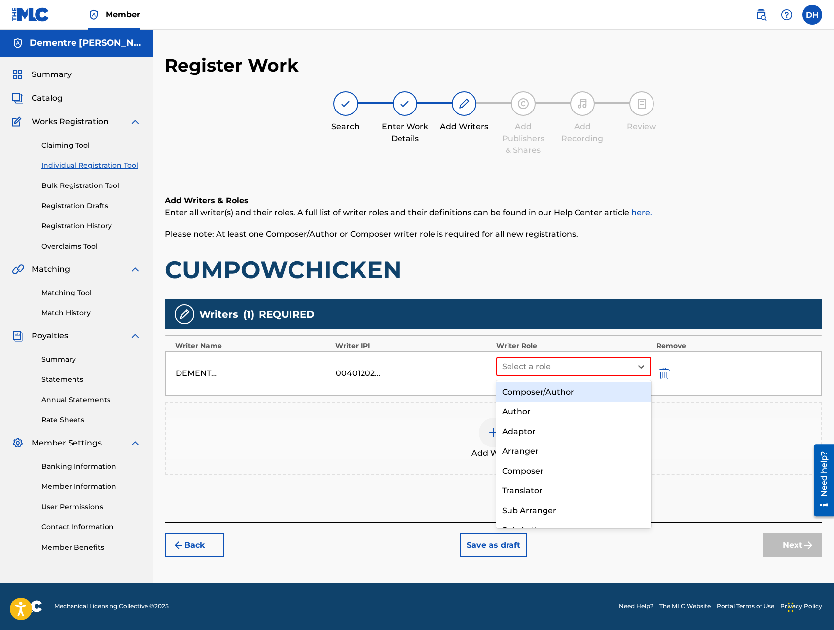
click at [546, 394] on div "Composer/Author" at bounding box center [573, 392] width 155 height 20
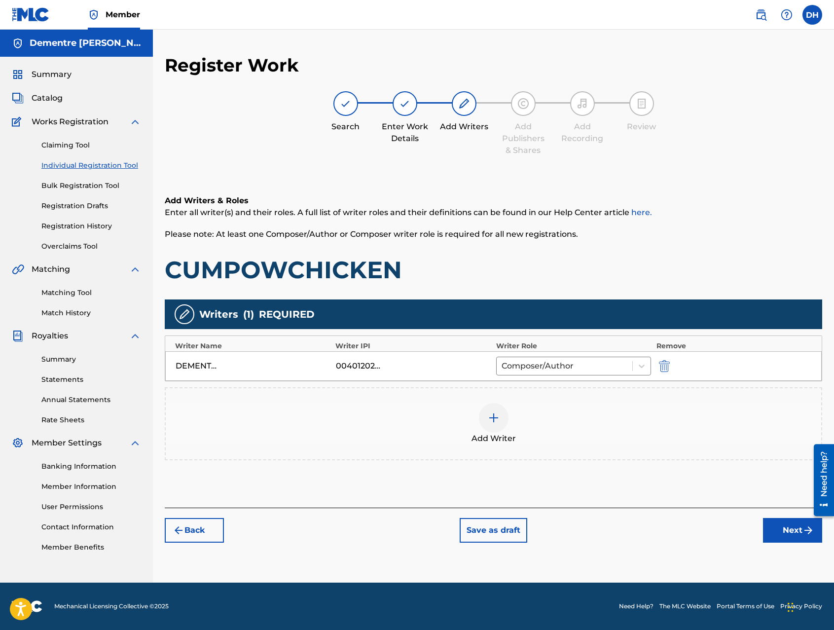
click at [780, 524] on button "Next" at bounding box center [792, 530] width 59 height 25
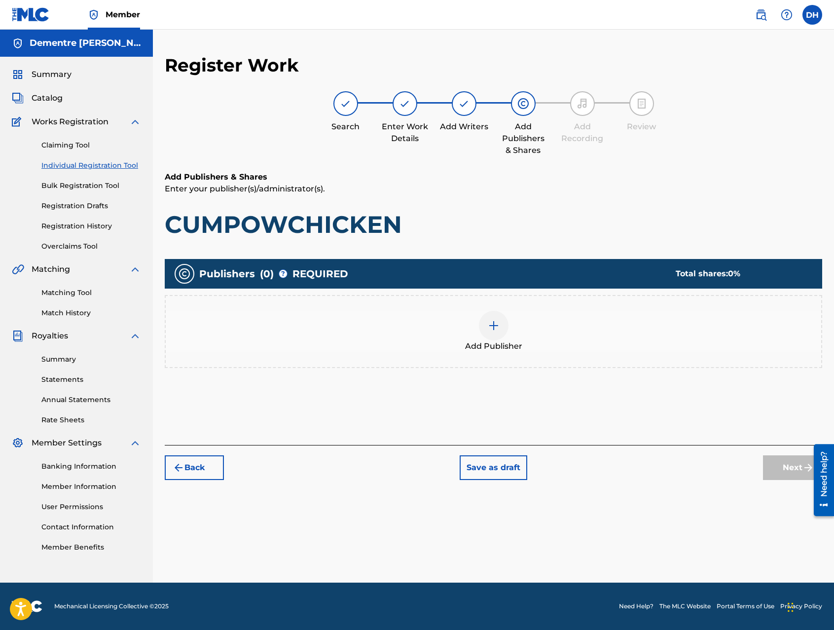
click at [497, 329] on img at bounding box center [494, 326] width 12 height 12
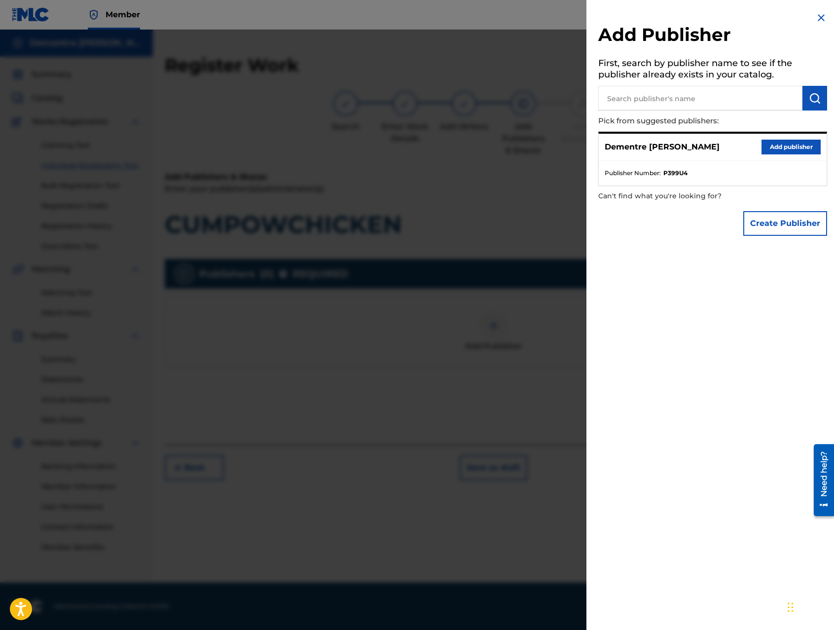
click at [784, 145] on button "Add publisher" at bounding box center [791, 147] width 59 height 15
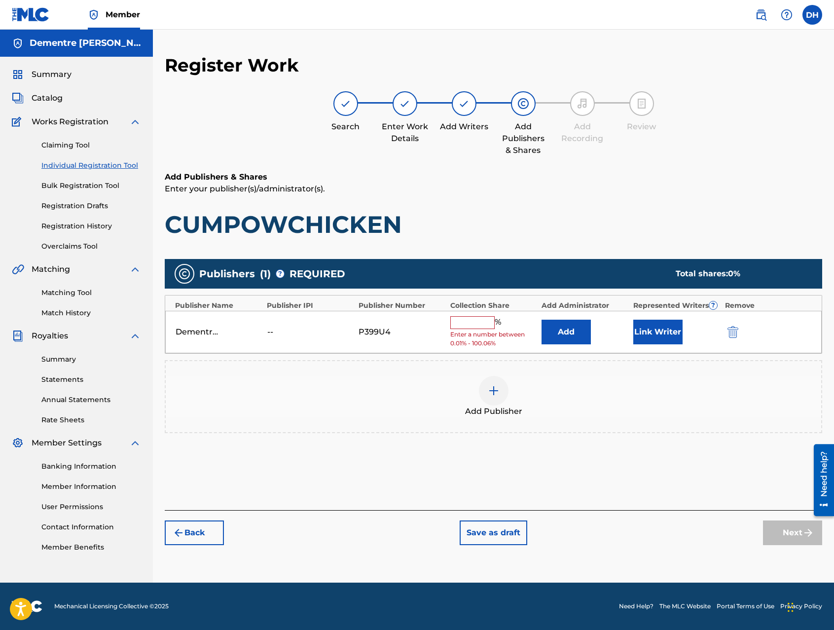
click at [472, 326] on input "text" at bounding box center [472, 322] width 44 height 13
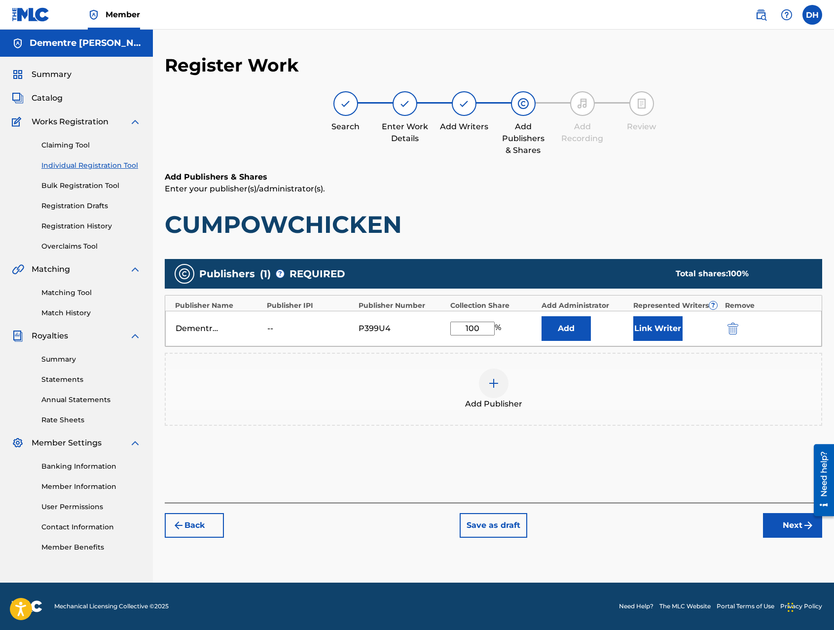
type input "100"
click at [788, 523] on button "Next" at bounding box center [792, 525] width 59 height 25
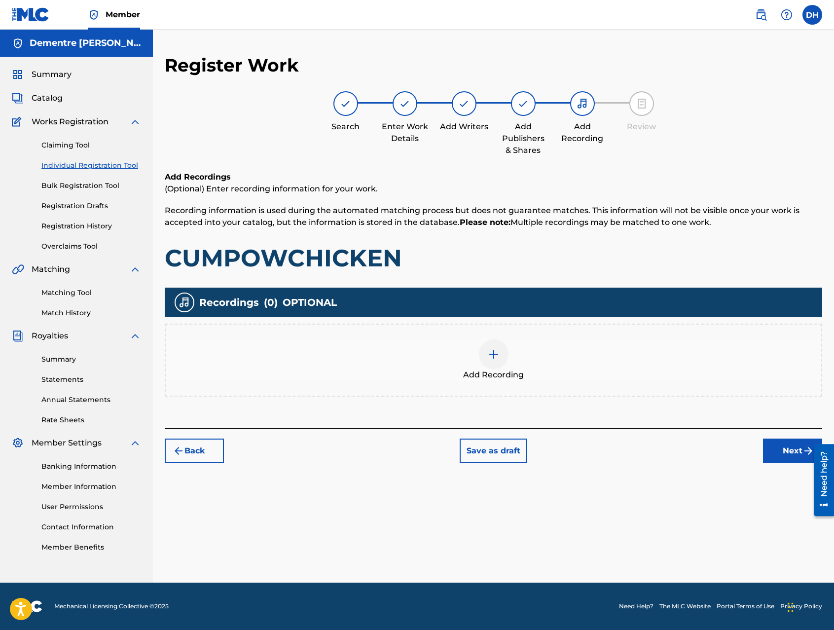
click at [498, 365] on div at bounding box center [494, 354] width 30 height 30
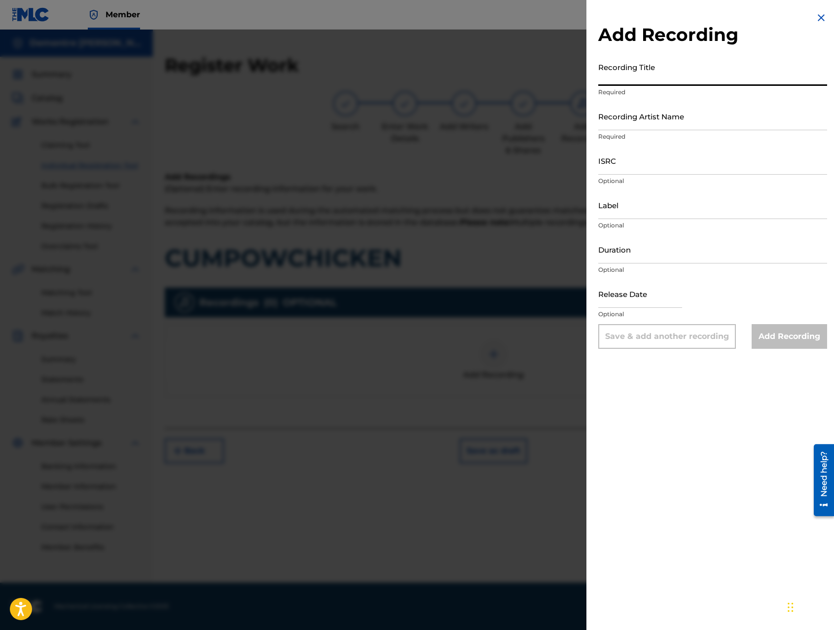
click at [655, 74] on input "Recording Title" at bounding box center [712, 72] width 229 height 28
type input "CUMPOWCHICKEN"
click at [652, 127] on input "Recording Artist Name" at bounding box center [712, 116] width 229 height 28
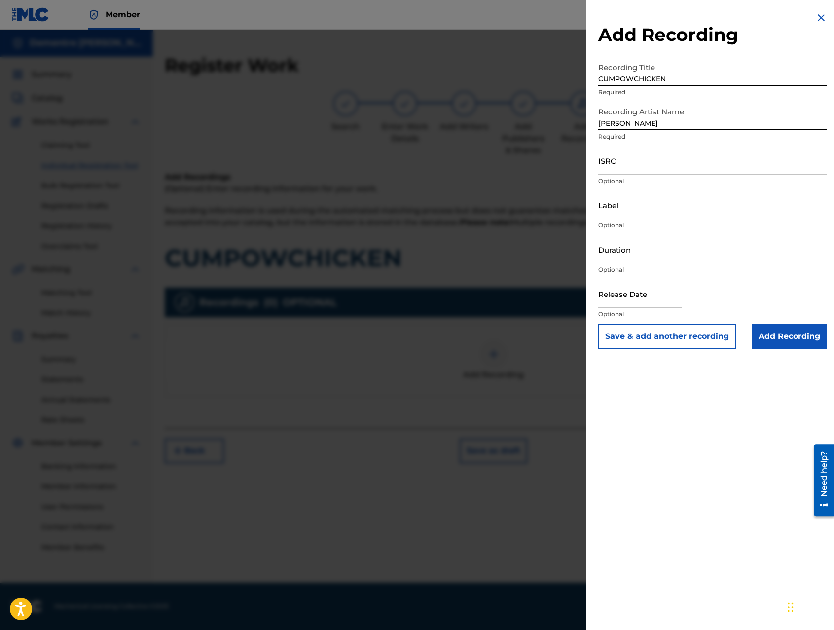
type input "[PERSON_NAME]"
click at [638, 172] on input "ISRC" at bounding box center [712, 160] width 229 height 28
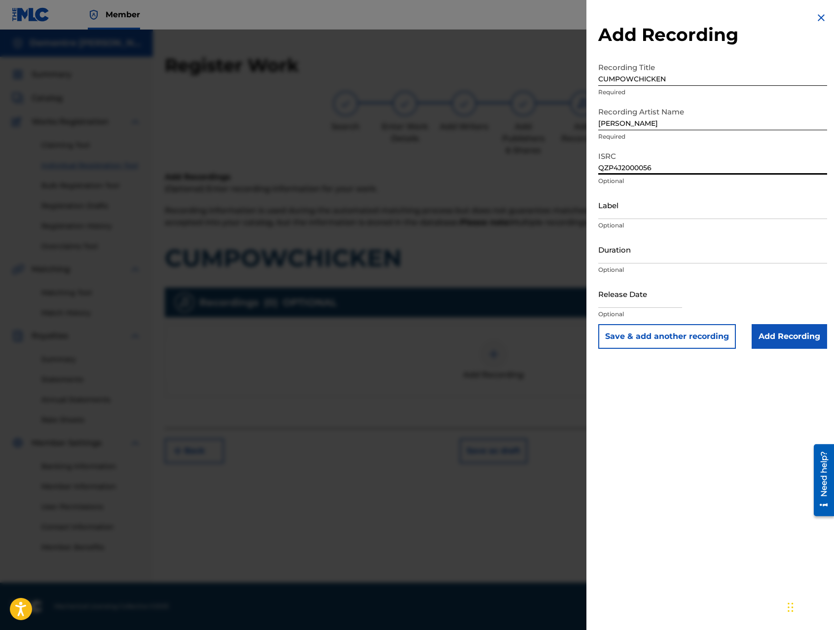
type input "QZP4J2000056"
click at [785, 339] on input "Add Recording" at bounding box center [789, 336] width 75 height 25
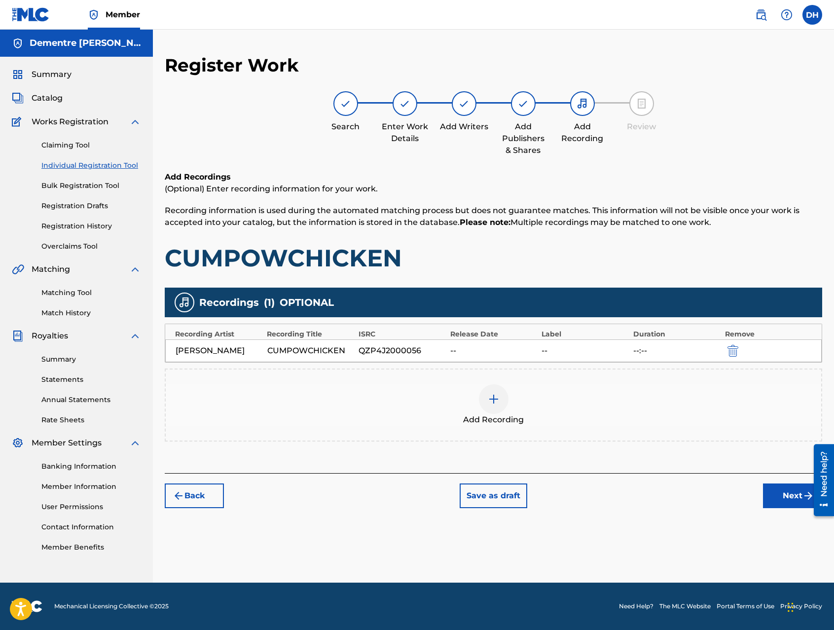
click at [462, 355] on div "--" at bounding box center [493, 351] width 87 height 12
click at [252, 346] on div "[PERSON_NAME]" at bounding box center [219, 351] width 87 height 12
click at [728, 348] on img "submit" at bounding box center [733, 351] width 11 height 12
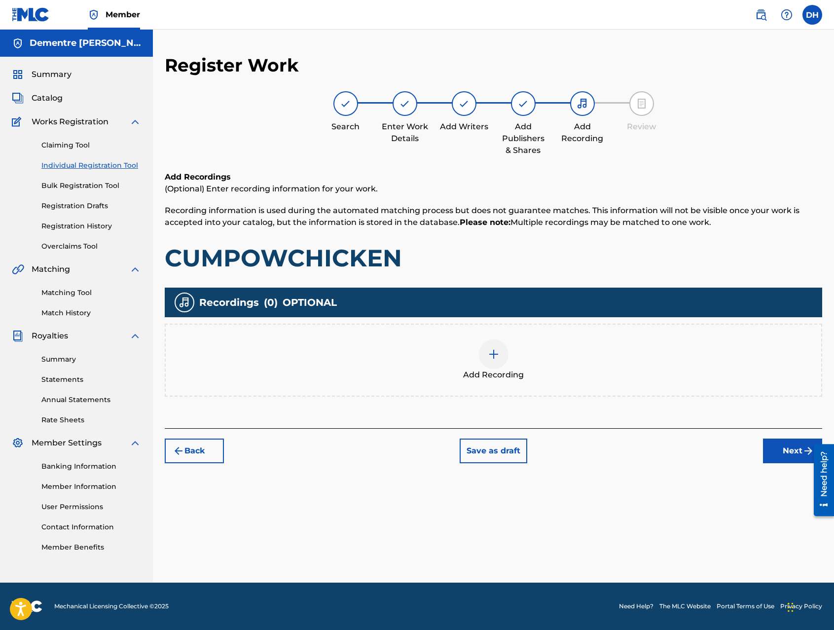
click at [489, 370] on span "Add Recording" at bounding box center [493, 375] width 61 height 12
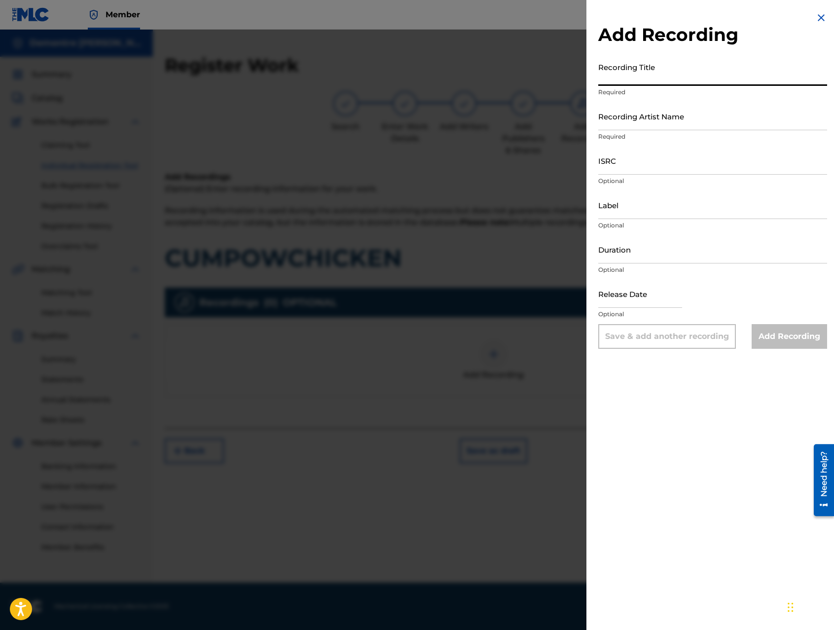
click at [609, 80] on input "Recording Title" at bounding box center [712, 72] width 229 height 28
type input "CUMPOWCHICKEN"
click at [623, 129] on input "Recording Artist Name" at bounding box center [712, 116] width 229 height 28
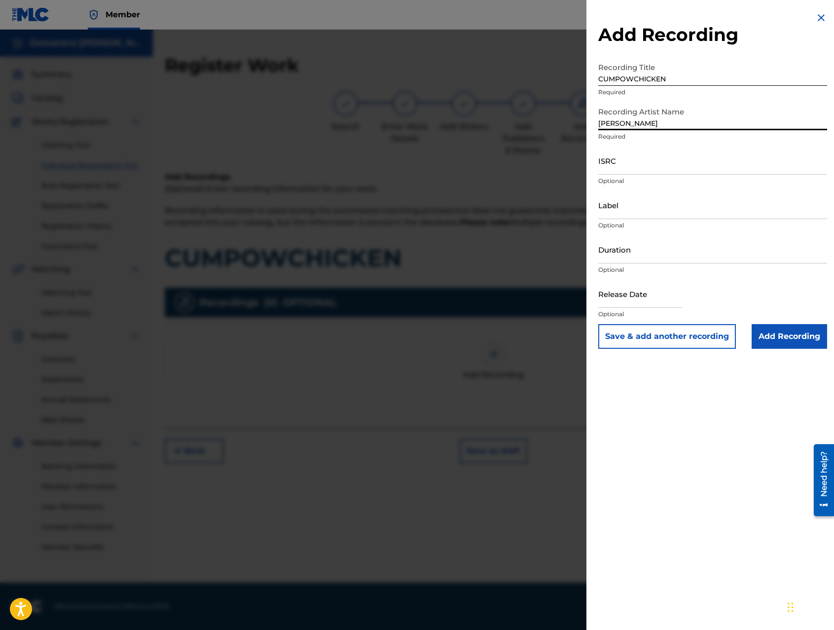
type input "[PERSON_NAME]"
click at [610, 172] on input "ISRC" at bounding box center [712, 160] width 229 height 28
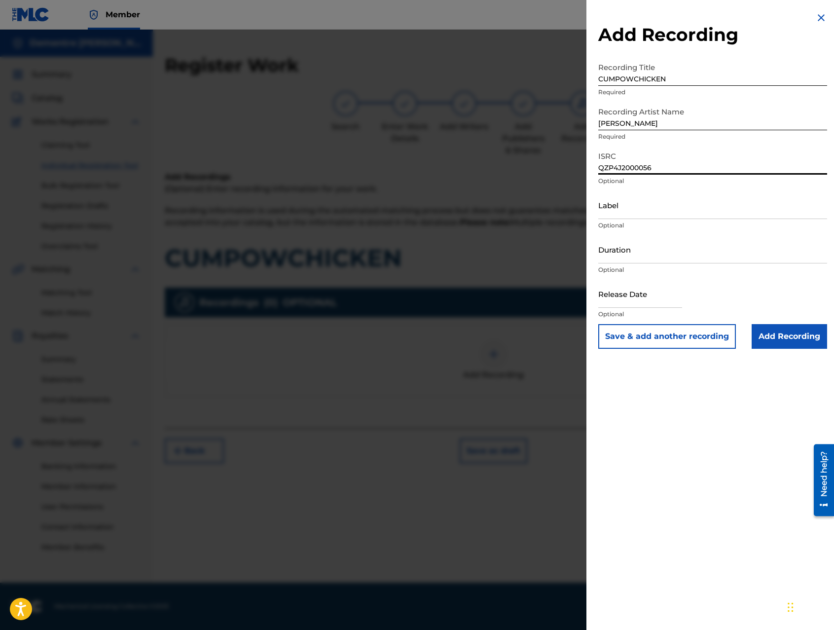
type input "QZP4J2000056"
click at [638, 211] on input "Label" at bounding box center [712, 205] width 229 height 28
click at [641, 257] on input "Duration" at bounding box center [712, 249] width 229 height 28
select select "8"
select select "2025"
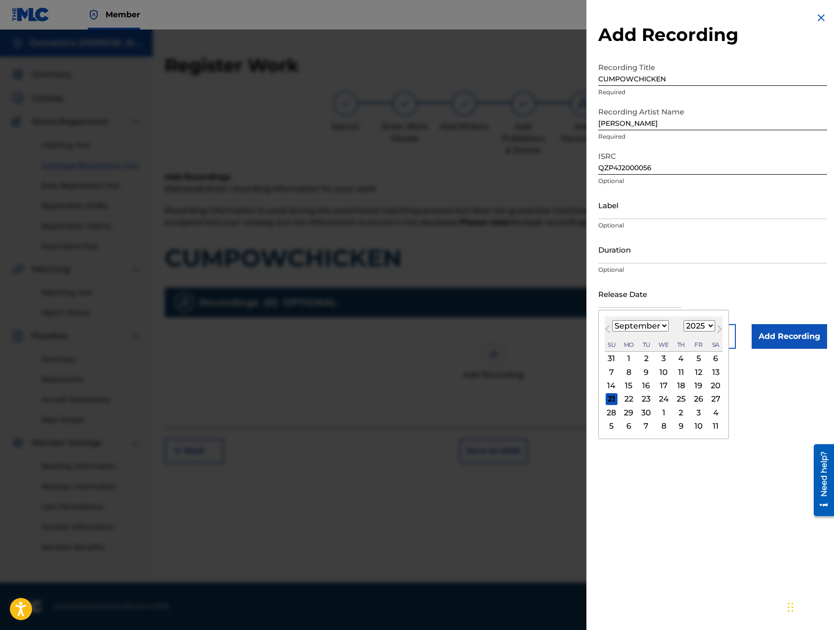
click at [628, 301] on input "text" at bounding box center [640, 294] width 84 height 28
drag, startPoint x: 662, startPoint y: 325, endPoint x: 657, endPoint y: 331, distance: 7.8
click at [662, 325] on select "January February March April May June July August September October November De…" at bounding box center [640, 325] width 57 height 11
select select "7"
click at [612, 320] on select "January February March April May June July August September October November De…" at bounding box center [640, 325] width 57 height 11
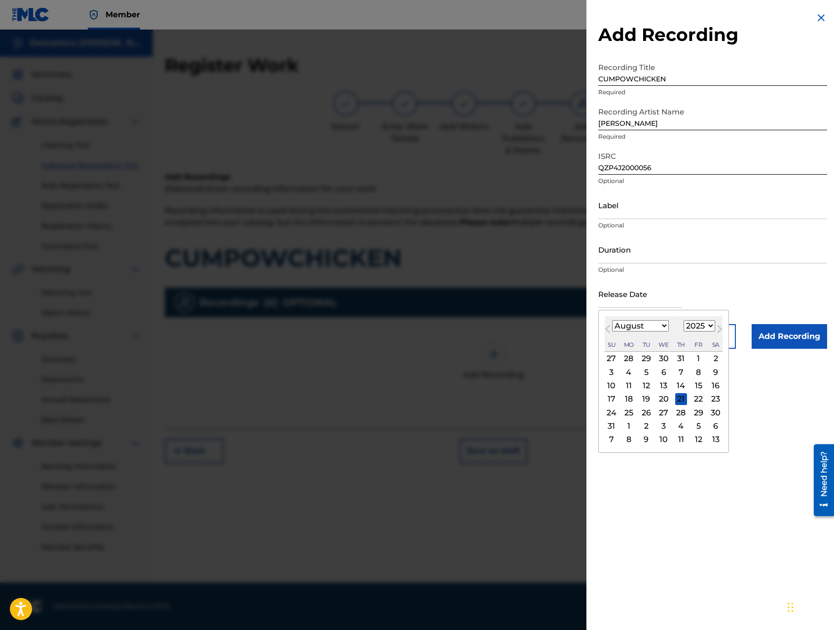
click at [628, 397] on div "18" at bounding box center [629, 399] width 12 height 12
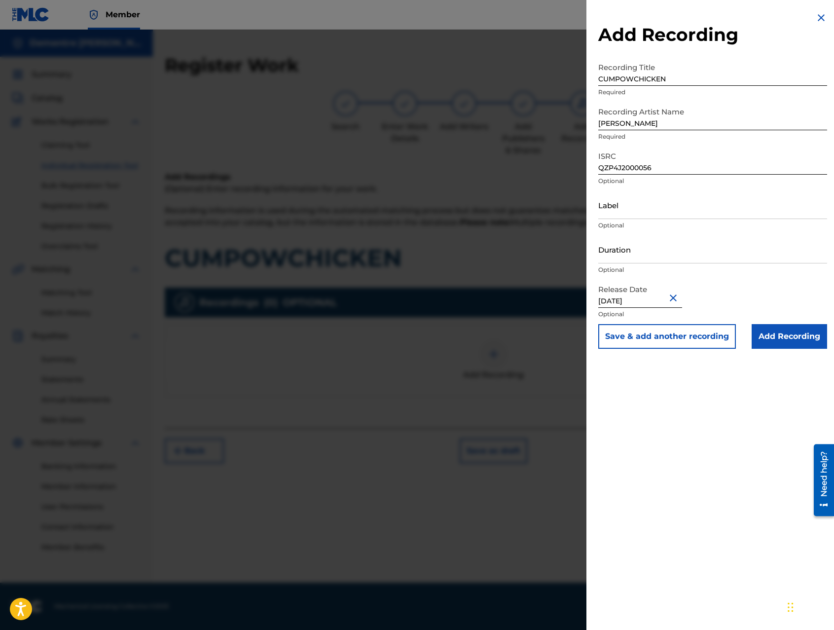
type input "[DATE]"
click at [788, 333] on input "Add Recording" at bounding box center [789, 336] width 75 height 25
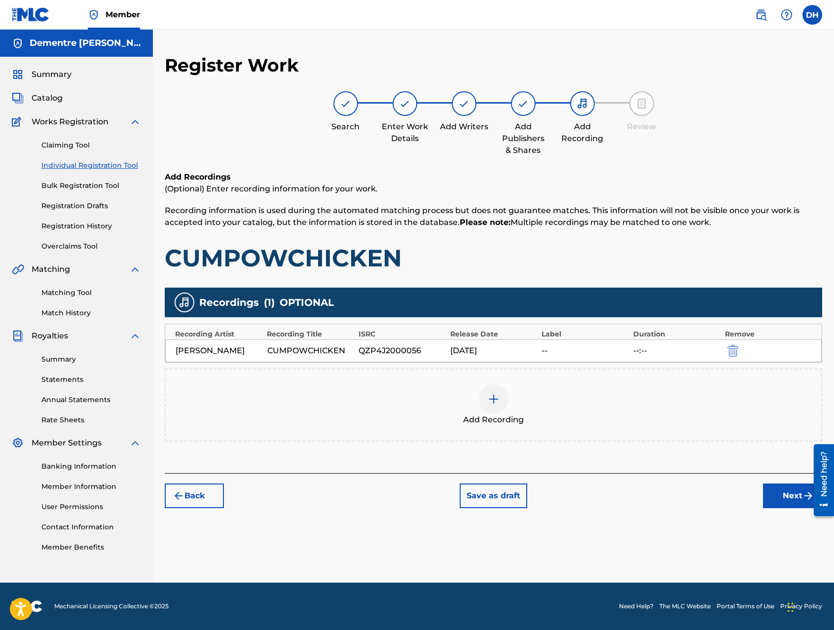
click at [795, 500] on button "Next" at bounding box center [792, 495] width 59 height 25
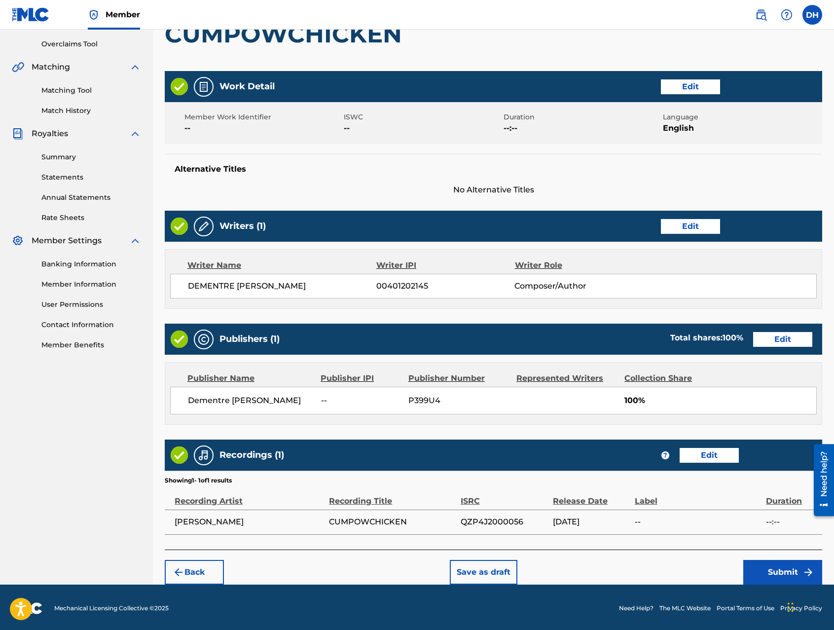
scroll to position [204, 0]
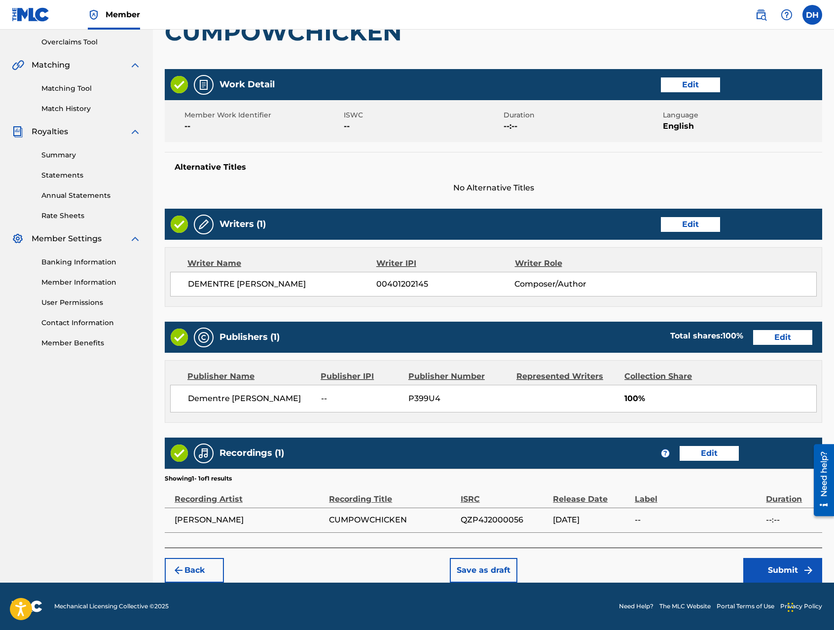
click at [782, 569] on button "Submit" at bounding box center [782, 570] width 79 height 25
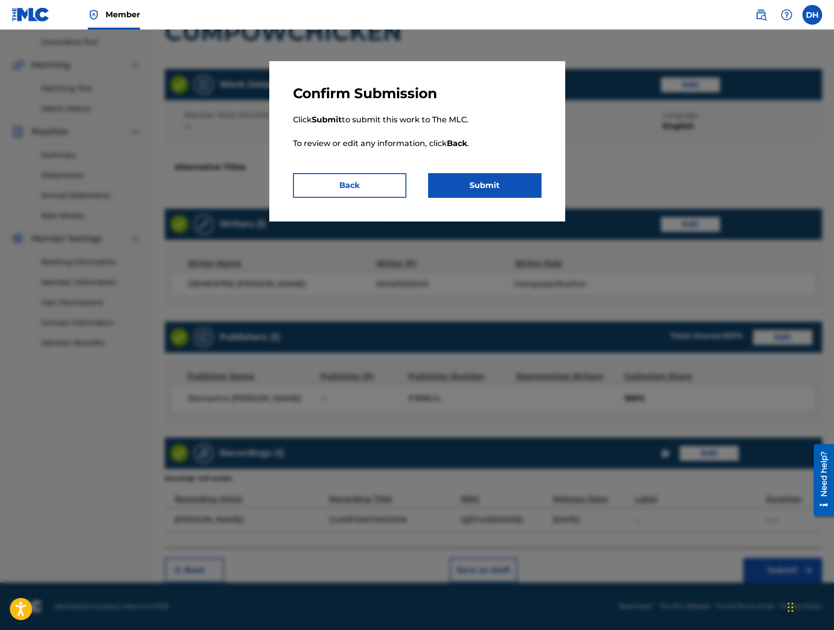
click at [479, 185] on button "Submit" at bounding box center [484, 185] width 113 height 25
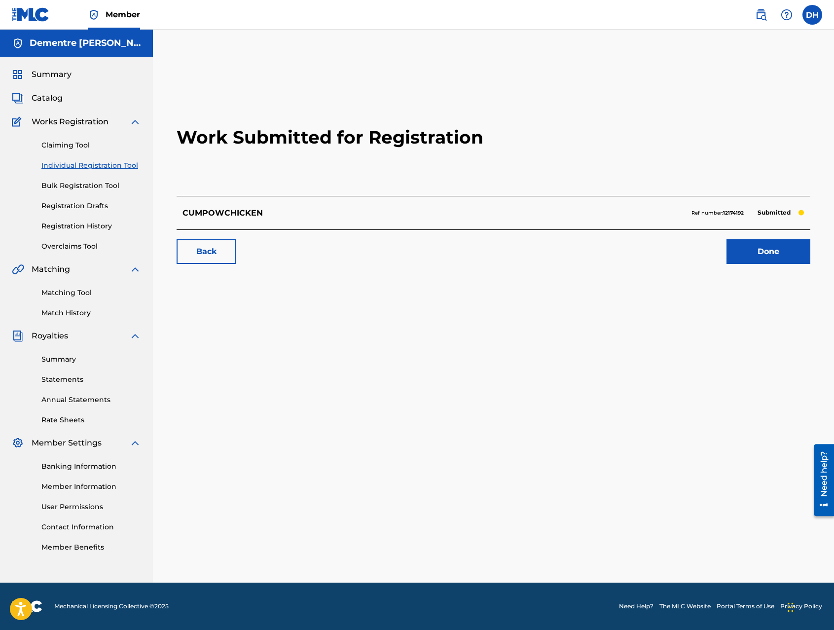
click at [772, 249] on link "Done" at bounding box center [769, 251] width 84 height 25
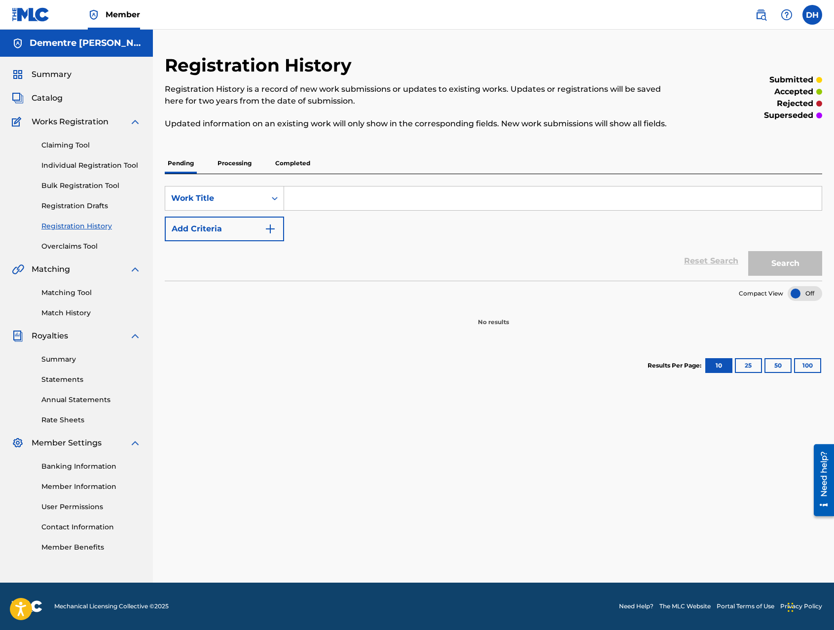
click at [65, 163] on link "Individual Registration Tool" at bounding box center [91, 165] width 100 height 10
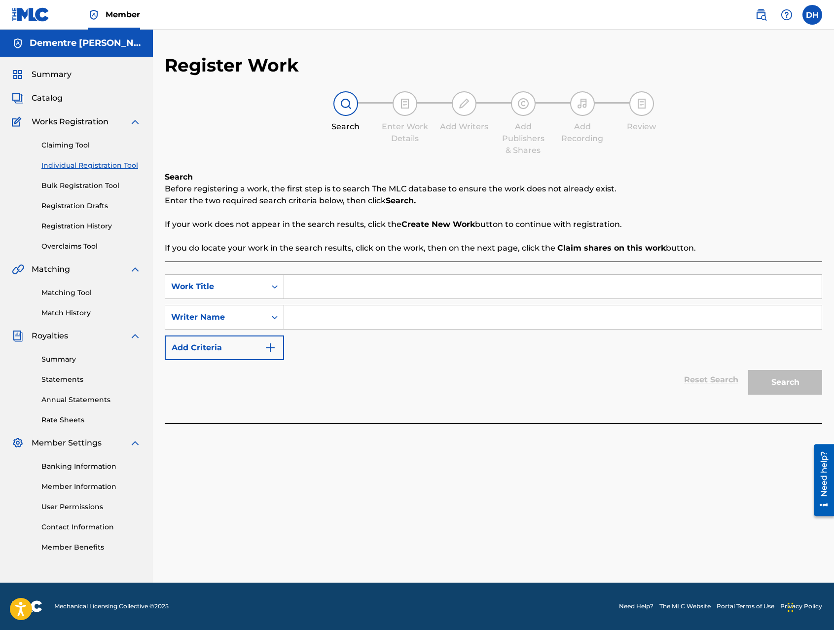
click at [302, 292] on input "Search Form" at bounding box center [553, 287] width 538 height 24
click at [338, 285] on input "CAPECURESADER" at bounding box center [553, 287] width 538 height 24
type input "CAPECRUSADER"
click at [330, 320] on input "Search Form" at bounding box center [553, 317] width 538 height 24
type input "DEMENTRE [PERSON_NAME]"
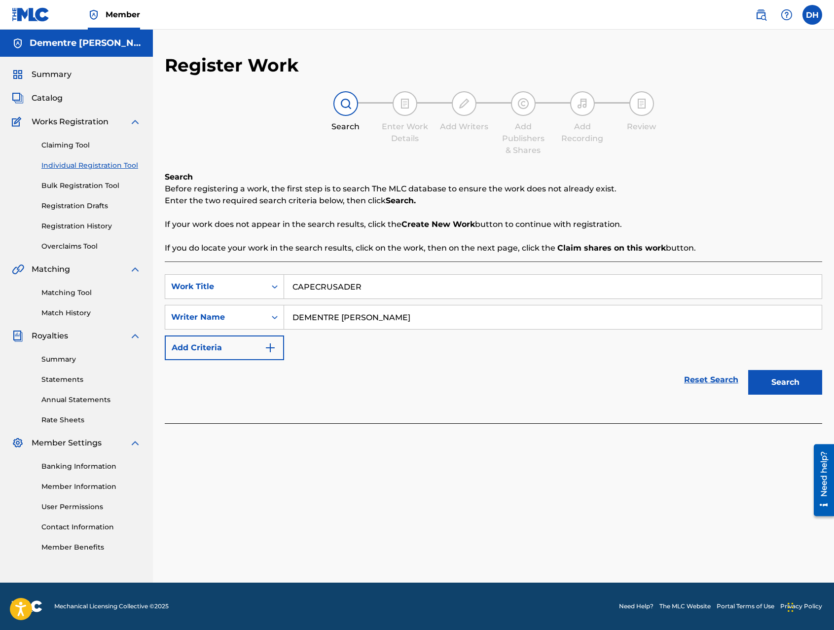
click at [772, 377] on button "Search" at bounding box center [785, 382] width 74 height 25
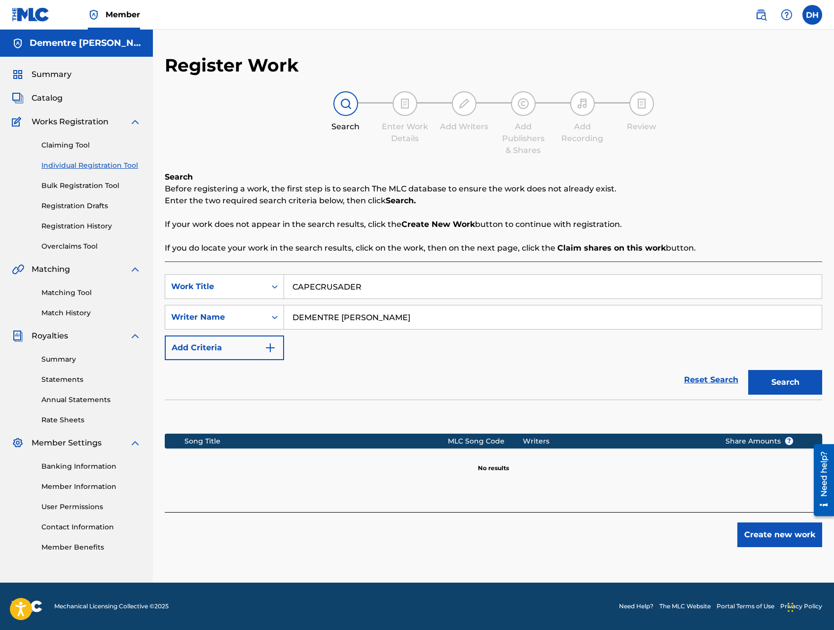
click at [777, 538] on button "Create new work" at bounding box center [779, 534] width 85 height 25
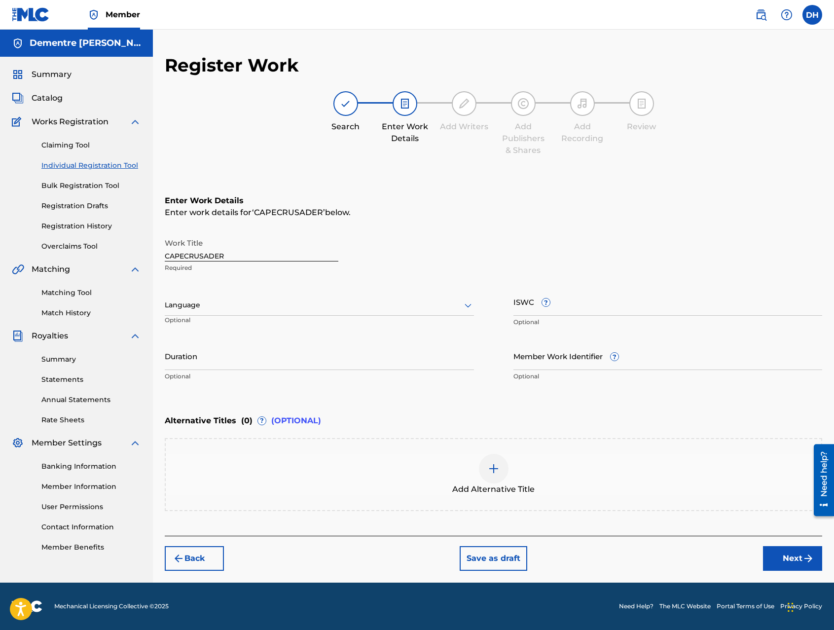
click at [468, 304] on icon at bounding box center [468, 305] width 12 height 12
click at [193, 327] on div "English" at bounding box center [319, 327] width 308 height 22
click at [793, 559] on button "Next" at bounding box center [792, 558] width 59 height 25
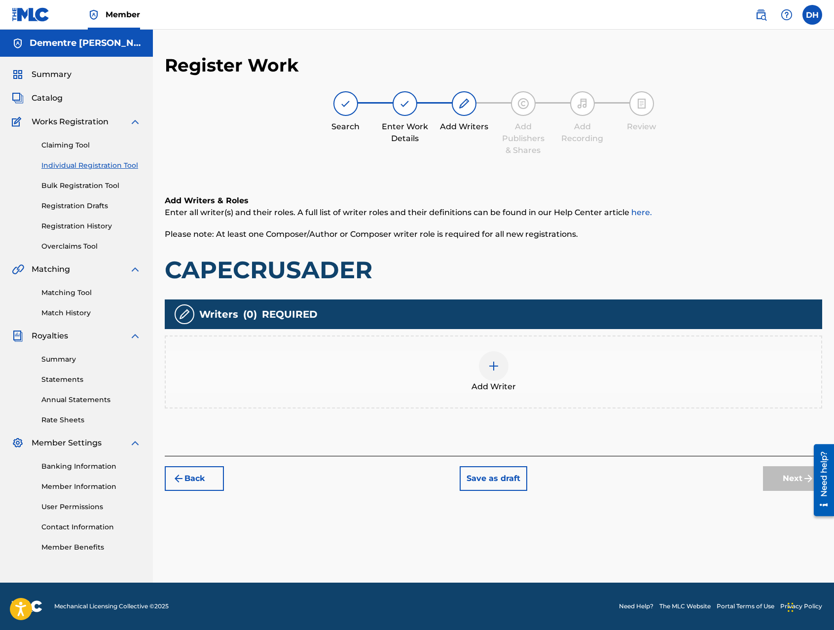
click at [493, 375] on div at bounding box center [494, 366] width 30 height 30
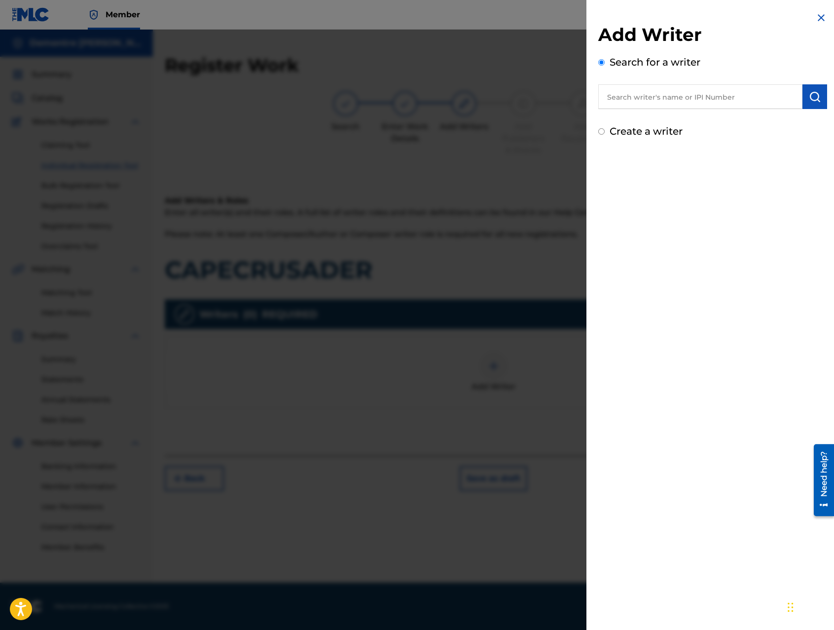
click at [634, 100] on input "text" at bounding box center [700, 96] width 204 height 25
type input "00401202145"
click at [820, 96] on button "submit" at bounding box center [814, 96] width 25 height 25
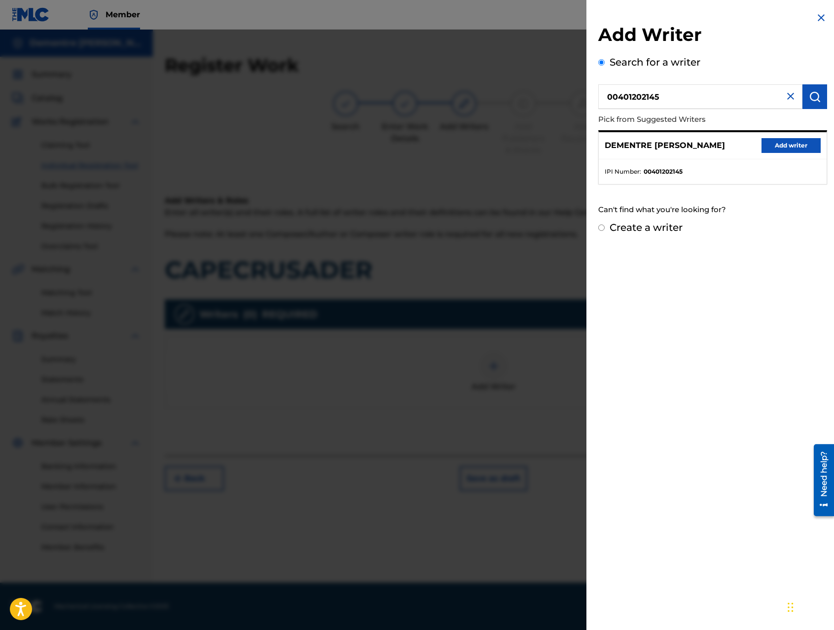
click at [781, 148] on button "Add writer" at bounding box center [791, 145] width 59 height 15
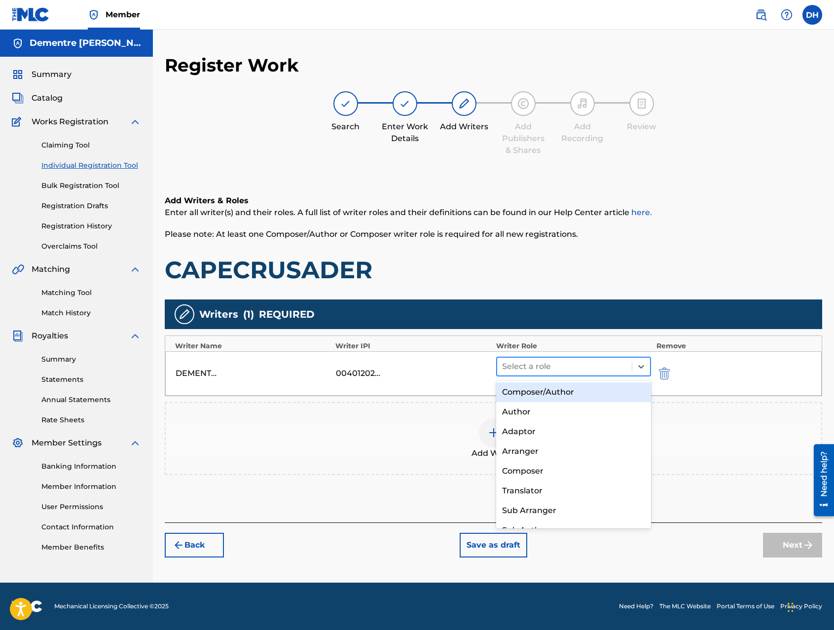
click at [546, 369] on div at bounding box center [564, 367] width 125 height 14
click at [557, 393] on div "Composer/Author" at bounding box center [573, 392] width 155 height 20
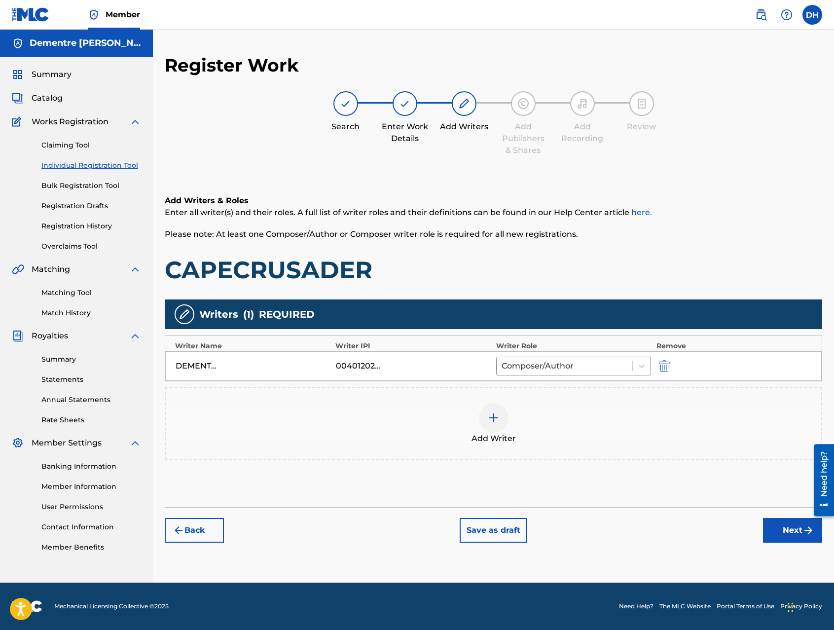
click at [803, 527] on img "submit" at bounding box center [808, 530] width 12 height 12
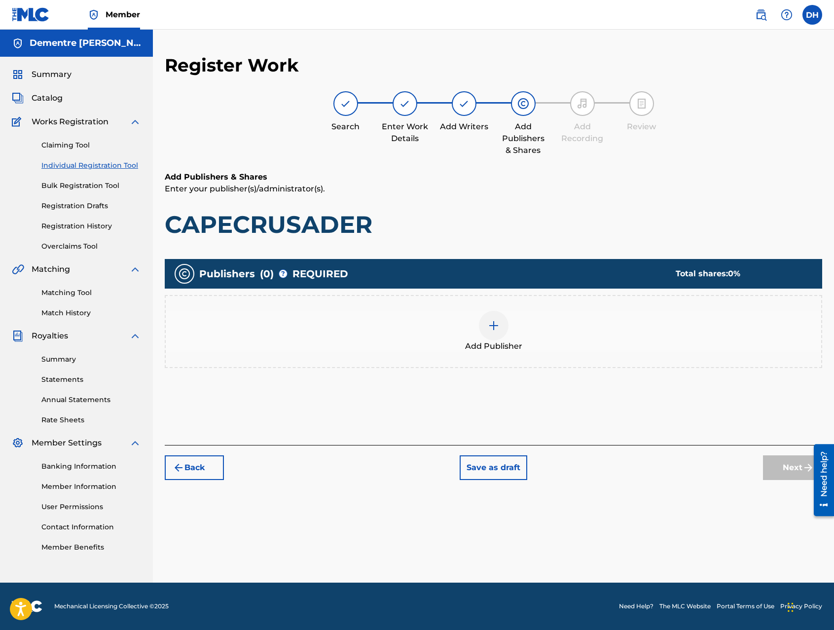
click at [502, 337] on div at bounding box center [494, 326] width 30 height 30
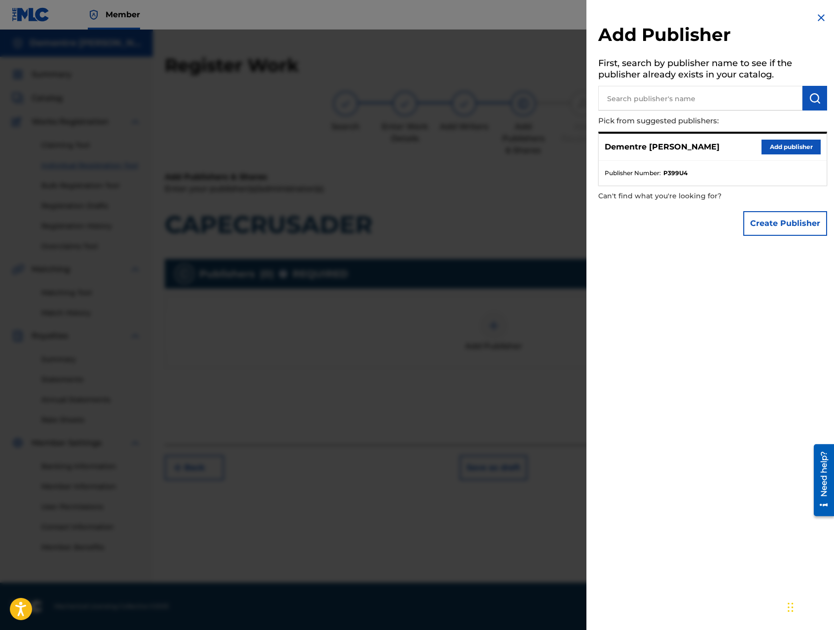
click at [766, 144] on button "Add publisher" at bounding box center [791, 147] width 59 height 15
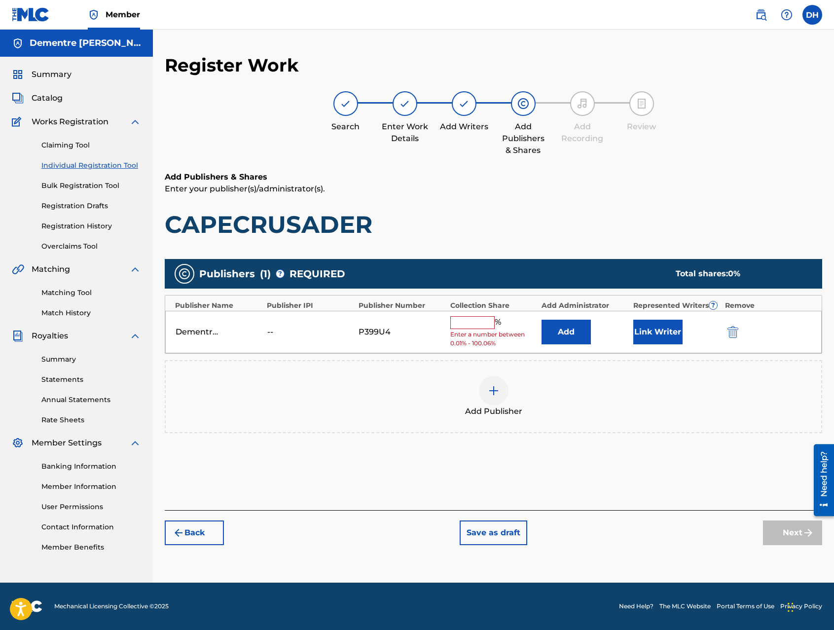
click at [459, 323] on input "text" at bounding box center [472, 322] width 44 height 13
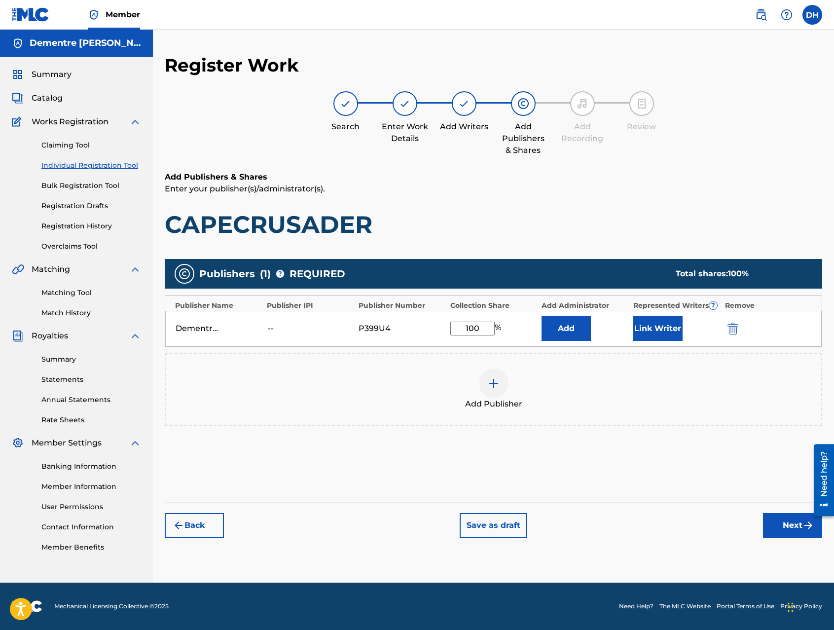
type input "100"
click at [801, 525] on button "Next" at bounding box center [792, 525] width 59 height 25
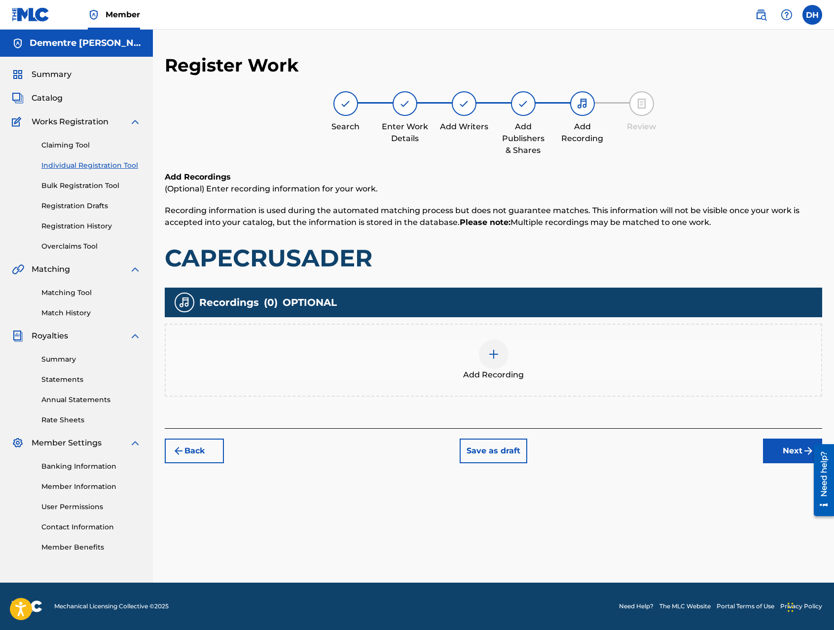
click at [495, 359] on img at bounding box center [494, 354] width 12 height 12
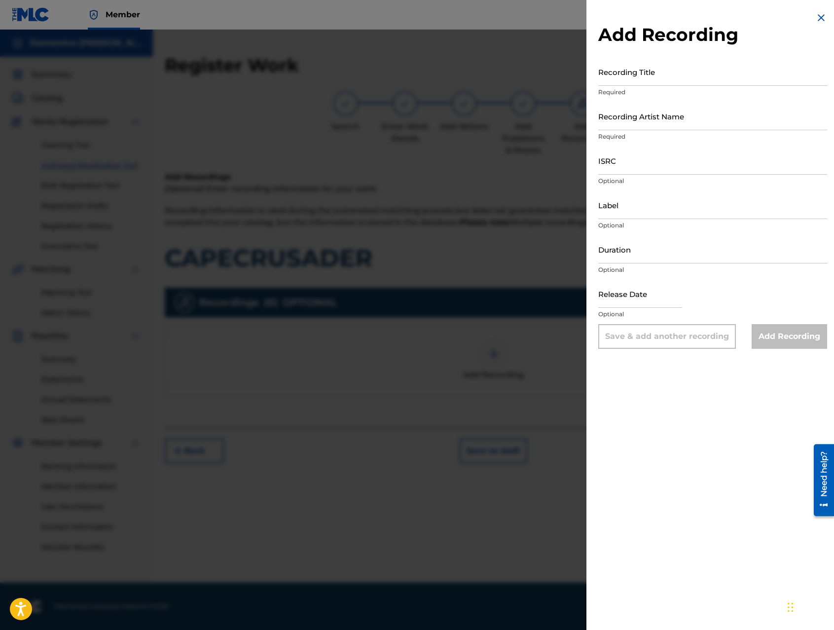
click at [629, 76] on input "Recording Title" at bounding box center [712, 72] width 229 height 28
type input "CAPECRUSADER"
click at [640, 119] on input "Recording Artist Name" at bounding box center [712, 116] width 229 height 28
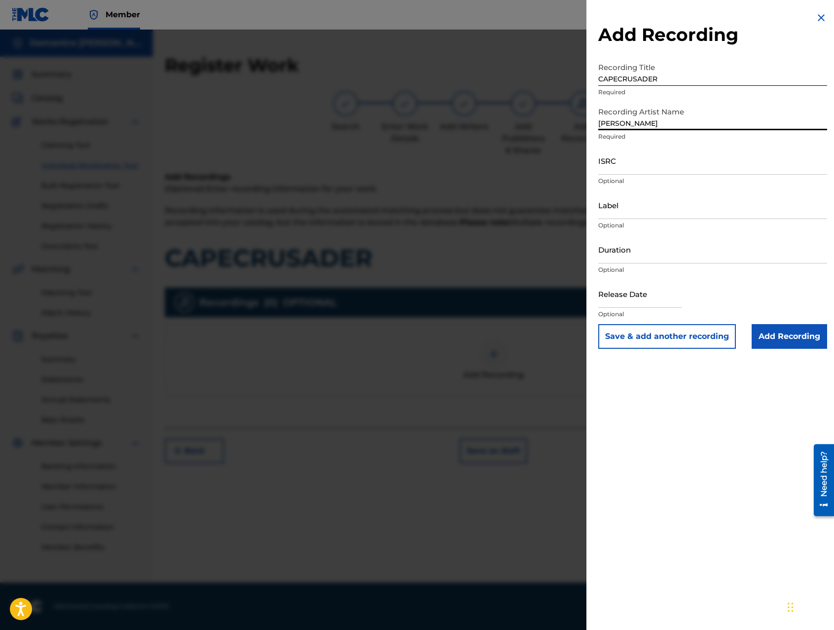
type input "[PERSON_NAME]"
click at [629, 173] on input "ISRC" at bounding box center [712, 160] width 229 height 28
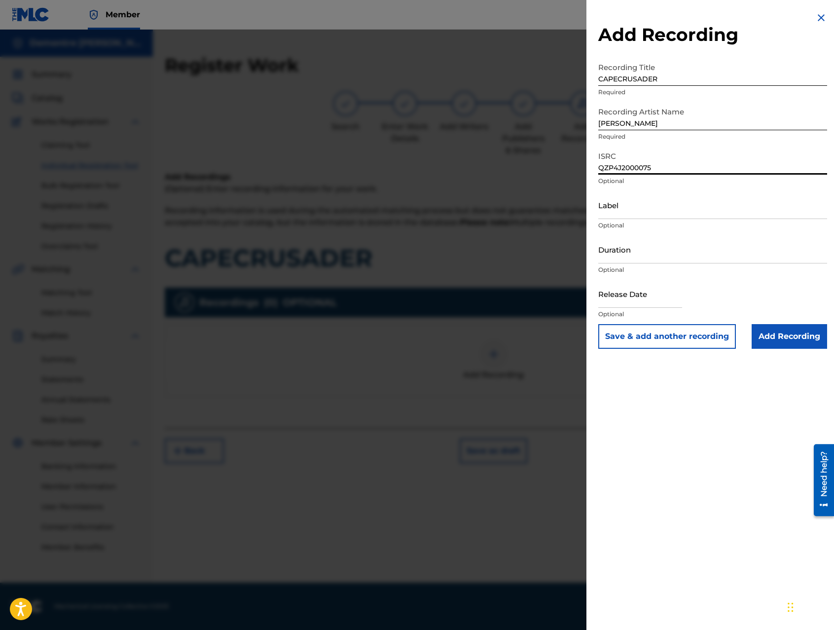
type input "QZP4J2000075"
click at [639, 304] on input "text" at bounding box center [640, 294] width 84 height 28
select select "8"
select select "2025"
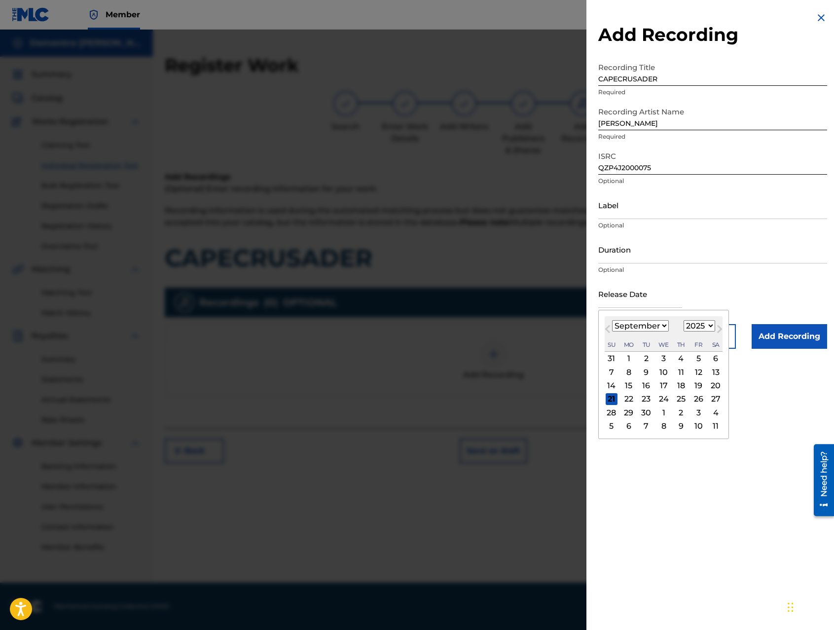
click at [663, 327] on select "January February March April May June July August September October November De…" at bounding box center [640, 325] width 57 height 11
select select "1"
click at [612, 320] on select "January February March April May June July August September October November De…" at bounding box center [640, 325] width 57 height 11
click at [613, 412] on div "23" at bounding box center [612, 412] width 12 height 12
type input "[DATE]"
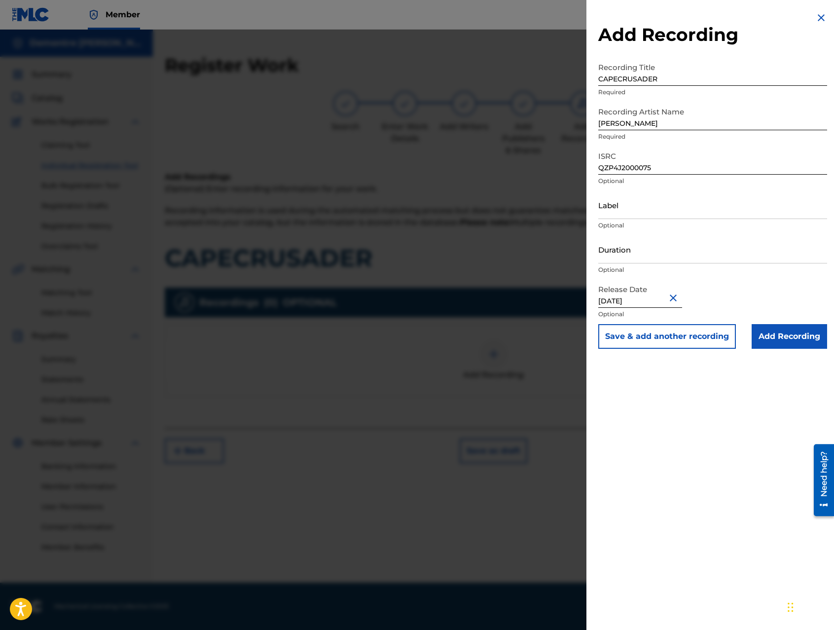
click at [780, 338] on input "Add Recording" at bounding box center [789, 336] width 75 height 25
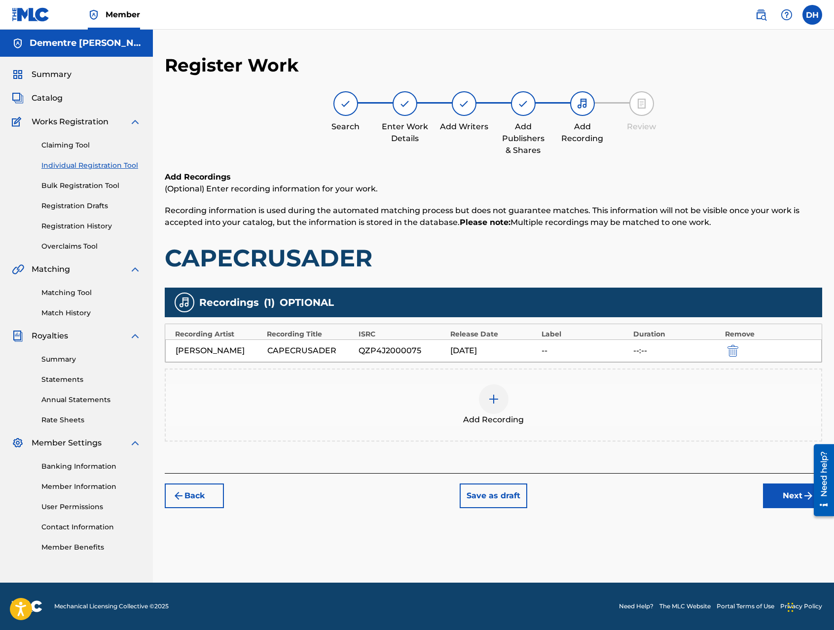
click at [789, 495] on button "Next" at bounding box center [792, 495] width 59 height 25
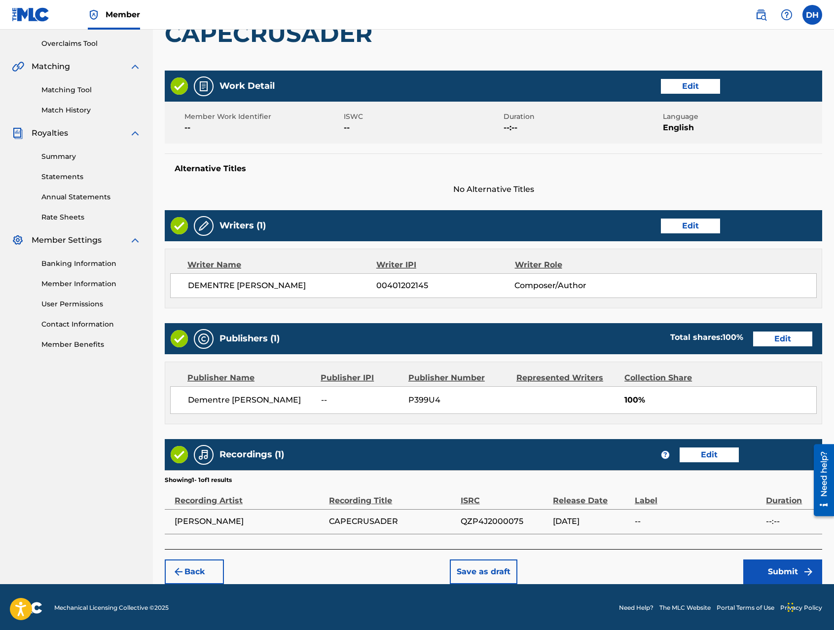
scroll to position [204, 0]
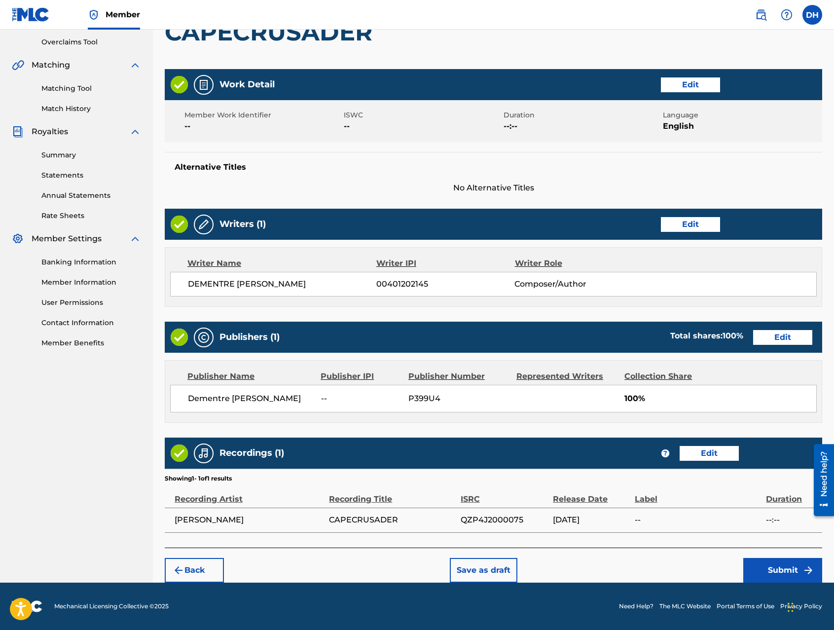
click at [777, 570] on button "Submit" at bounding box center [782, 570] width 79 height 25
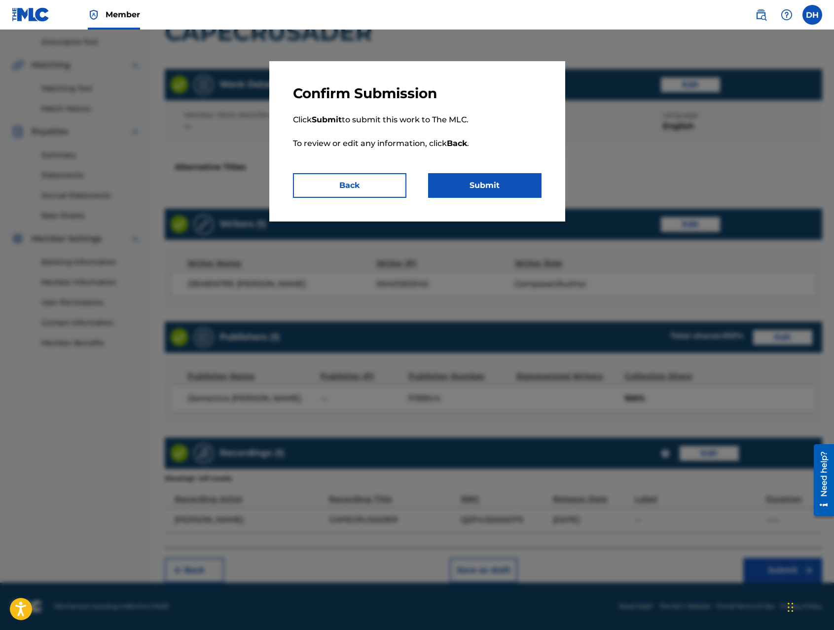
click at [472, 185] on button "Submit" at bounding box center [484, 185] width 113 height 25
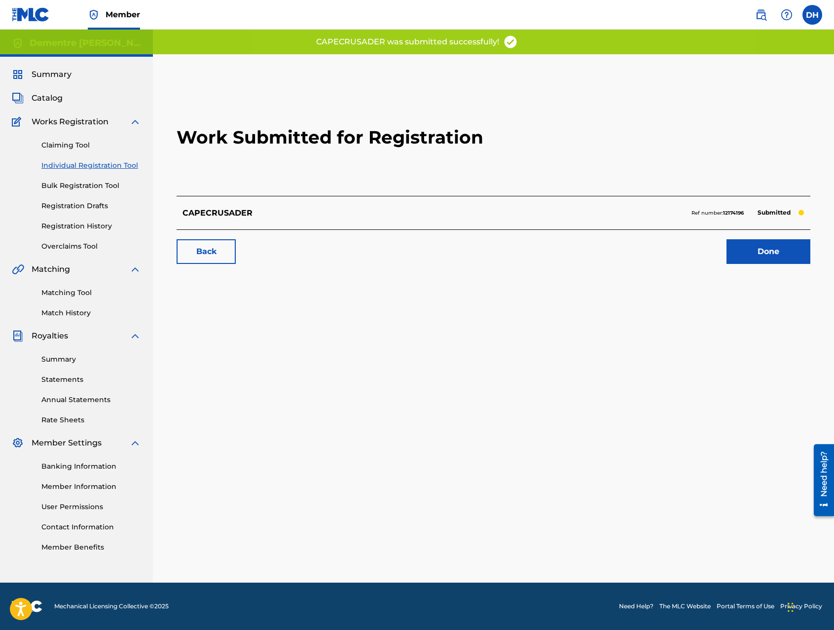
click at [776, 254] on link "Done" at bounding box center [769, 251] width 84 height 25
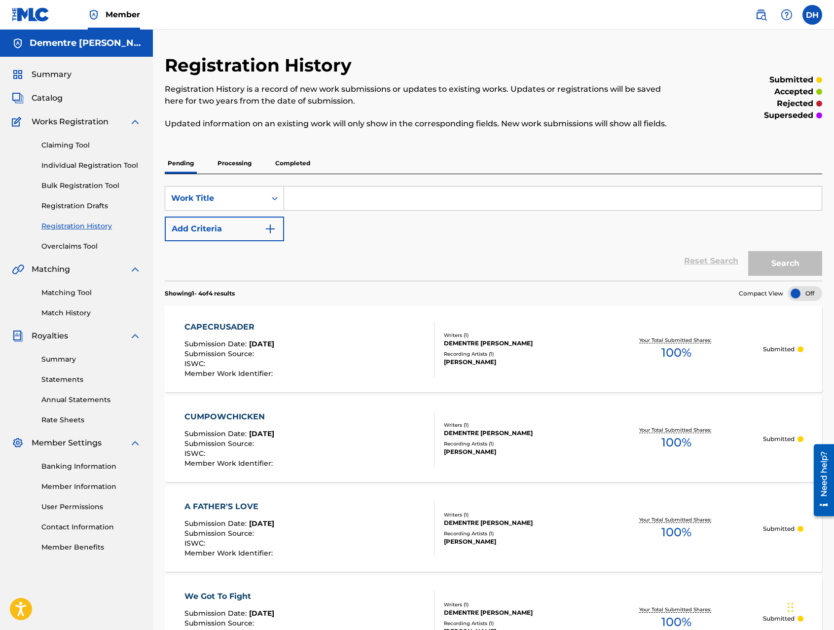
click at [85, 168] on link "Individual Registration Tool" at bounding box center [91, 165] width 100 height 10
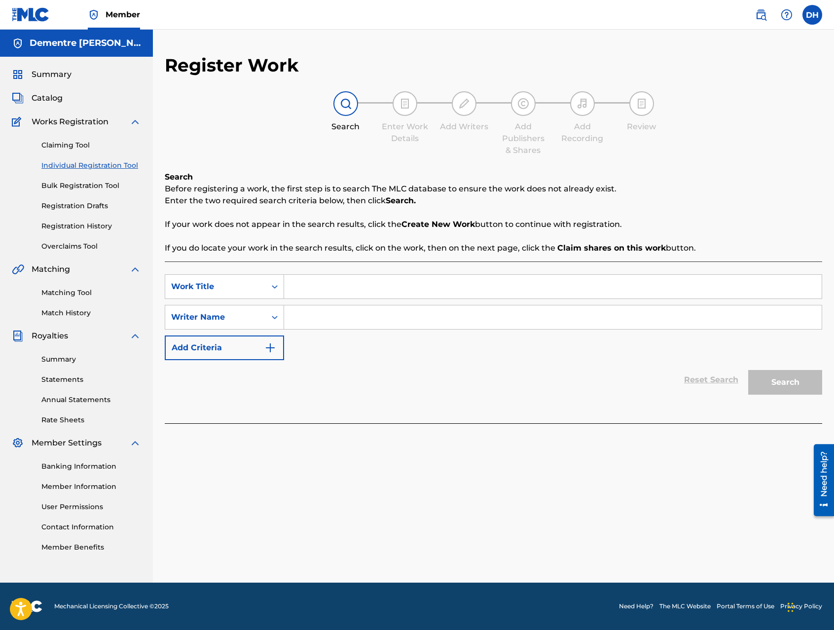
click at [303, 283] on input "Search Form" at bounding box center [553, 287] width 538 height 24
type input "I WONT LEAVE YOU"
click at [375, 322] on input "Search Form" at bounding box center [553, 317] width 538 height 24
type input "DEMENTRE [PERSON_NAME]"
click at [777, 385] on button "Search" at bounding box center [785, 382] width 74 height 25
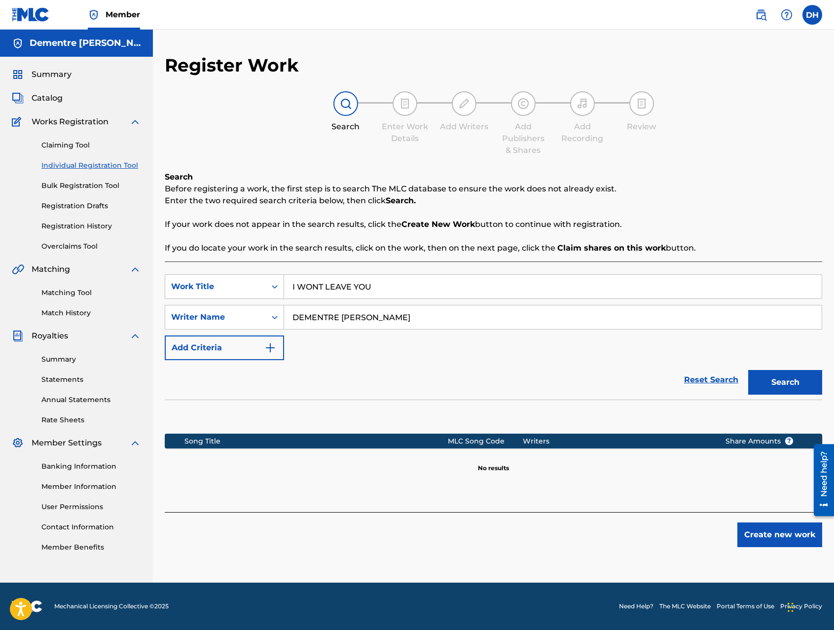
click at [763, 533] on button "Create new work" at bounding box center [779, 534] width 85 height 25
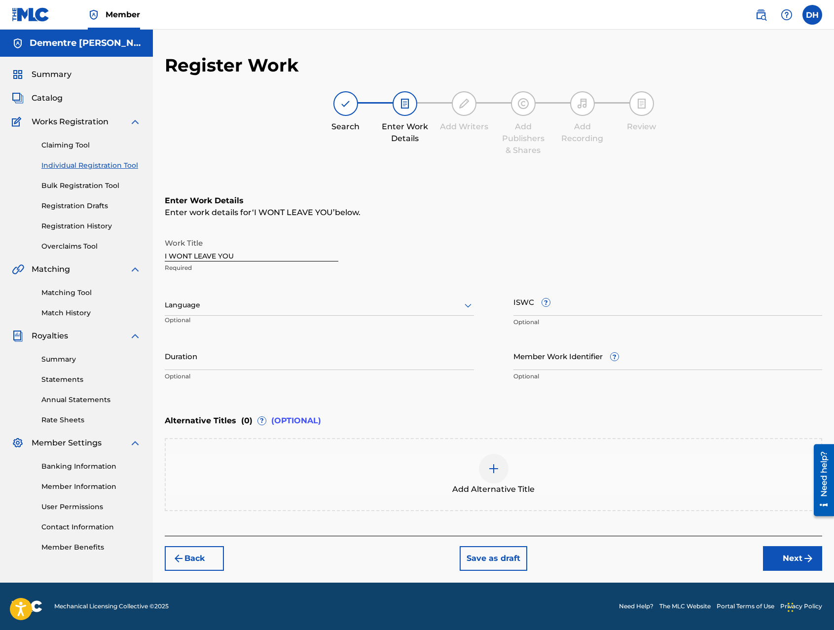
click at [471, 303] on icon at bounding box center [468, 305] width 12 height 12
click at [257, 332] on div "English" at bounding box center [319, 327] width 308 height 22
click at [789, 553] on button "Next" at bounding box center [792, 558] width 59 height 25
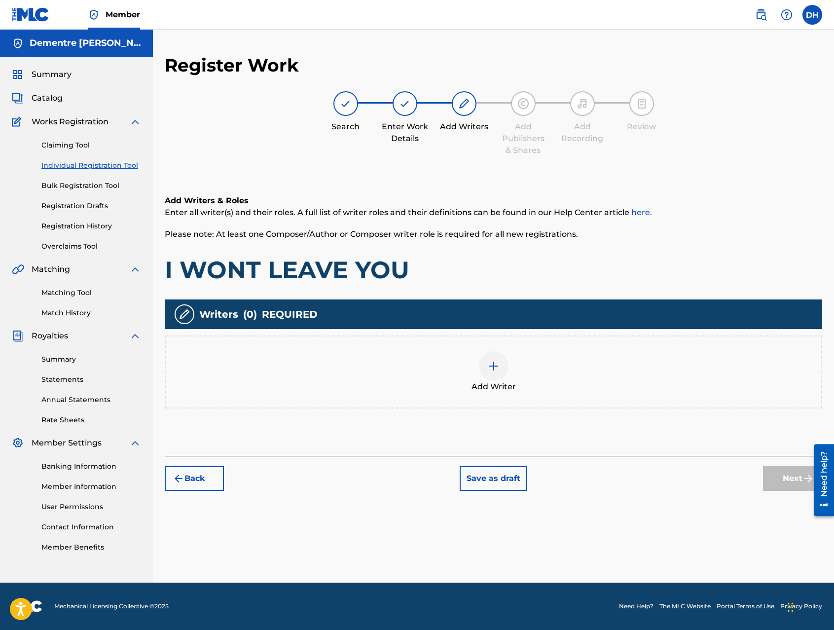
click at [493, 372] on div at bounding box center [494, 366] width 30 height 30
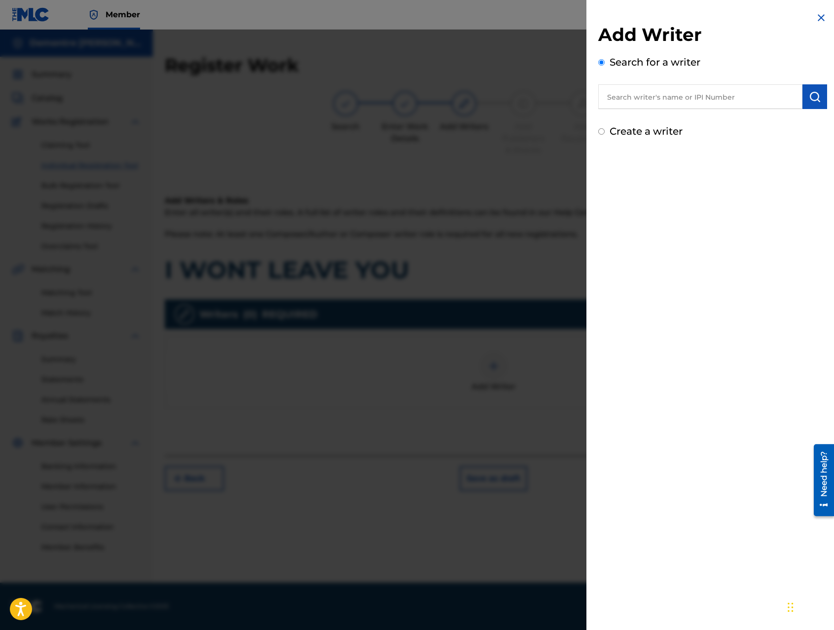
click at [622, 98] on input "text" at bounding box center [700, 96] width 204 height 25
type input "00401202145"
click at [811, 98] on img "submit" at bounding box center [815, 97] width 12 height 12
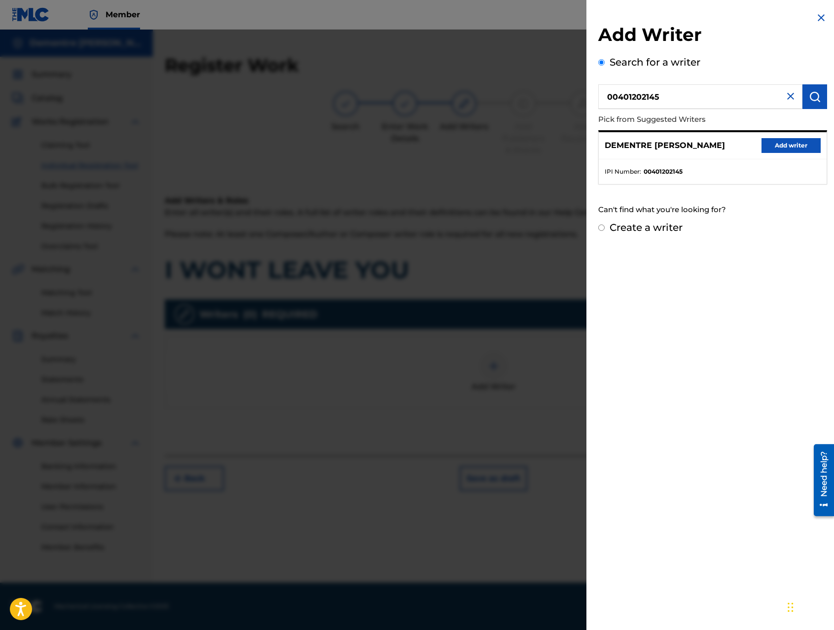
click at [777, 145] on button "Add writer" at bounding box center [791, 145] width 59 height 15
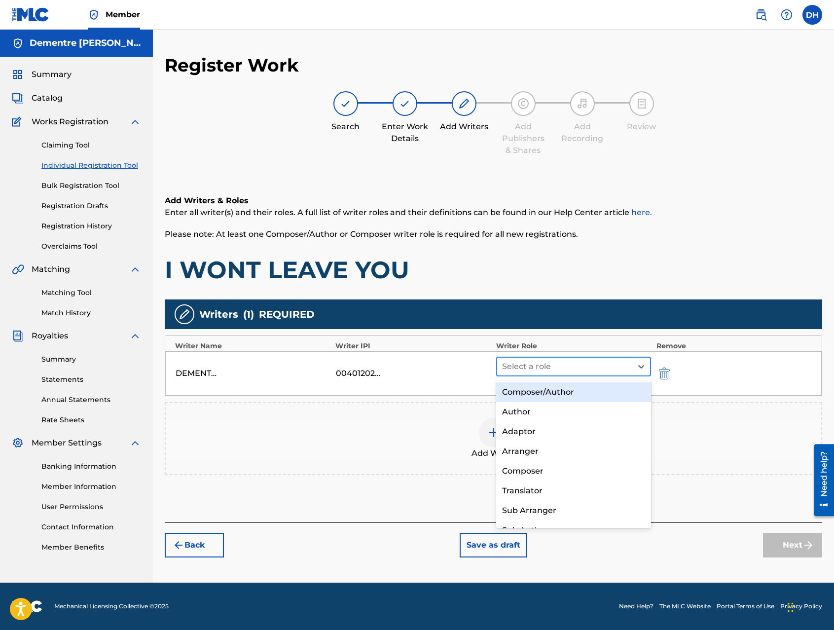
click at [568, 364] on div at bounding box center [564, 367] width 125 height 14
click at [573, 396] on div "Composer/Author" at bounding box center [573, 392] width 155 height 20
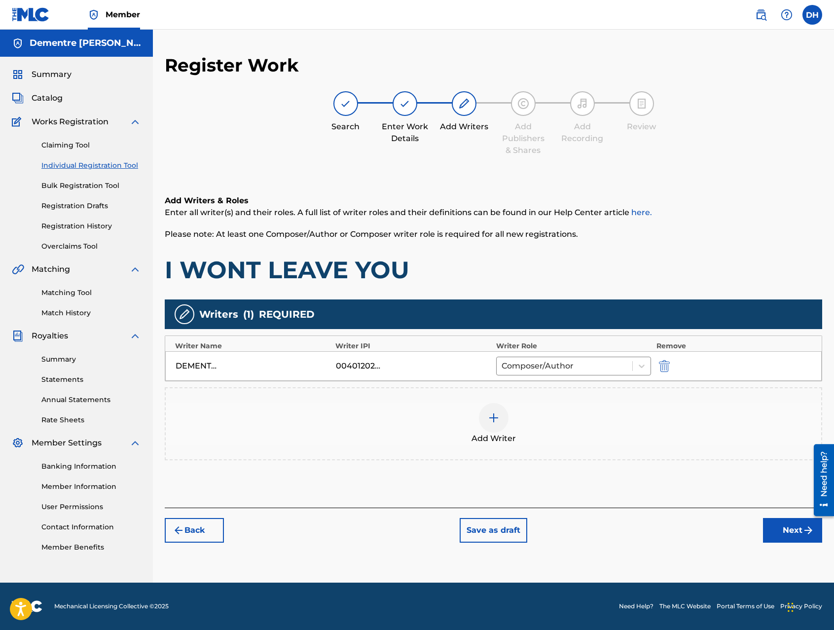
click at [793, 532] on button "Next" at bounding box center [792, 530] width 59 height 25
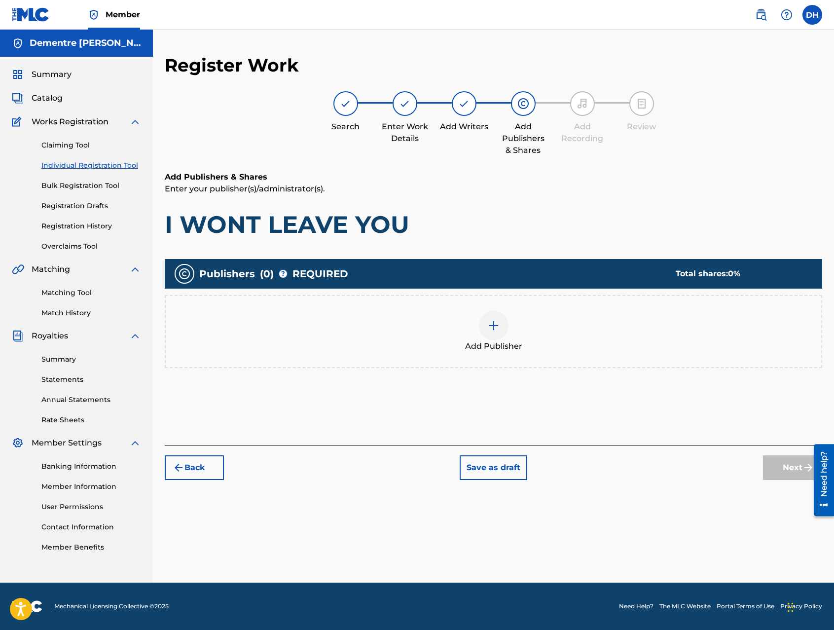
click at [501, 341] on span "Add Publisher" at bounding box center [493, 346] width 57 height 12
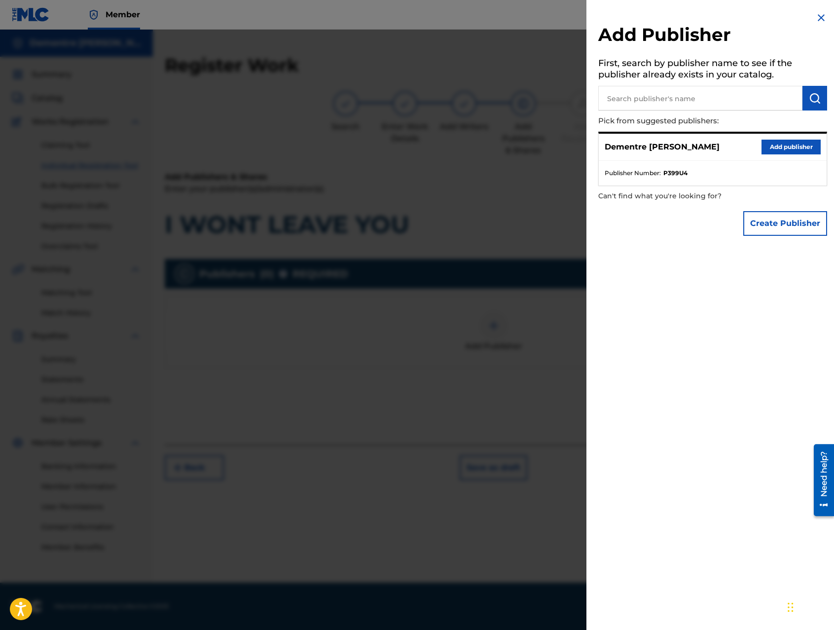
click at [778, 144] on button "Add publisher" at bounding box center [791, 147] width 59 height 15
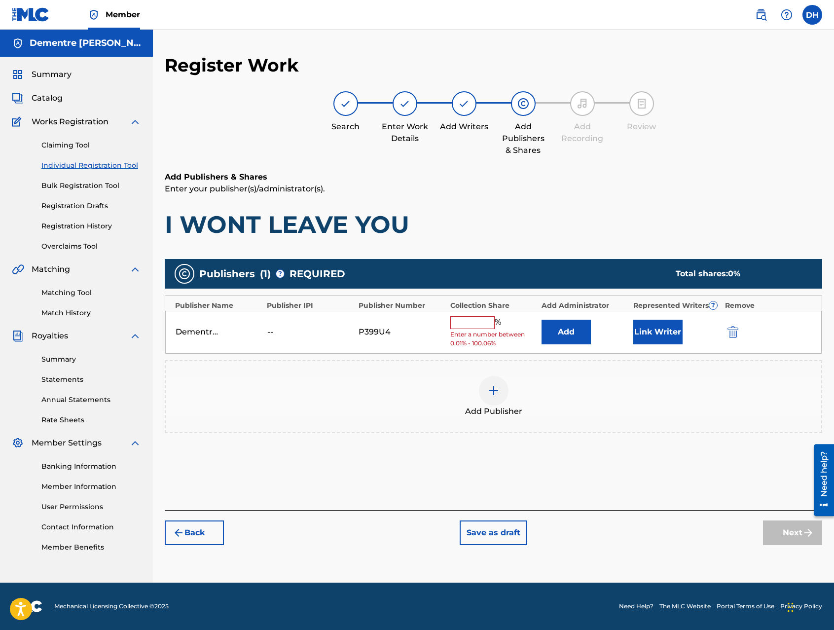
click at [466, 325] on input "text" at bounding box center [472, 322] width 44 height 13
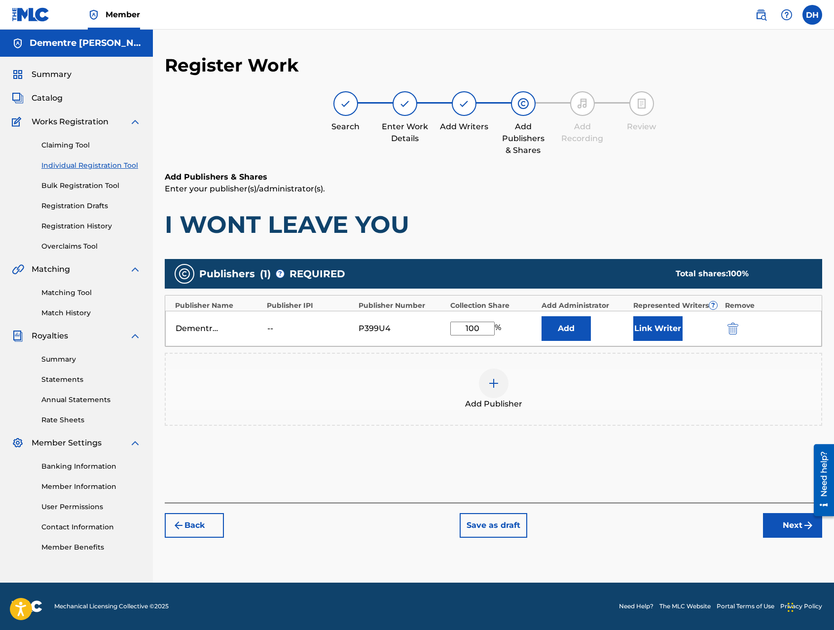
type input "100"
click at [519, 362] on div "Add Publisher" at bounding box center [493, 389] width 657 height 73
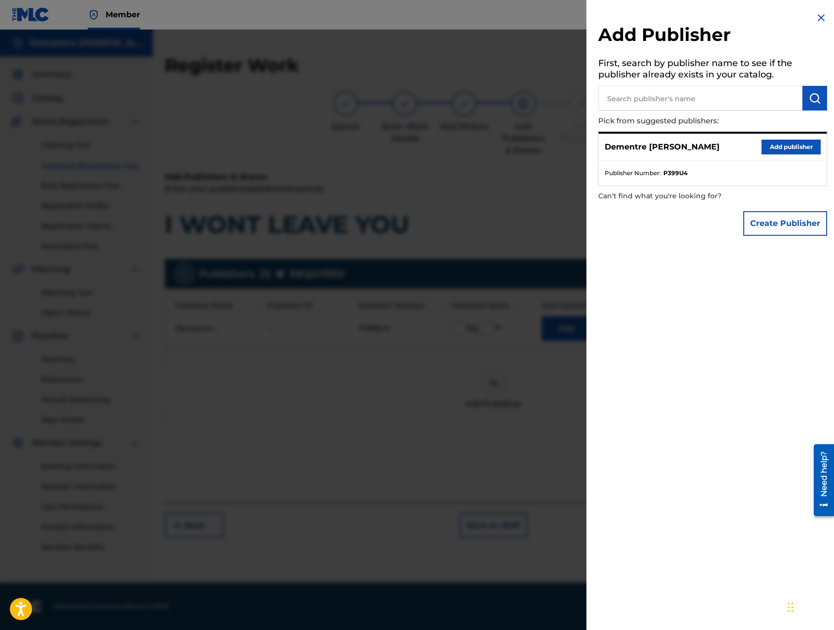
click at [780, 144] on button "Add publisher" at bounding box center [791, 147] width 59 height 15
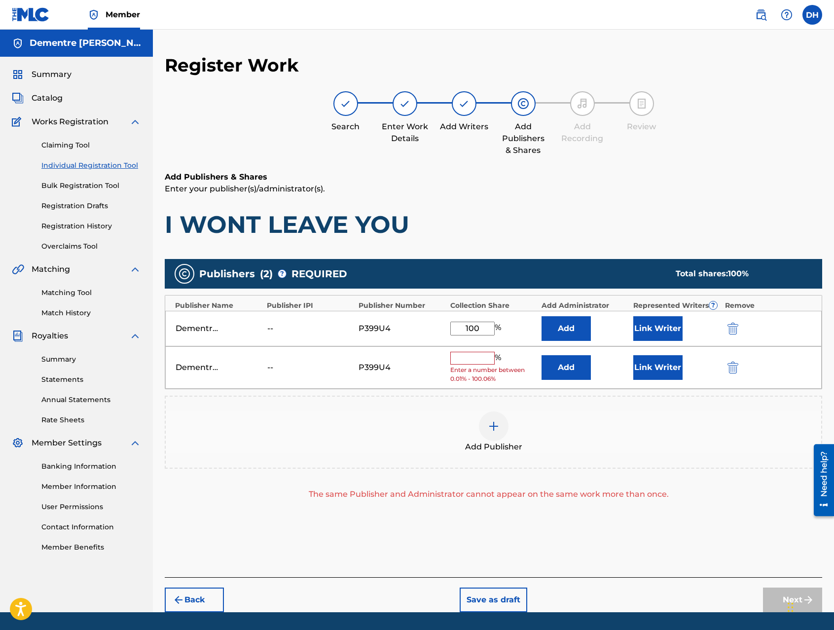
click at [734, 367] on img "submit" at bounding box center [733, 368] width 11 height 12
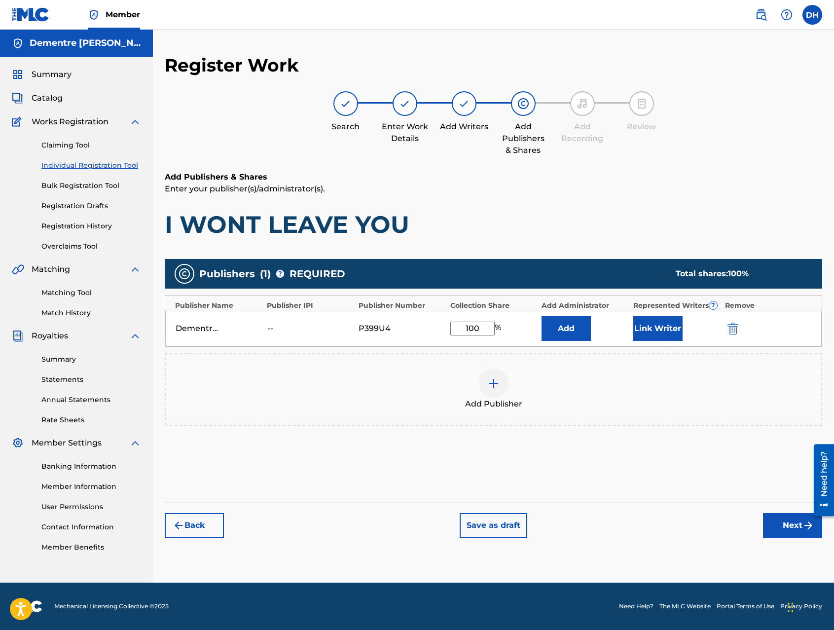
click at [793, 526] on button "Next" at bounding box center [792, 525] width 59 height 25
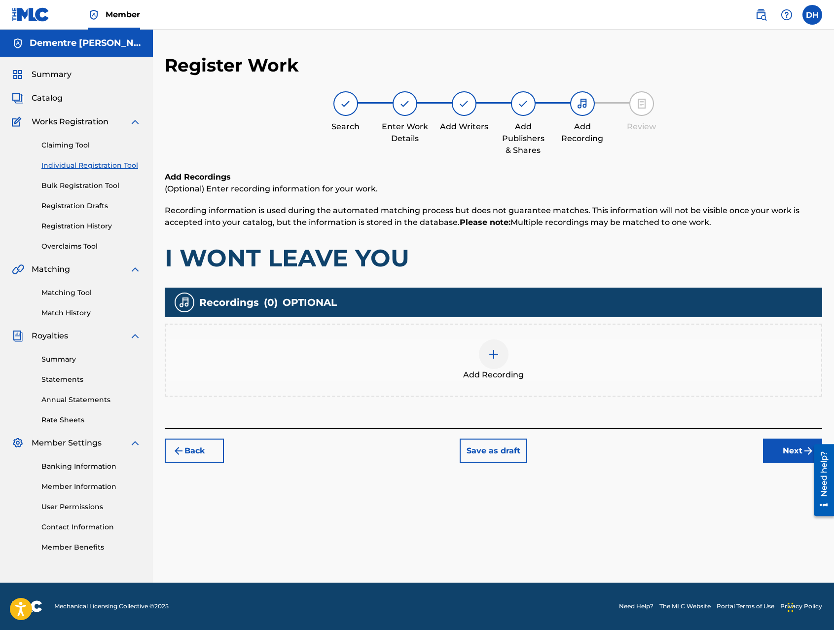
click at [495, 366] on div at bounding box center [494, 354] width 30 height 30
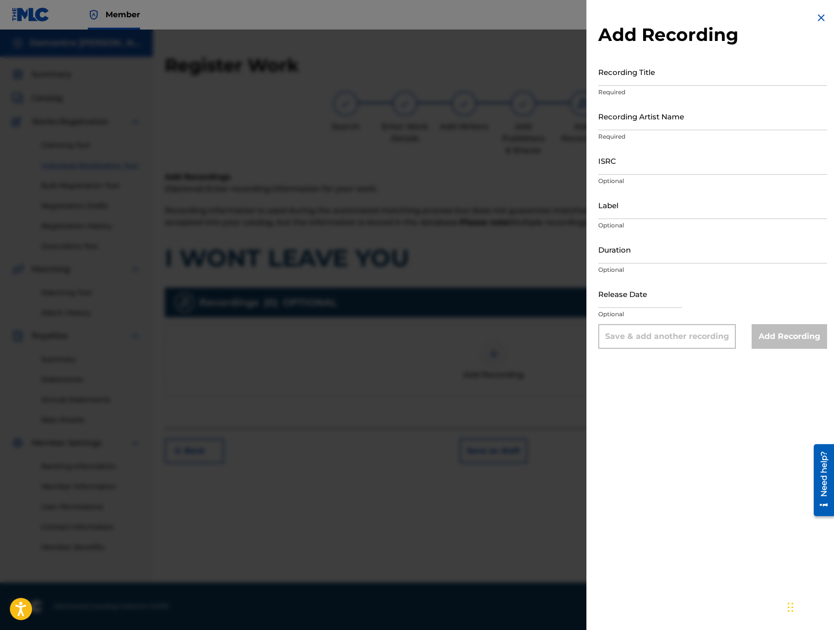
click at [645, 78] on input "Recording Title" at bounding box center [712, 72] width 229 height 28
type input "I WONT LEAVE YOU"
click at [653, 126] on input "Recording Artist Name" at bounding box center [712, 116] width 229 height 28
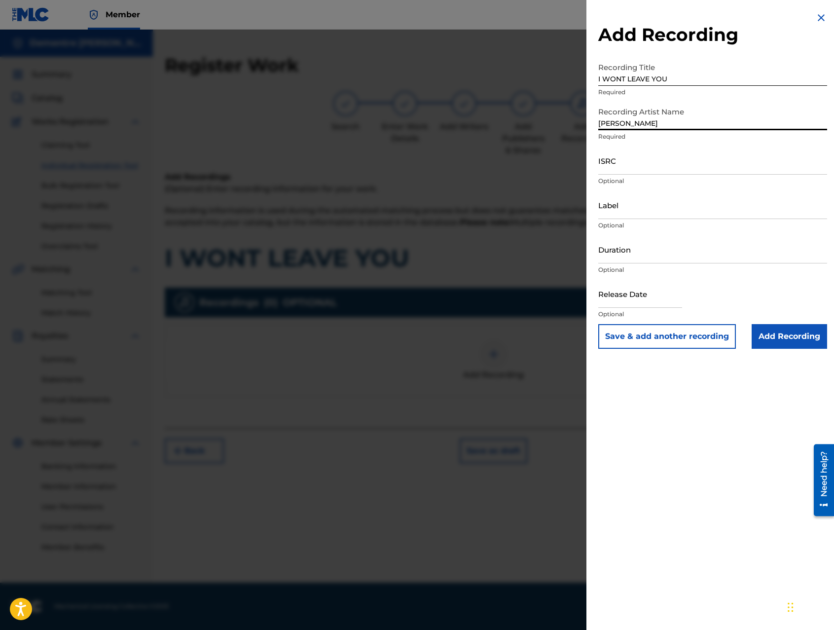
type input "[PERSON_NAME]"
click at [648, 172] on input "ISRC" at bounding box center [712, 160] width 229 height 28
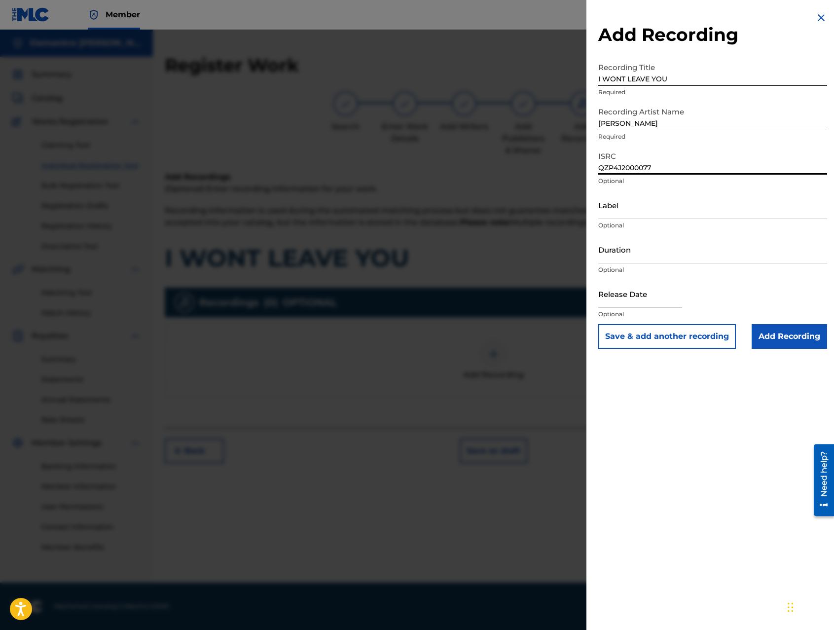
type input "QZP4J2000077"
click at [629, 300] on input "text" at bounding box center [640, 294] width 84 height 28
select select "8"
select select "2025"
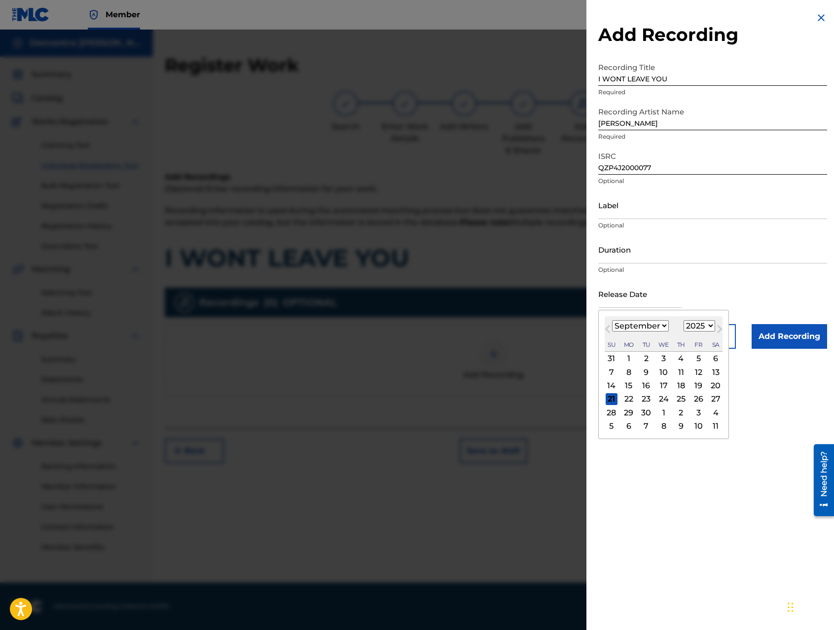
drag, startPoint x: 664, startPoint y: 326, endPoint x: 662, endPoint y: 331, distance: 5.1
click at [664, 326] on select "January February March April May June July August September October November De…" at bounding box center [640, 325] width 57 height 11
select select "0"
click at [612, 320] on select "January February March April May June July August September October November De…" at bounding box center [640, 325] width 57 height 11
click at [659, 412] on div "29" at bounding box center [664, 412] width 12 height 12
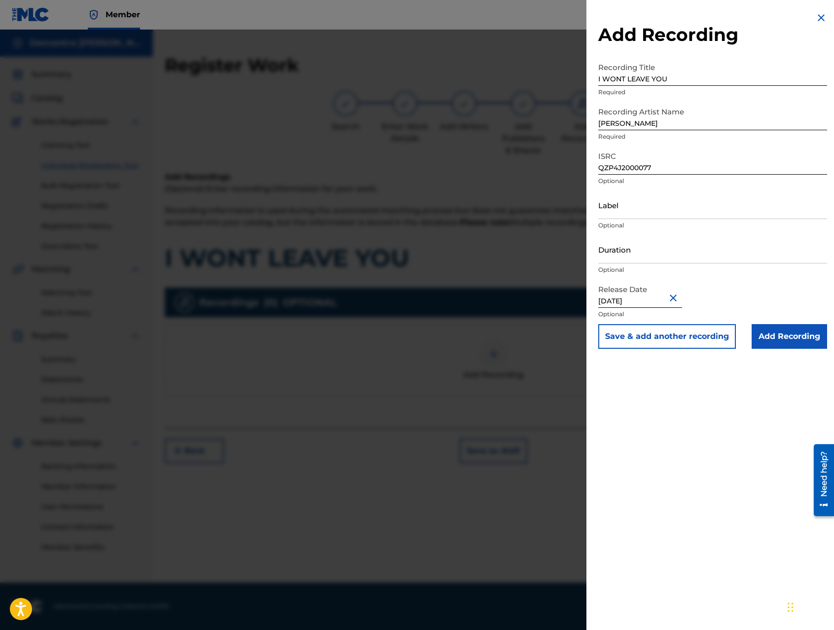
type input "[DATE]"
click at [775, 339] on input "Add Recording" at bounding box center [789, 336] width 75 height 25
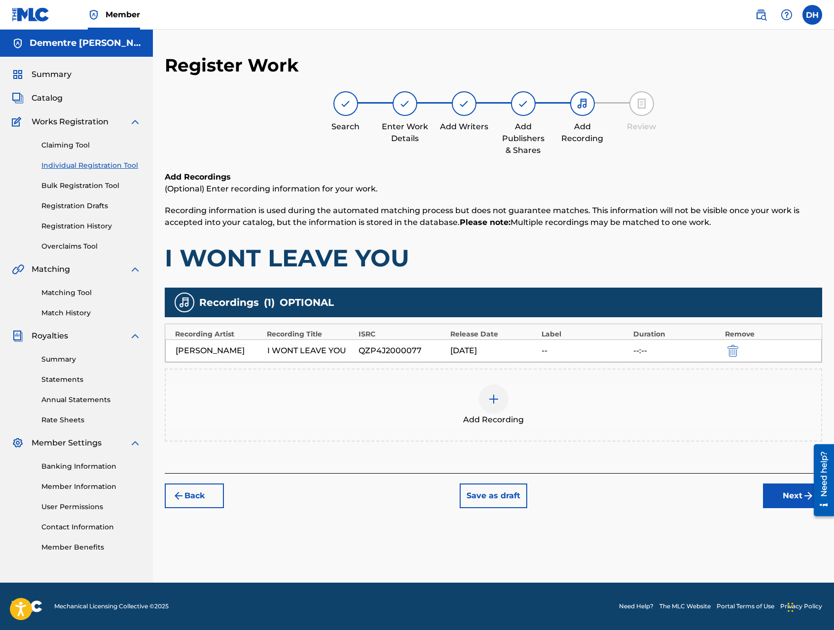
click at [785, 491] on button "Next" at bounding box center [792, 495] width 59 height 25
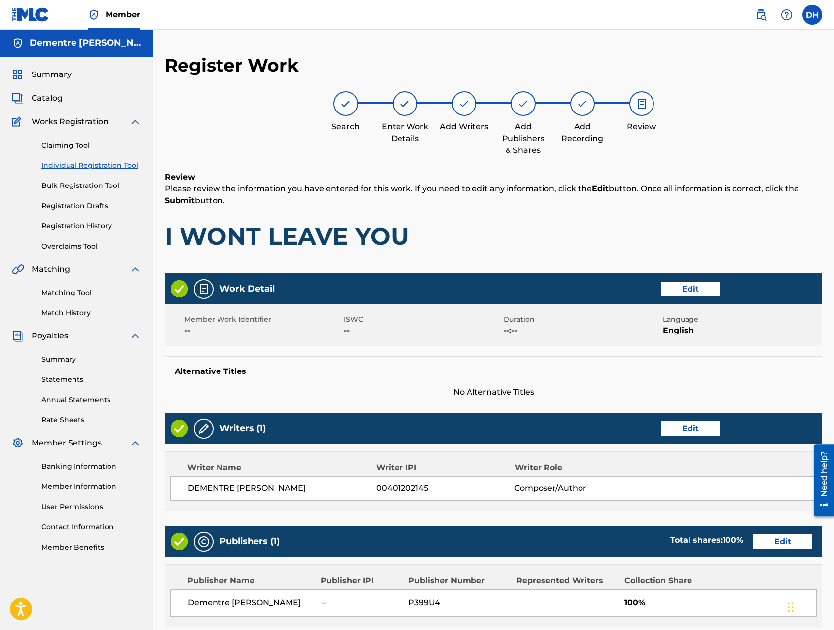
scroll to position [204, 0]
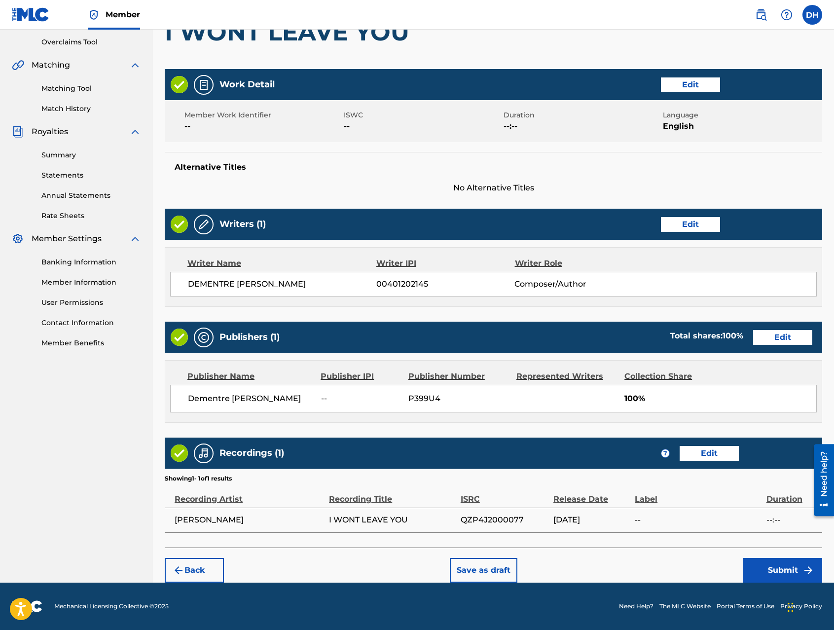
click at [782, 567] on button "Submit" at bounding box center [782, 570] width 79 height 25
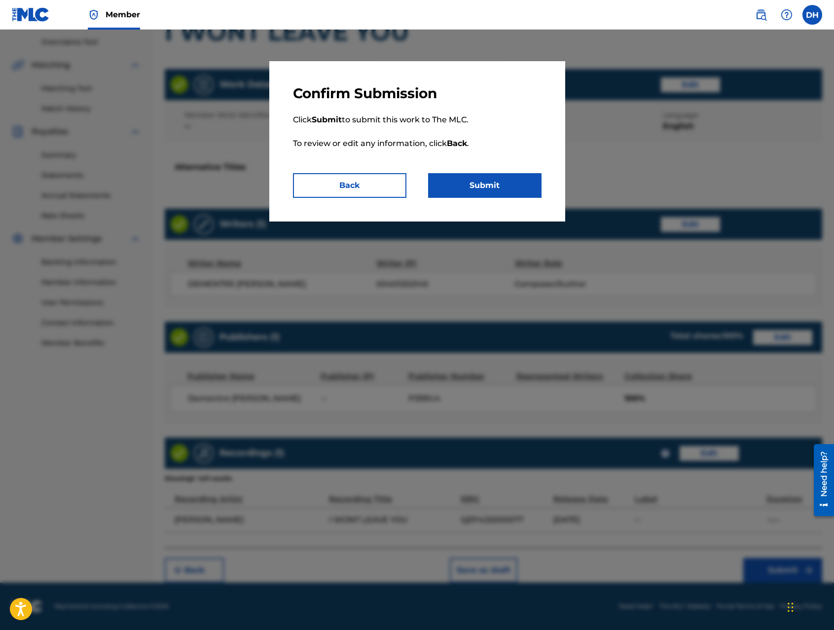
click at [494, 179] on button "Submit" at bounding box center [484, 185] width 113 height 25
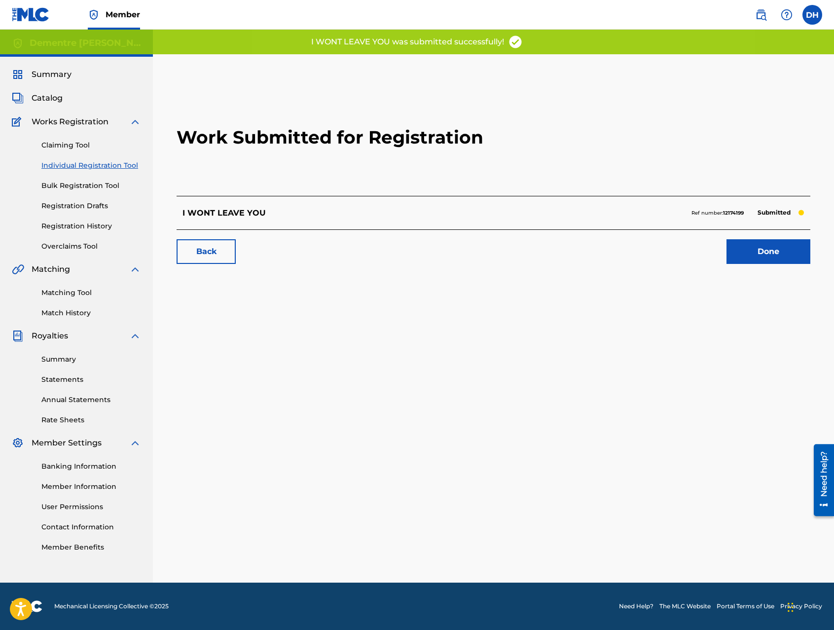
click at [775, 254] on link "Done" at bounding box center [769, 251] width 84 height 25
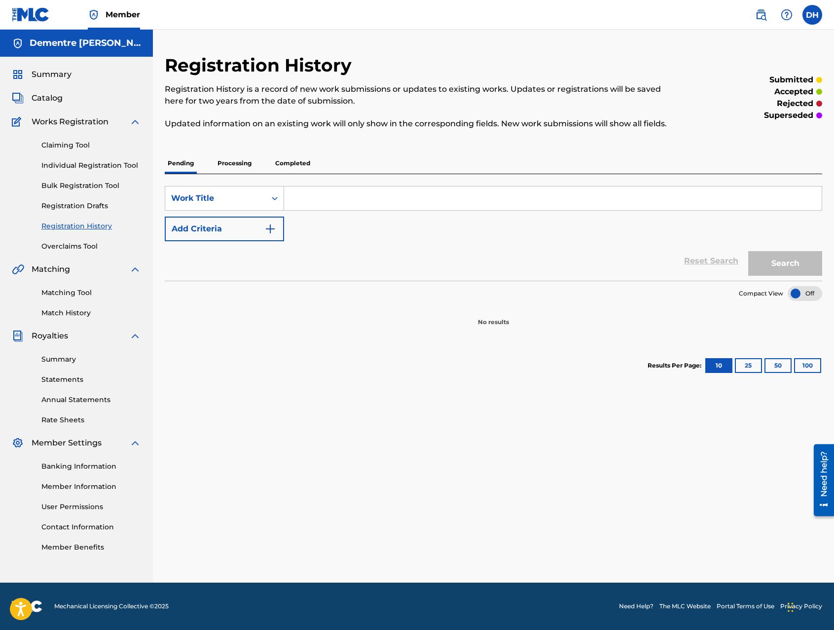
click at [322, 205] on input "Search Form" at bounding box center [553, 198] width 538 height 24
click at [82, 168] on link "Individual Registration Tool" at bounding box center [91, 165] width 100 height 10
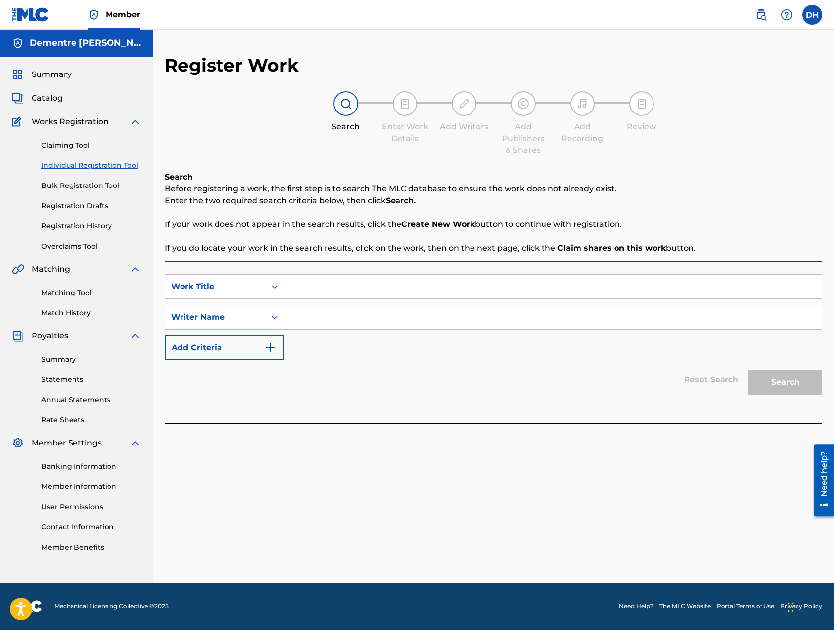
click at [324, 291] on input "Search Form" at bounding box center [553, 287] width 538 height 24
type input "MONSTER"
click at [322, 317] on input "Search Form" at bounding box center [553, 317] width 538 height 24
type input "DEMENTRE [PERSON_NAME]"
click at [776, 384] on button "Search" at bounding box center [785, 382] width 74 height 25
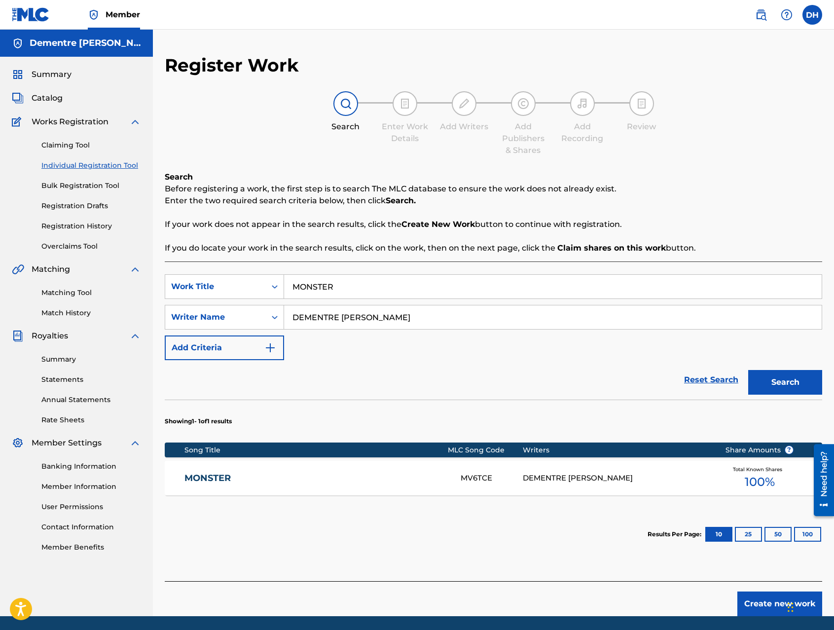
click at [219, 479] on link "MONSTER" at bounding box center [315, 478] width 263 height 11
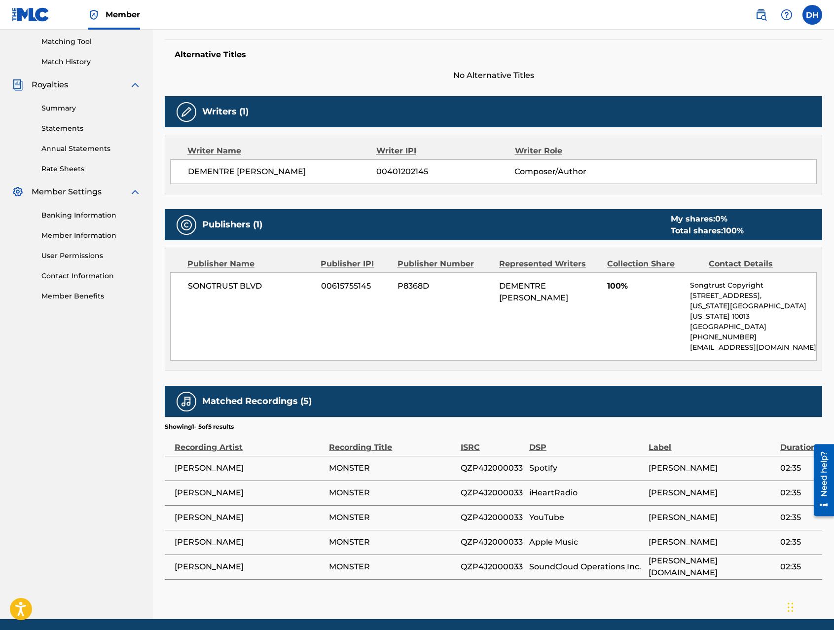
scroll to position [277, 0]
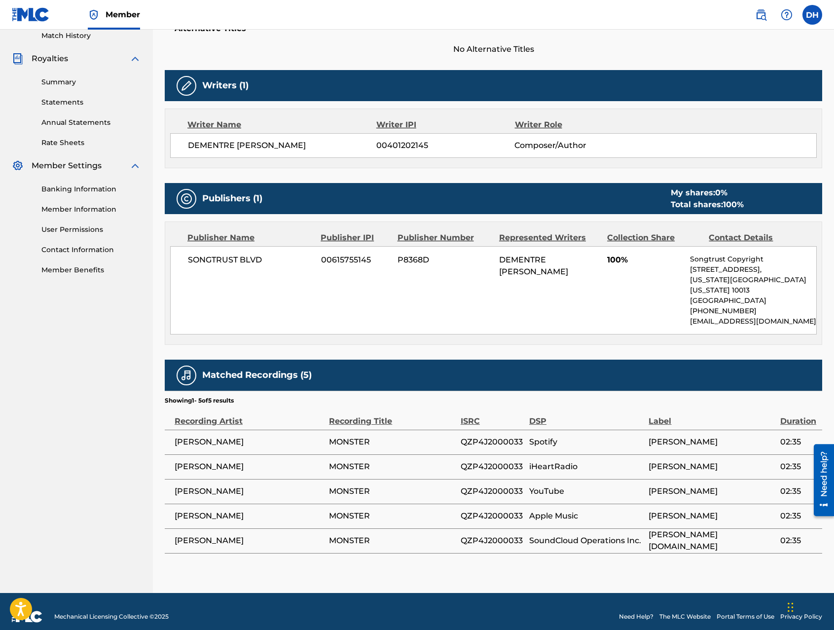
click at [224, 415] on div "Recording Artist" at bounding box center [249, 416] width 149 height 22
click at [529, 479] on td "YouTube" at bounding box center [588, 491] width 119 height 25
click at [76, 80] on link "Summary" at bounding box center [91, 82] width 100 height 10
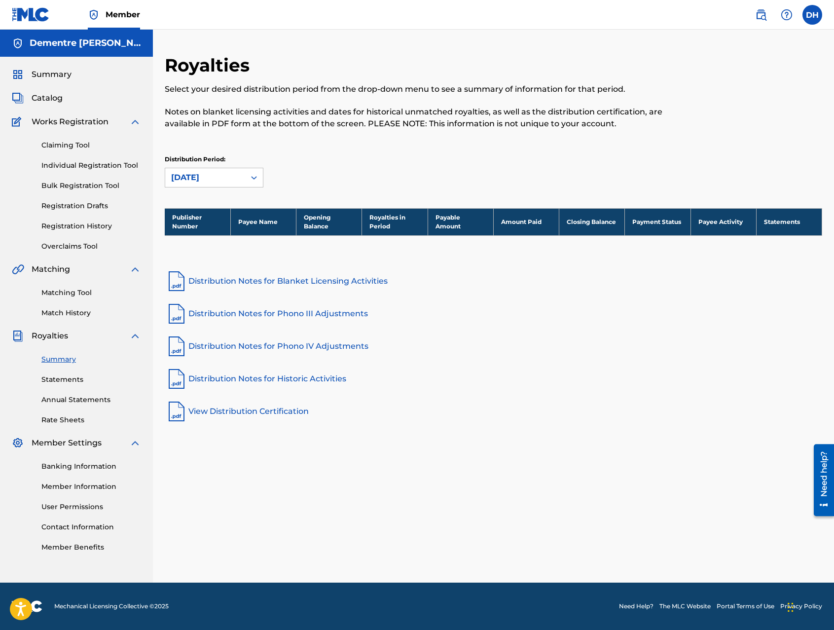
click at [89, 225] on link "Registration History" at bounding box center [91, 226] width 100 height 10
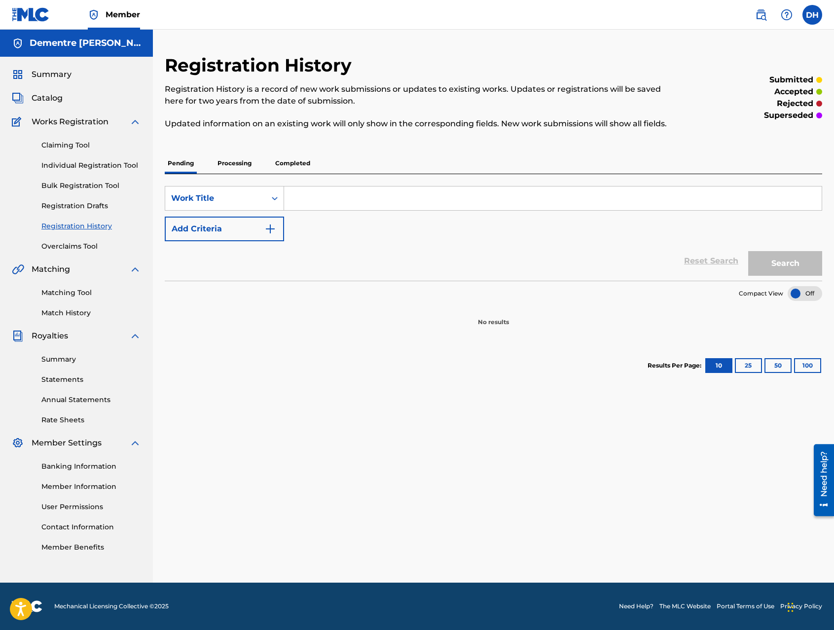
click at [65, 203] on link "Registration Drafts" at bounding box center [91, 206] width 100 height 10
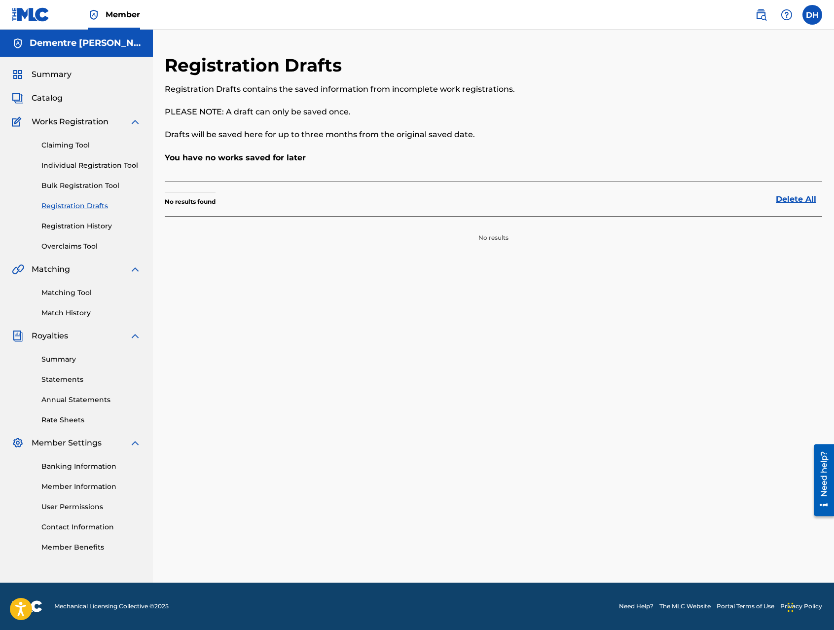
click at [65, 186] on link "Bulk Registration Tool" at bounding box center [91, 186] width 100 height 10
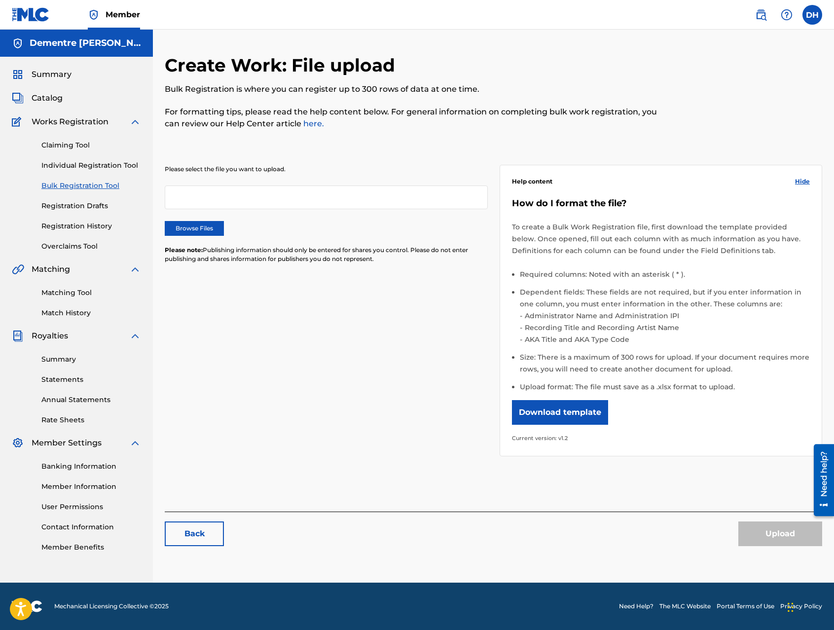
click at [68, 167] on link "Individual Registration Tool" at bounding box center [91, 165] width 100 height 10
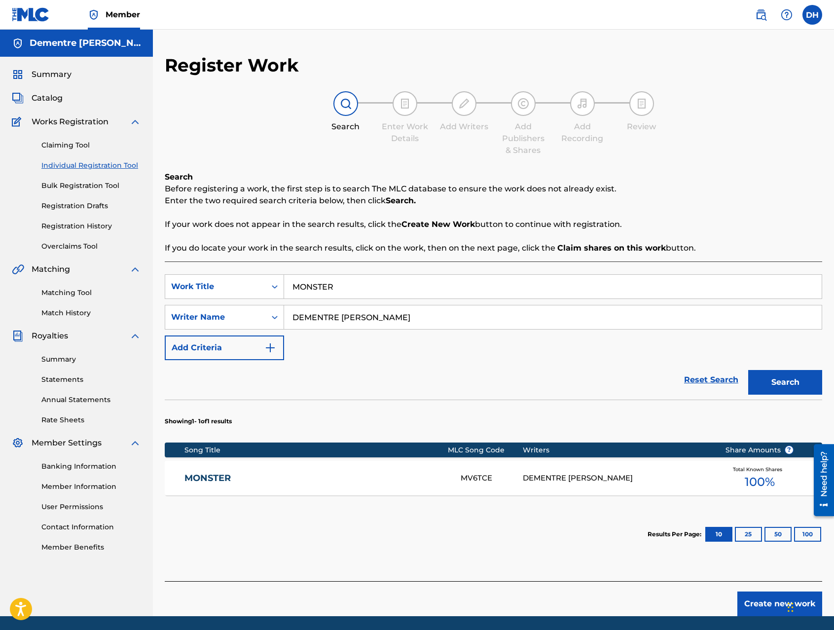
click at [80, 147] on link "Claiming Tool" at bounding box center [91, 145] width 100 height 10
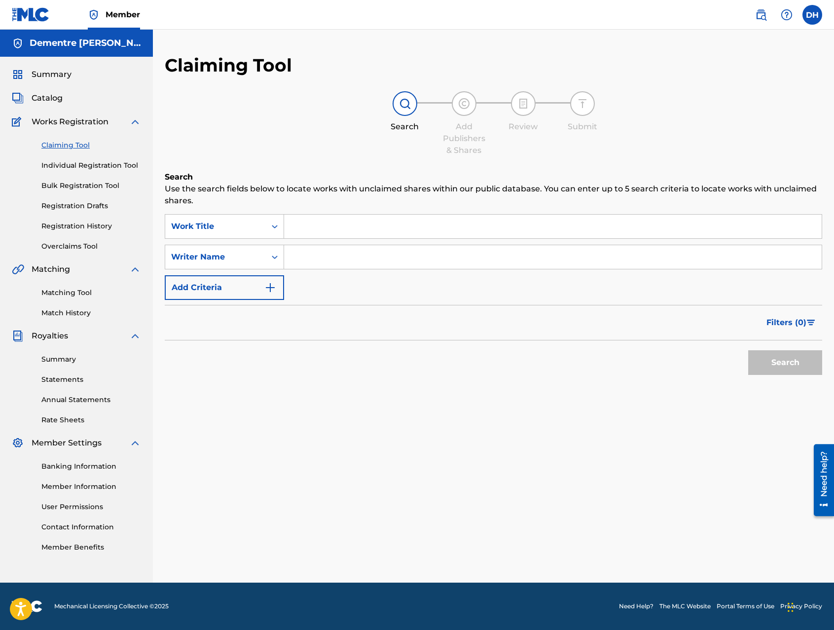
click at [137, 120] on img at bounding box center [135, 122] width 12 height 12
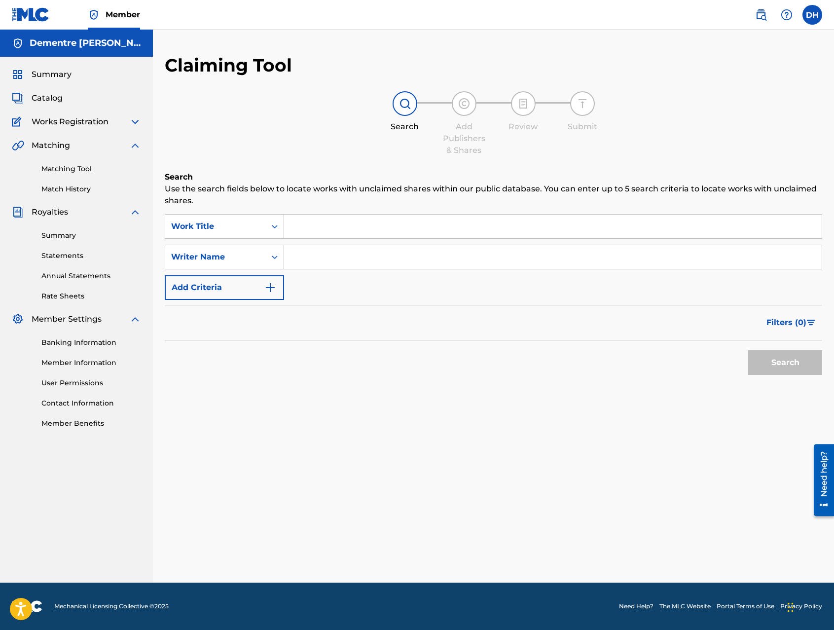
click at [36, 93] on span "Catalog" at bounding box center [47, 98] width 31 height 12
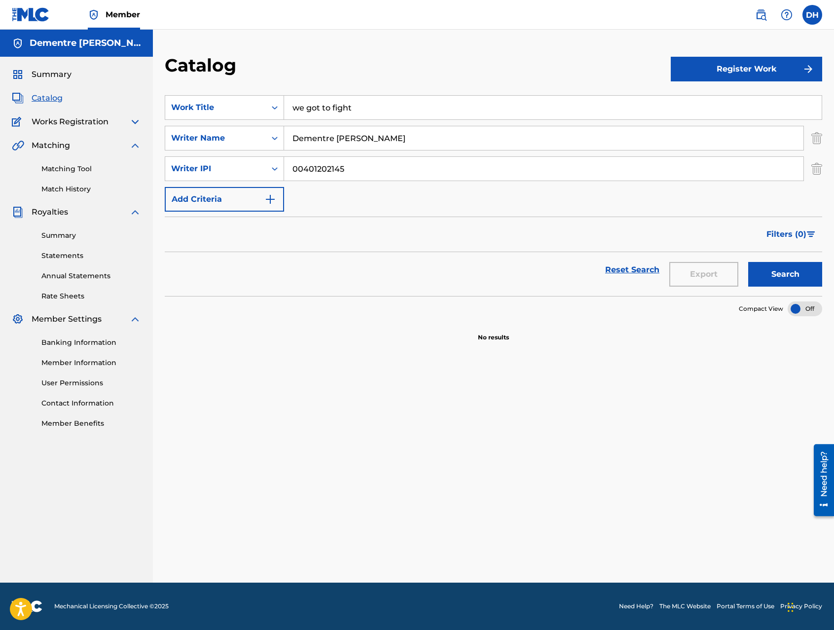
click at [19, 71] on img at bounding box center [18, 75] width 12 height 12
